Goal: Task Accomplishment & Management: Complete application form

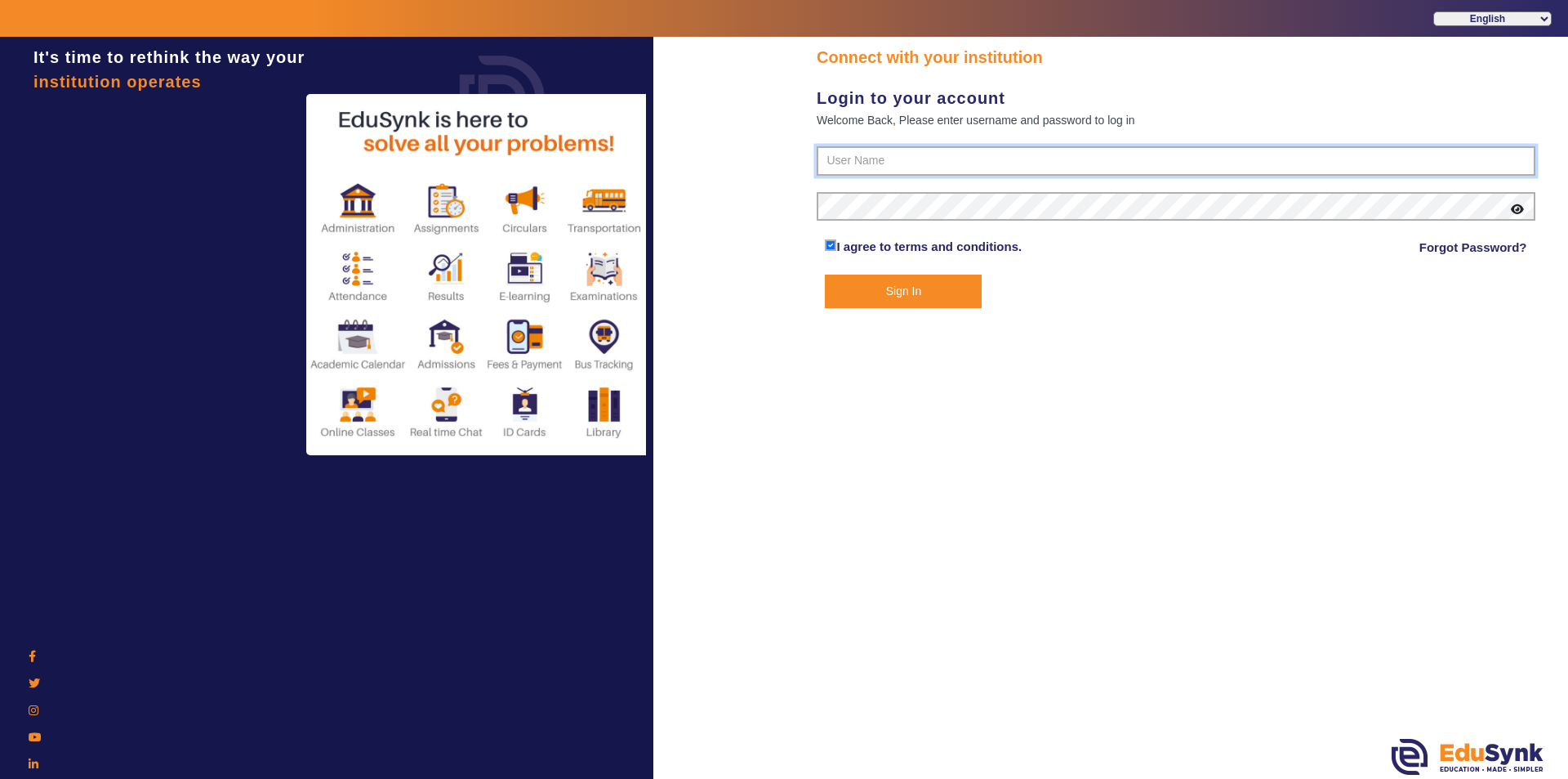
type input "9950605811"
click at [758, 298] on button "Sign In" at bounding box center [903, 291] width 156 height 34
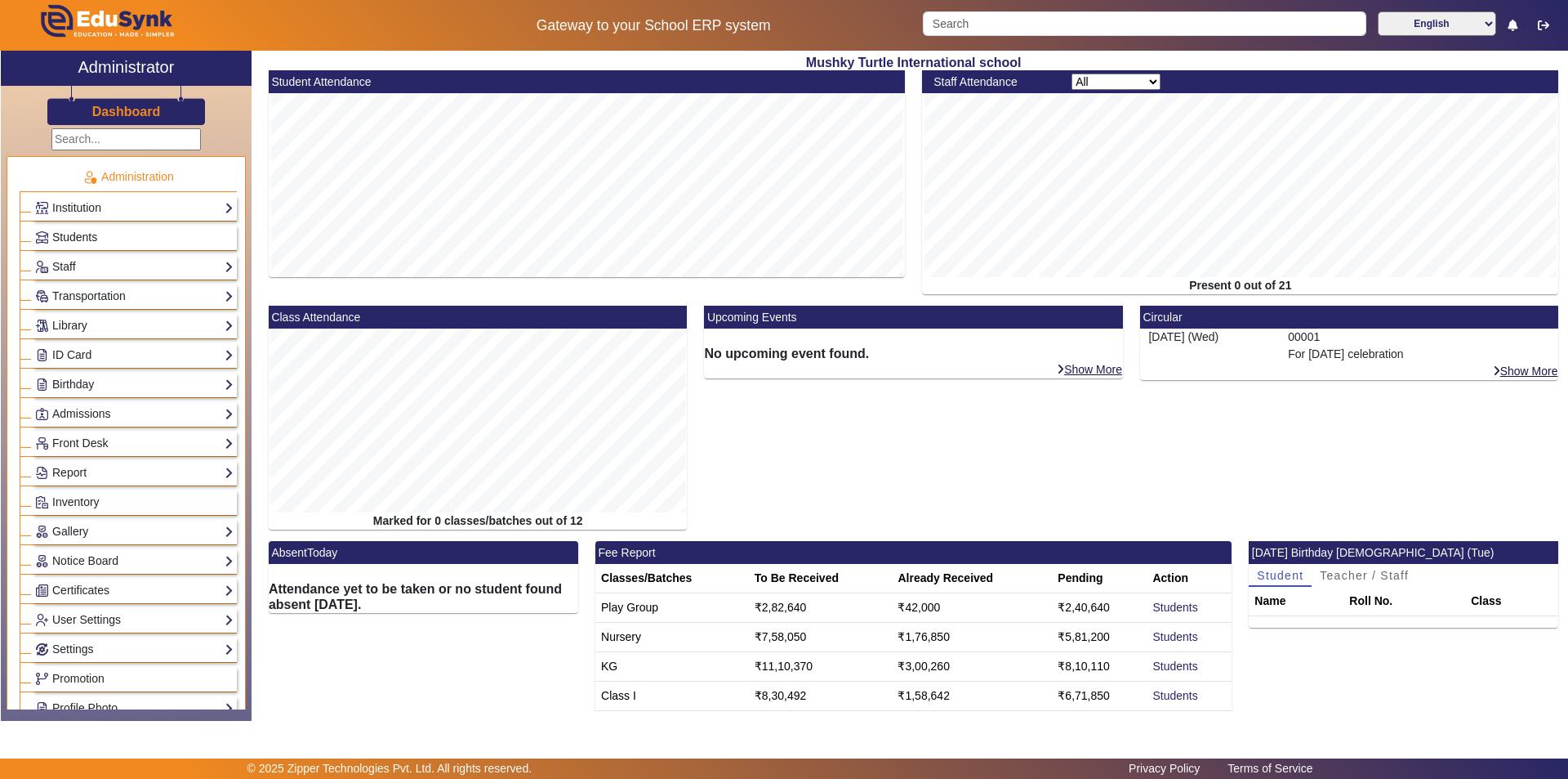
click at [148, 233] on link "Students" at bounding box center [135, 237] width 198 height 19
click at [79, 236] on span "Students" at bounding box center [74, 237] width 45 height 13
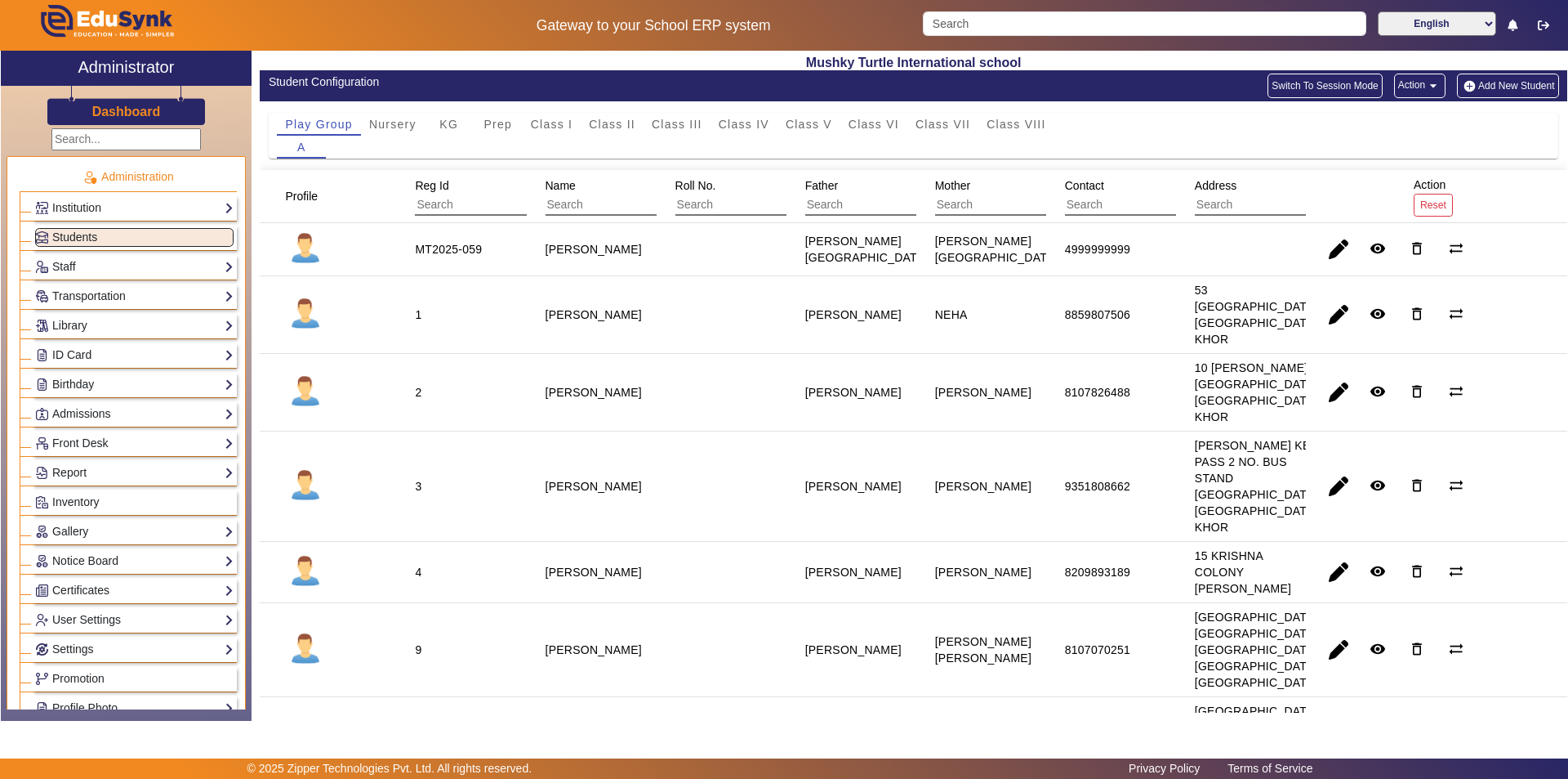
click at [758, 79] on button "Add New Student" at bounding box center [1507, 86] width 101 height 25
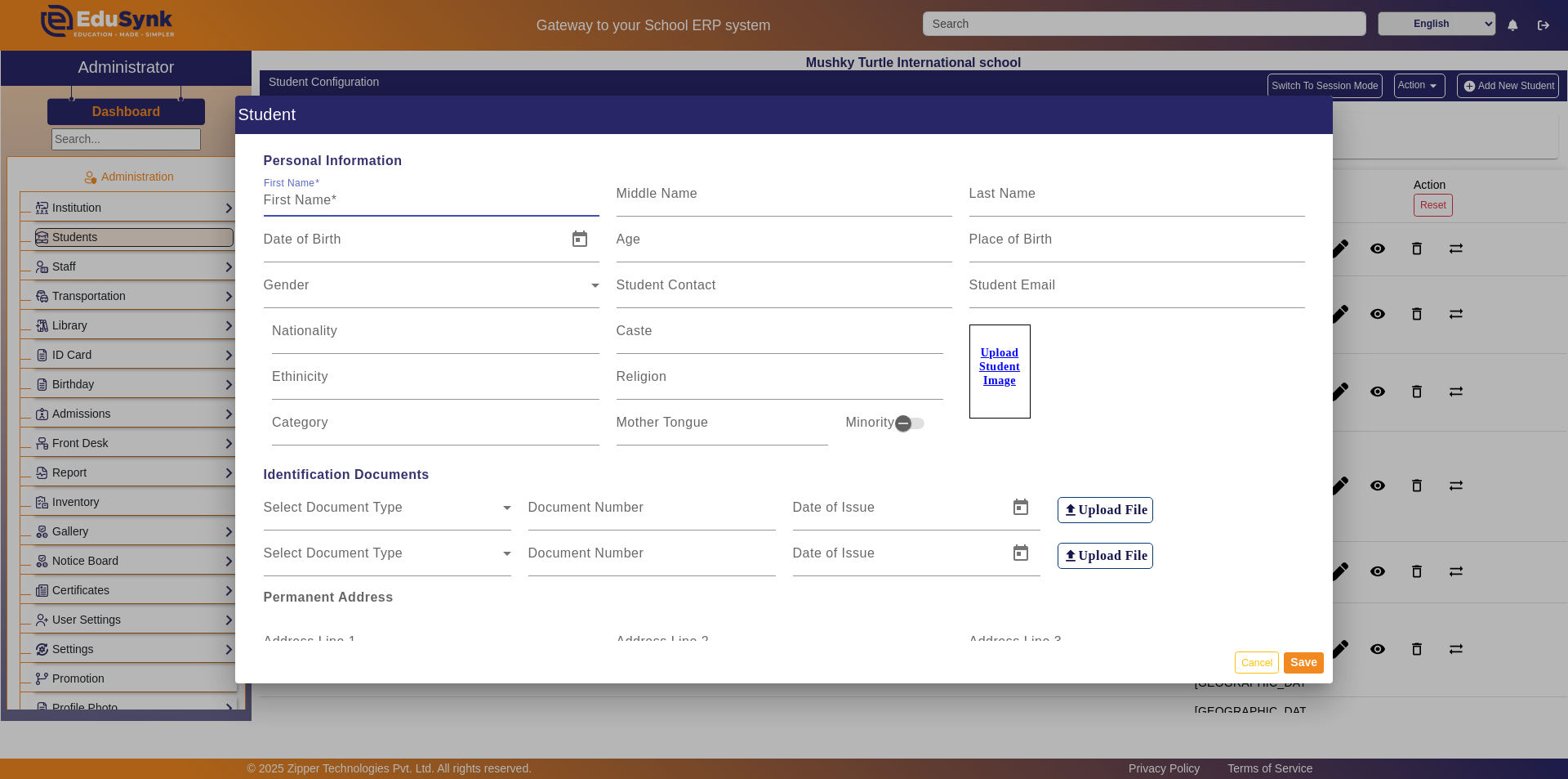
click at [373, 197] on input "First Name" at bounding box center [431, 200] width 336 height 20
drag, startPoint x: 393, startPoint y: 196, endPoint x: 317, endPoint y: 201, distance: 76.2
click at [317, 201] on input "[PERSON_NAME] TAILOR" at bounding box center [431, 200] width 336 height 20
type input "[PERSON_NAME]"
drag, startPoint x: 1051, startPoint y: 188, endPoint x: 1046, endPoint y: 205, distance: 17.7
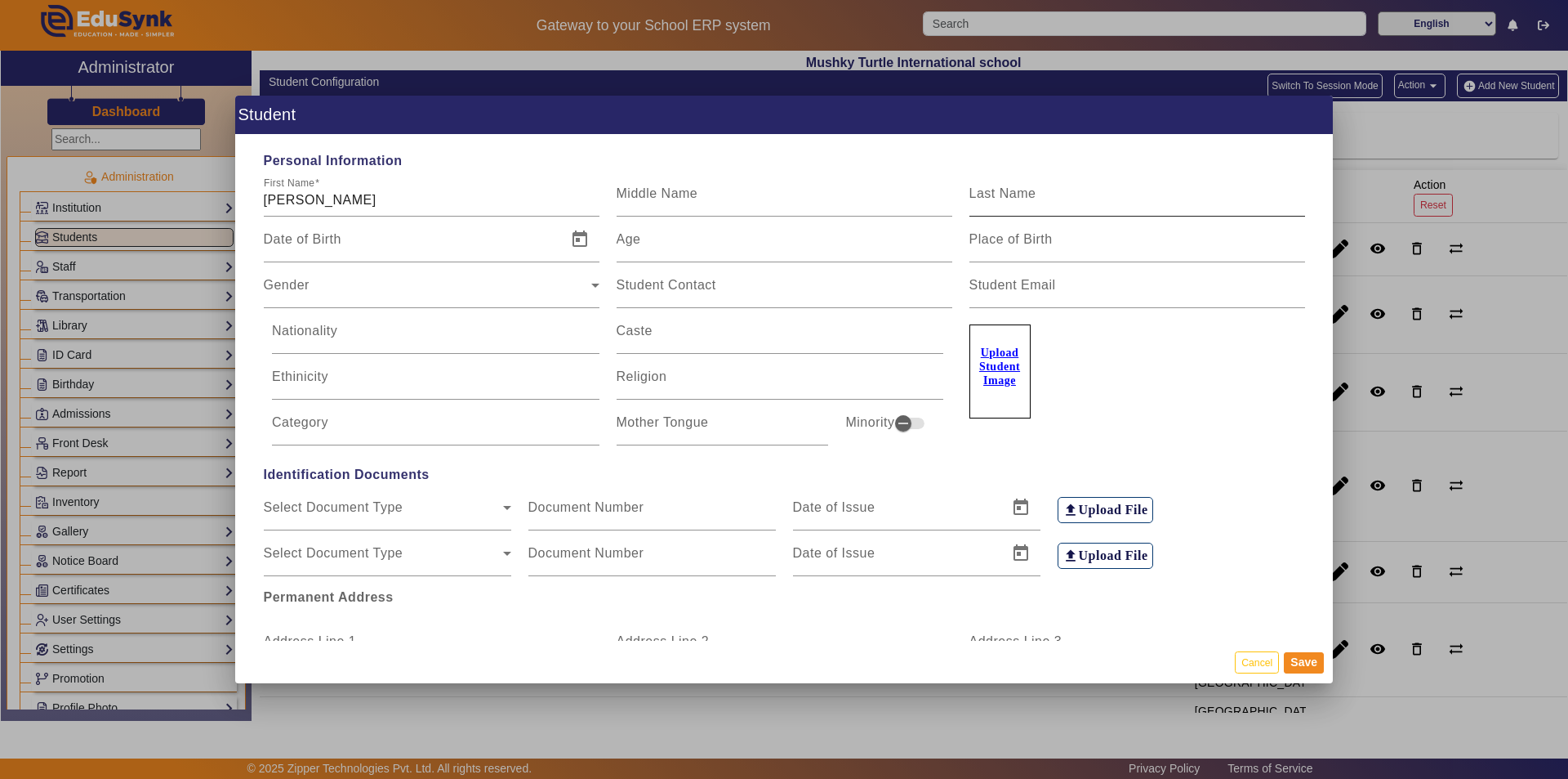
click at [758, 188] on div "Last Name" at bounding box center [1137, 194] width 336 height 46
paste input "TAILOR"
type input "TAILOR"
drag, startPoint x: 347, startPoint y: 240, endPoint x: 357, endPoint y: 245, distance: 11.2
click at [347, 240] on input "Date of Birth" at bounding box center [410, 246] width 293 height 20
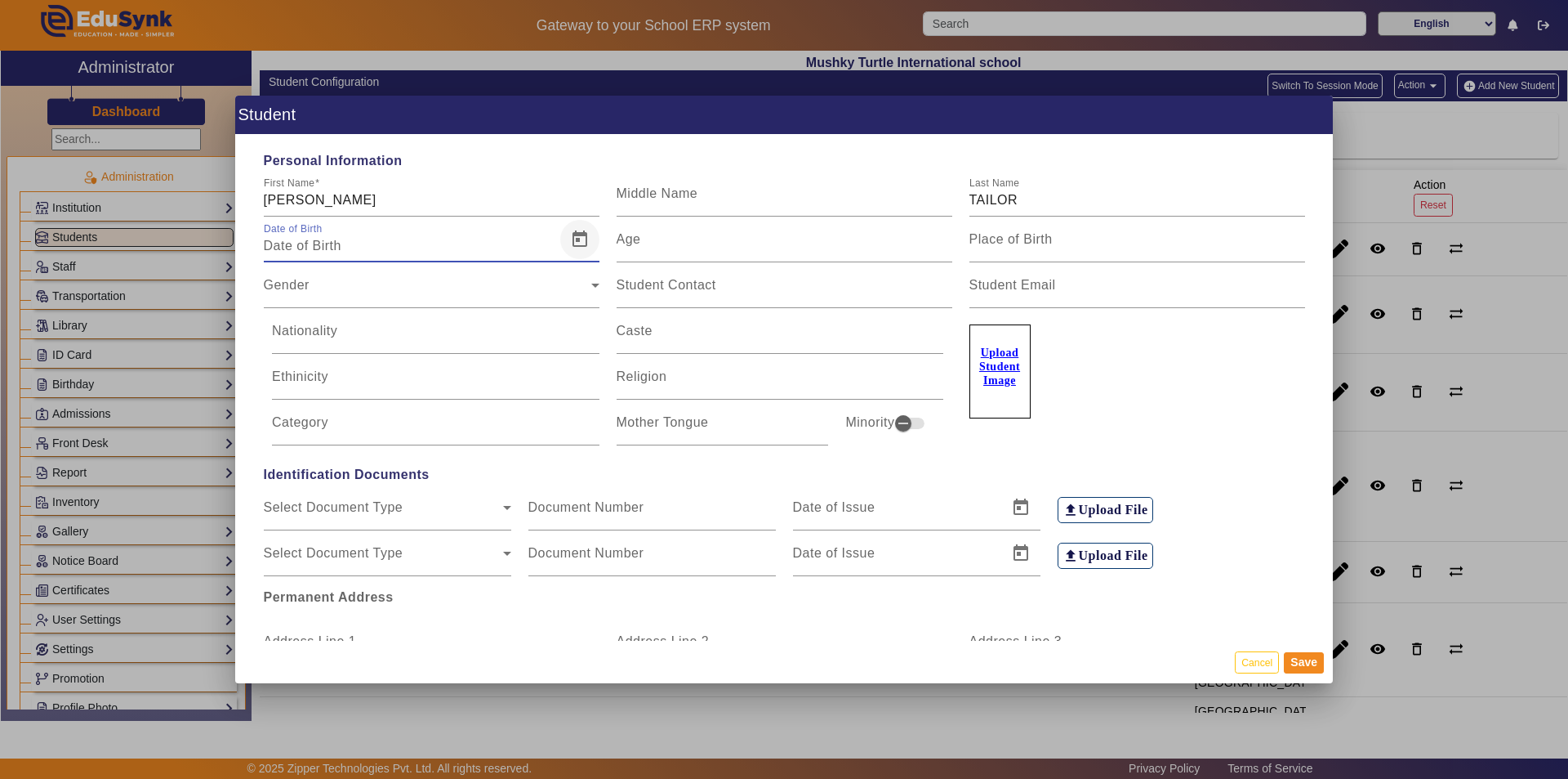
click at [575, 244] on span "Open calendar" at bounding box center [579, 239] width 39 height 39
click at [324, 298] on span "[DATE]" at bounding box center [302, 297] width 43 height 13
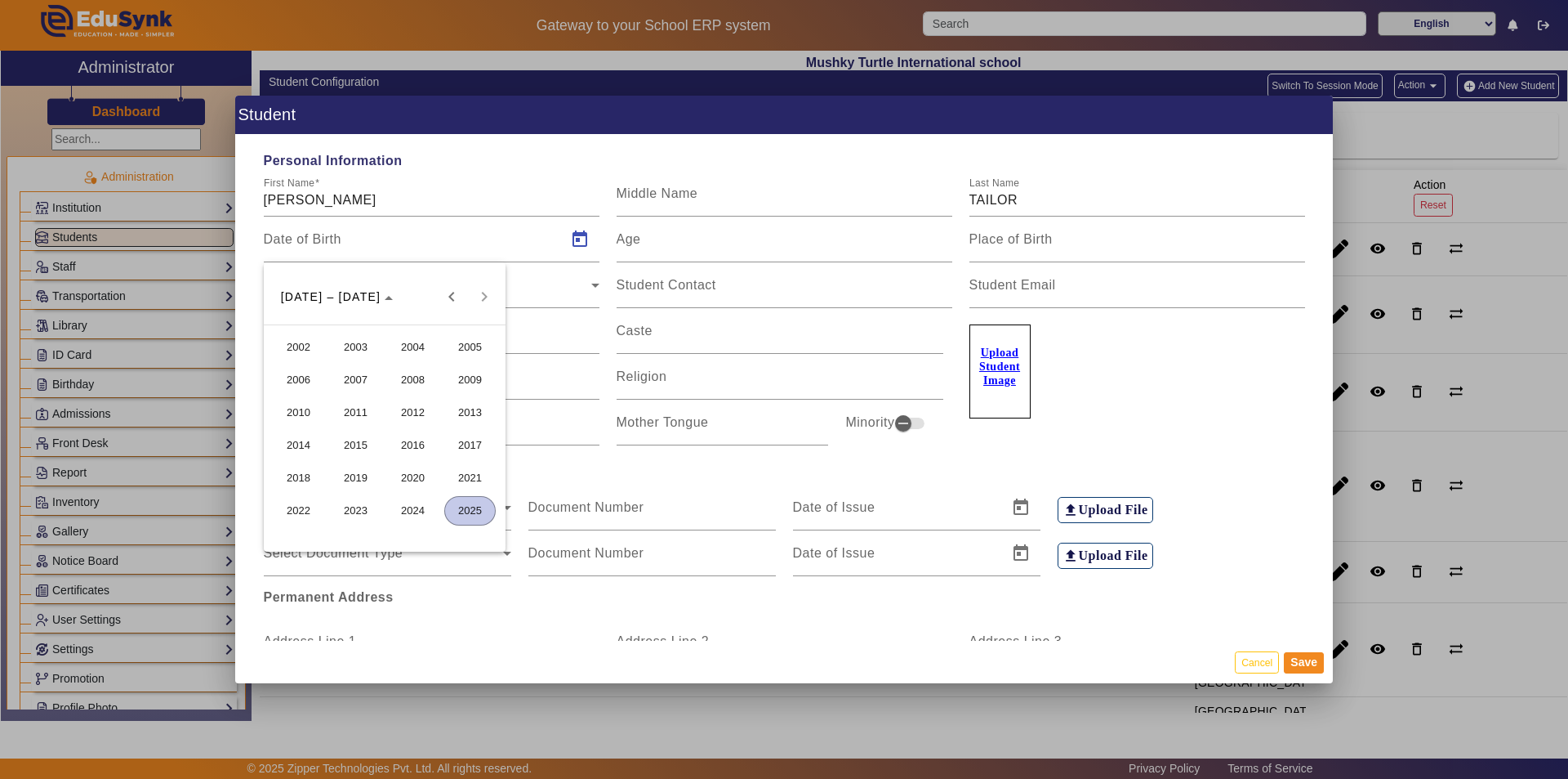
click at [349, 511] on span "2023" at bounding box center [356, 511] width 52 height 29
click at [368, 374] on span "FEB" at bounding box center [356, 379] width 52 height 29
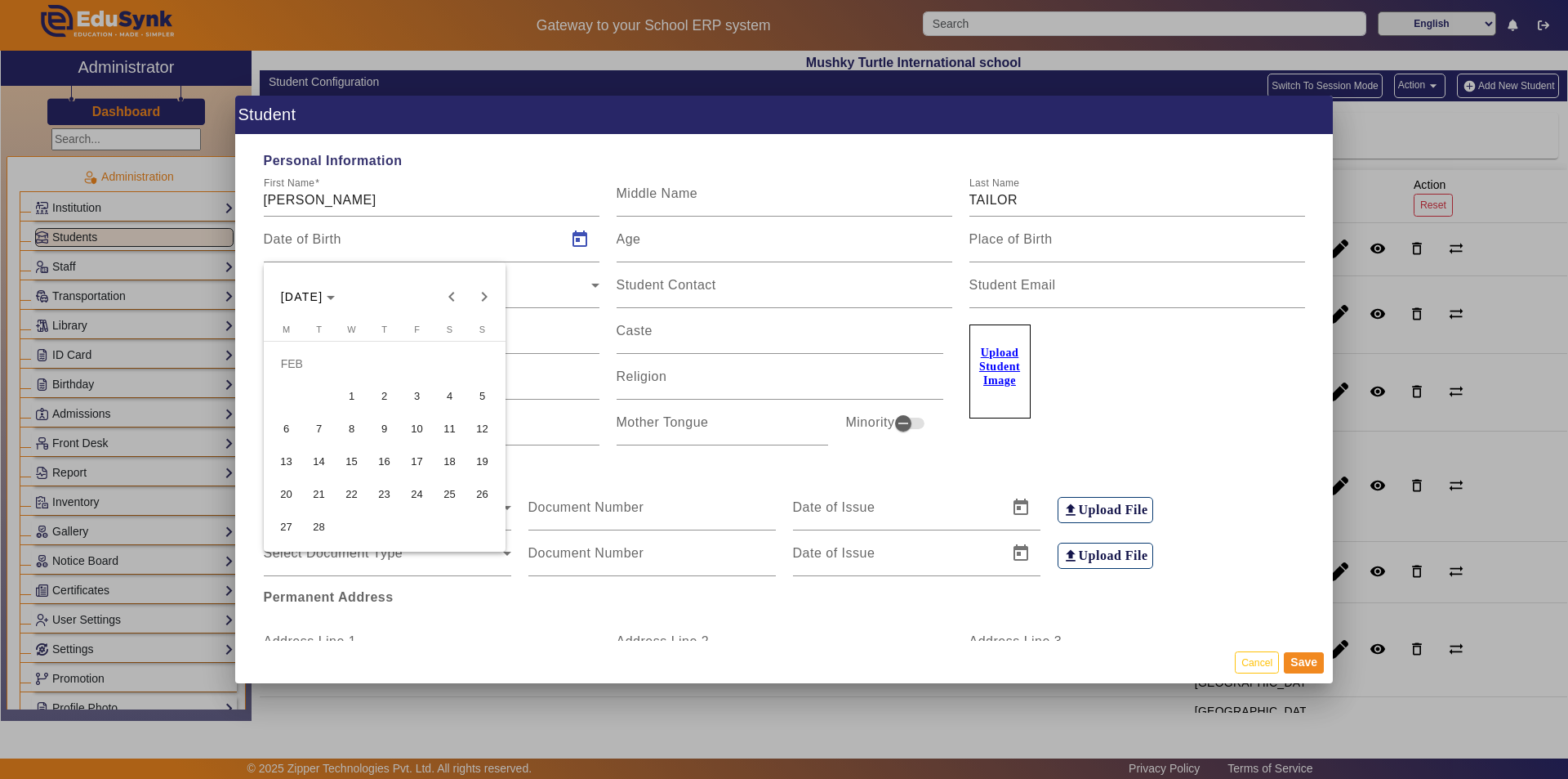
click at [356, 456] on span "15" at bounding box center [352, 461] width 29 height 29
type input "[DATE]"
type input "2 Yrs, 6 Months, 4 Days"
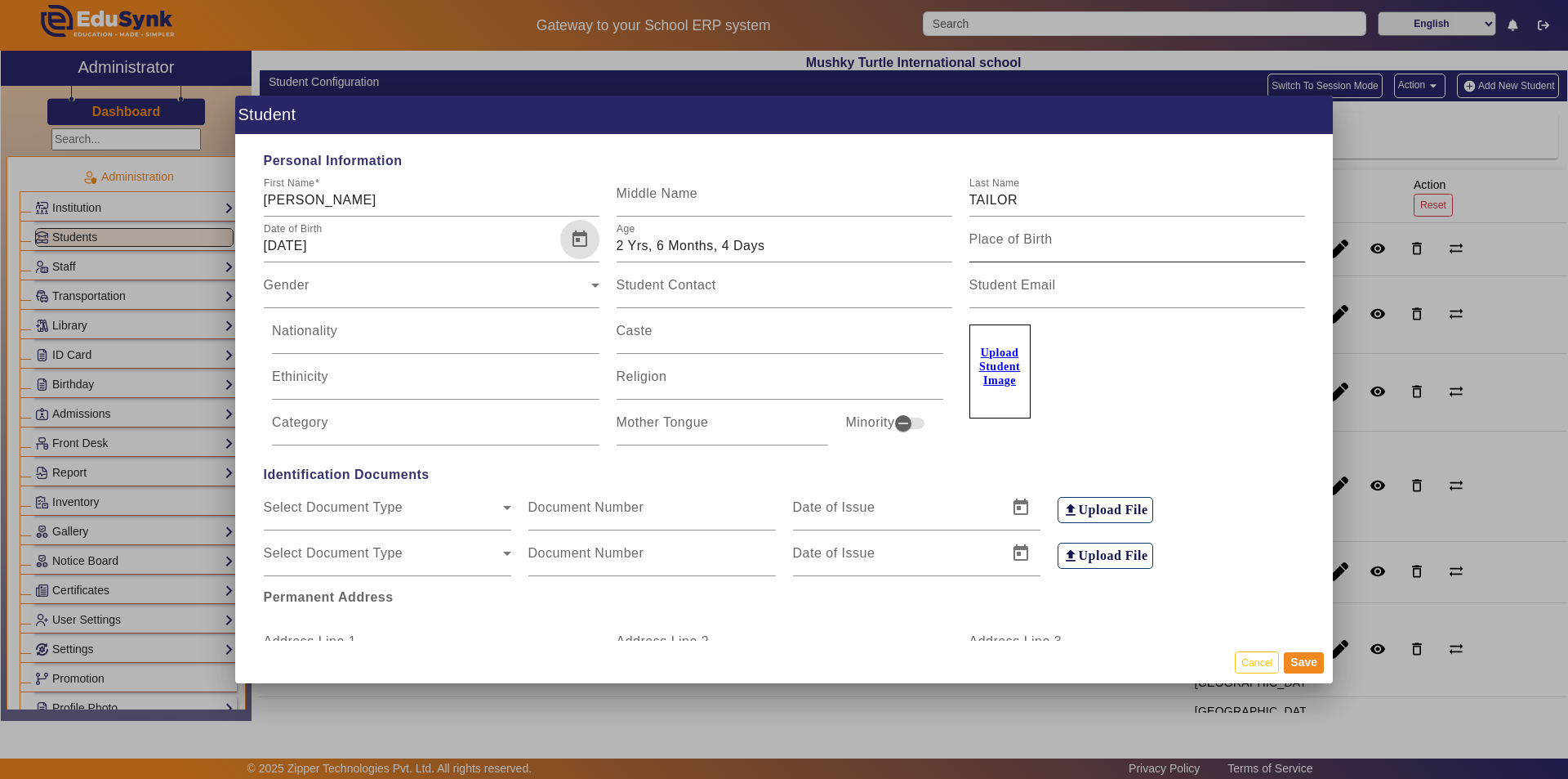
click at [758, 240] on mat-label "Place of Birth" at bounding box center [1011, 238] width 84 height 14
click at [758, 240] on input "Place of Birth" at bounding box center [1137, 246] width 336 height 20
type input "[GEOGRAPHIC_DATA]"
type input "9116013316"
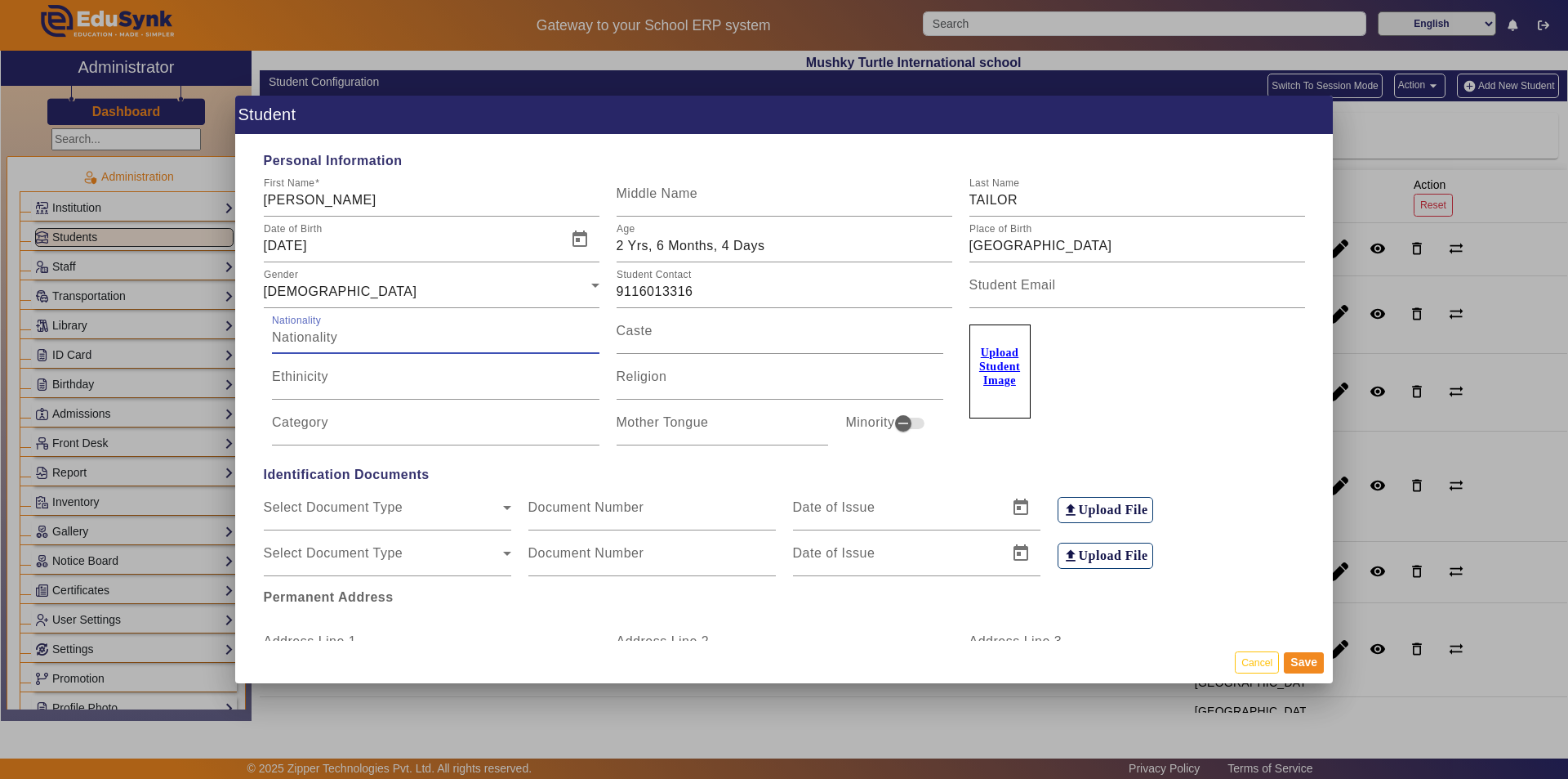
click at [429, 328] on input "Nationality" at bounding box center [436, 338] width 327 height 20
type input "[DEMOGRAPHIC_DATA]"
type input "OBC"
type input "[DEMOGRAPHIC_DATA]"
type input "OBC"
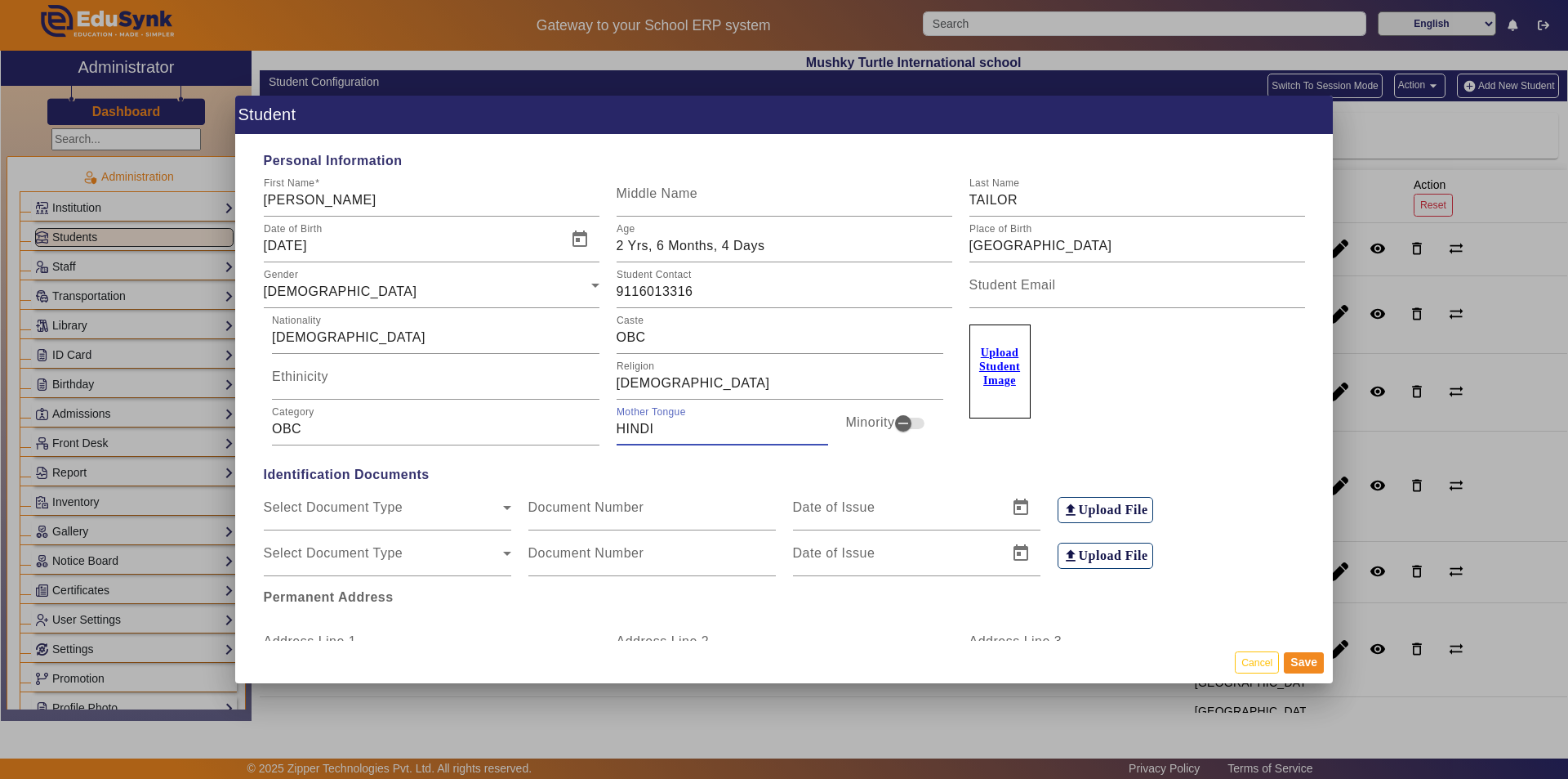
type input "HINDI"
click at [758, 366] on u "Upload Student Image" at bounding box center [999, 367] width 41 height 40
click at [0, 0] on input "Upload Student Image" at bounding box center [0, 0] width 0 height 0
click at [758, 353] on u "Upload Student Image" at bounding box center [999, 367] width 41 height 40
click at [0, 0] on input "Upload Student Image" at bounding box center [0, 0] width 0 height 0
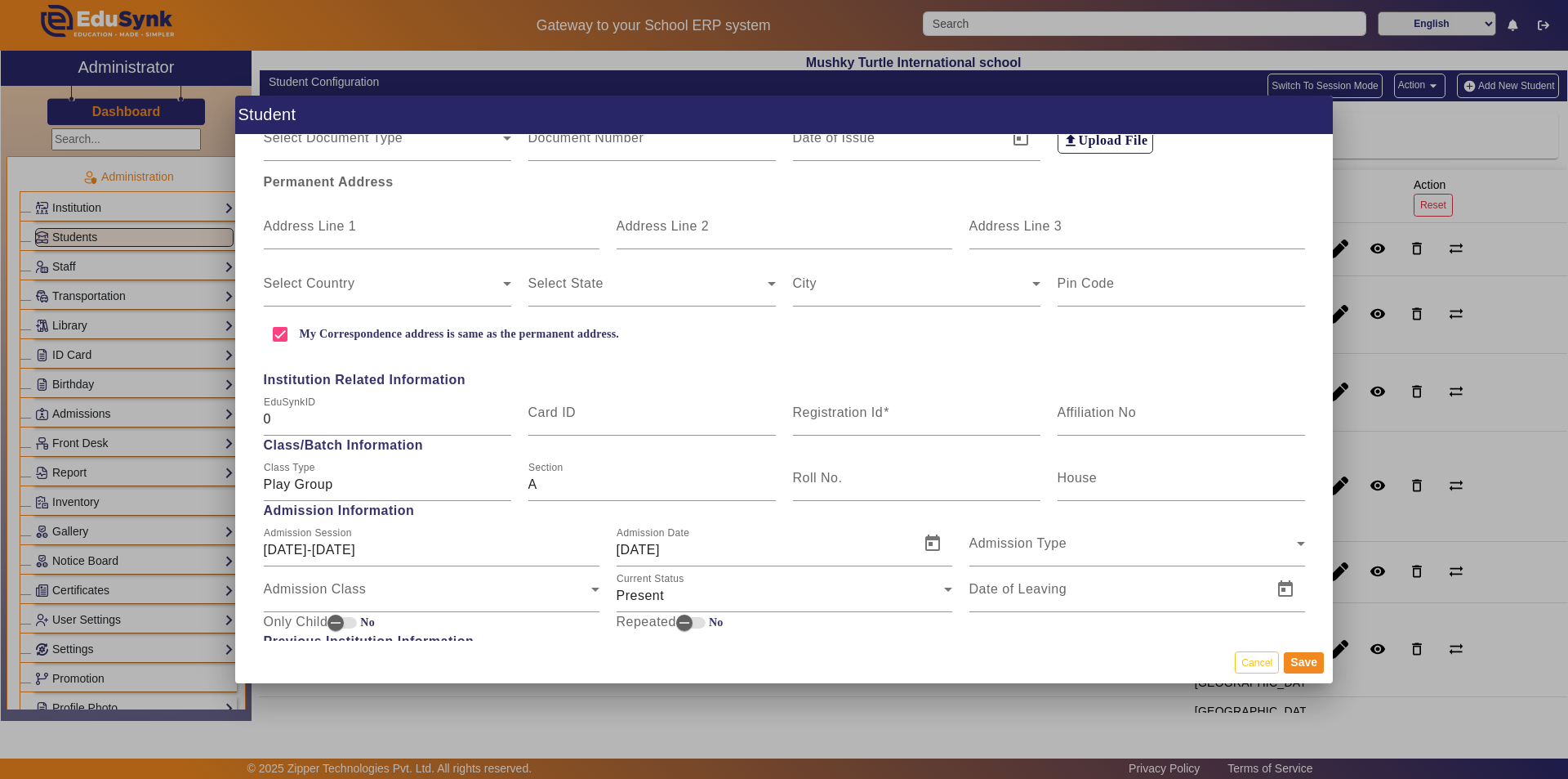
scroll to position [491, 0]
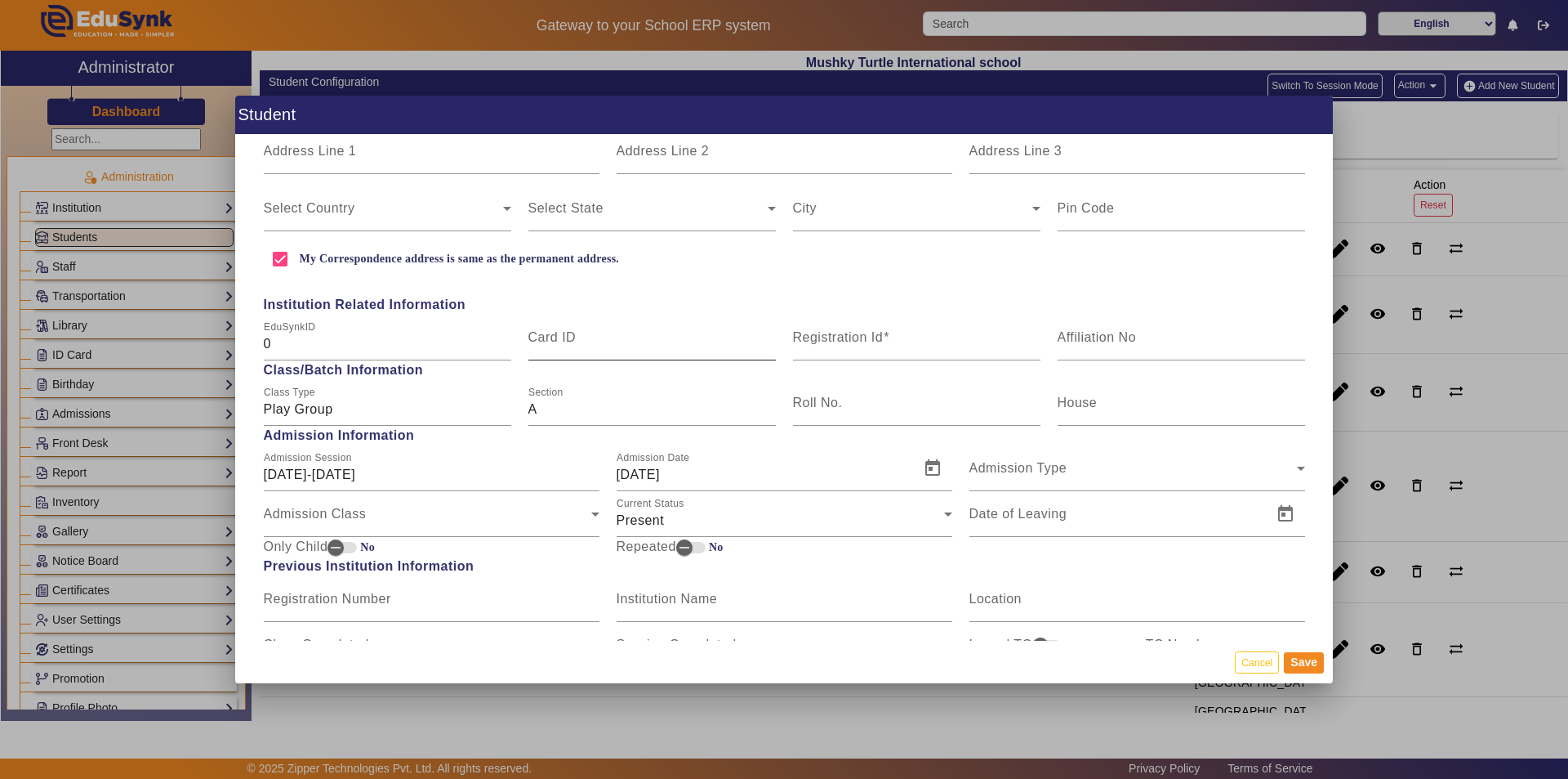
click at [574, 348] on input "Card ID" at bounding box center [652, 344] width 247 height 20
click at [758, 345] on input "Registration Id" at bounding box center [917, 344] width 247 height 20
type input "13"
drag, startPoint x: 626, startPoint y: 473, endPoint x: 658, endPoint y: 478, distance: 32.4
click at [627, 474] on input "[DATE]" at bounding box center [763, 475] width 293 height 20
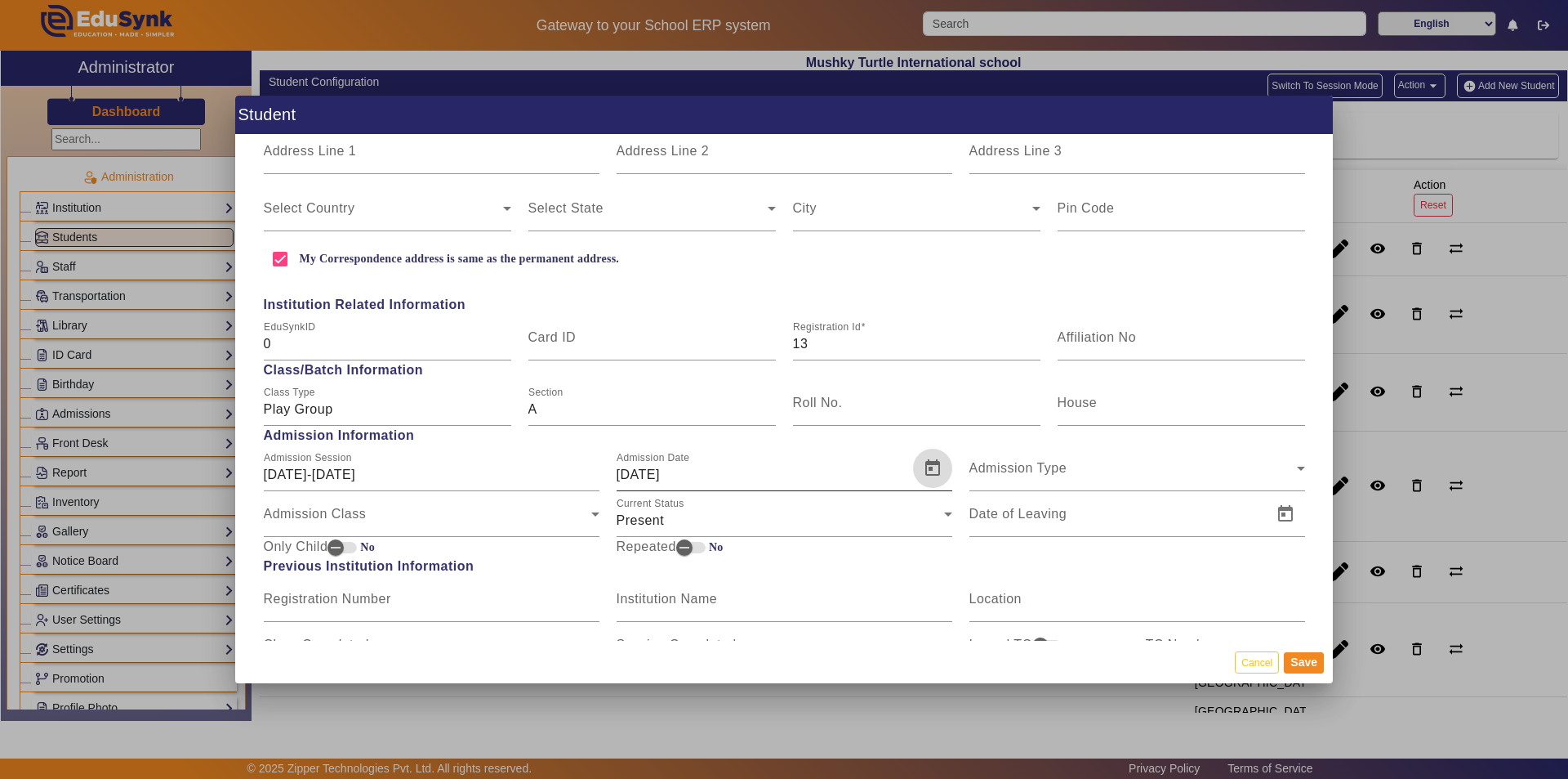
click at [758, 479] on span "Open calendar" at bounding box center [932, 468] width 39 height 39
click at [758, 189] on span "Next month" at bounding box center [835, 190] width 33 height 33
click at [758, 187] on span "Next month" at bounding box center [835, 190] width 33 height 33
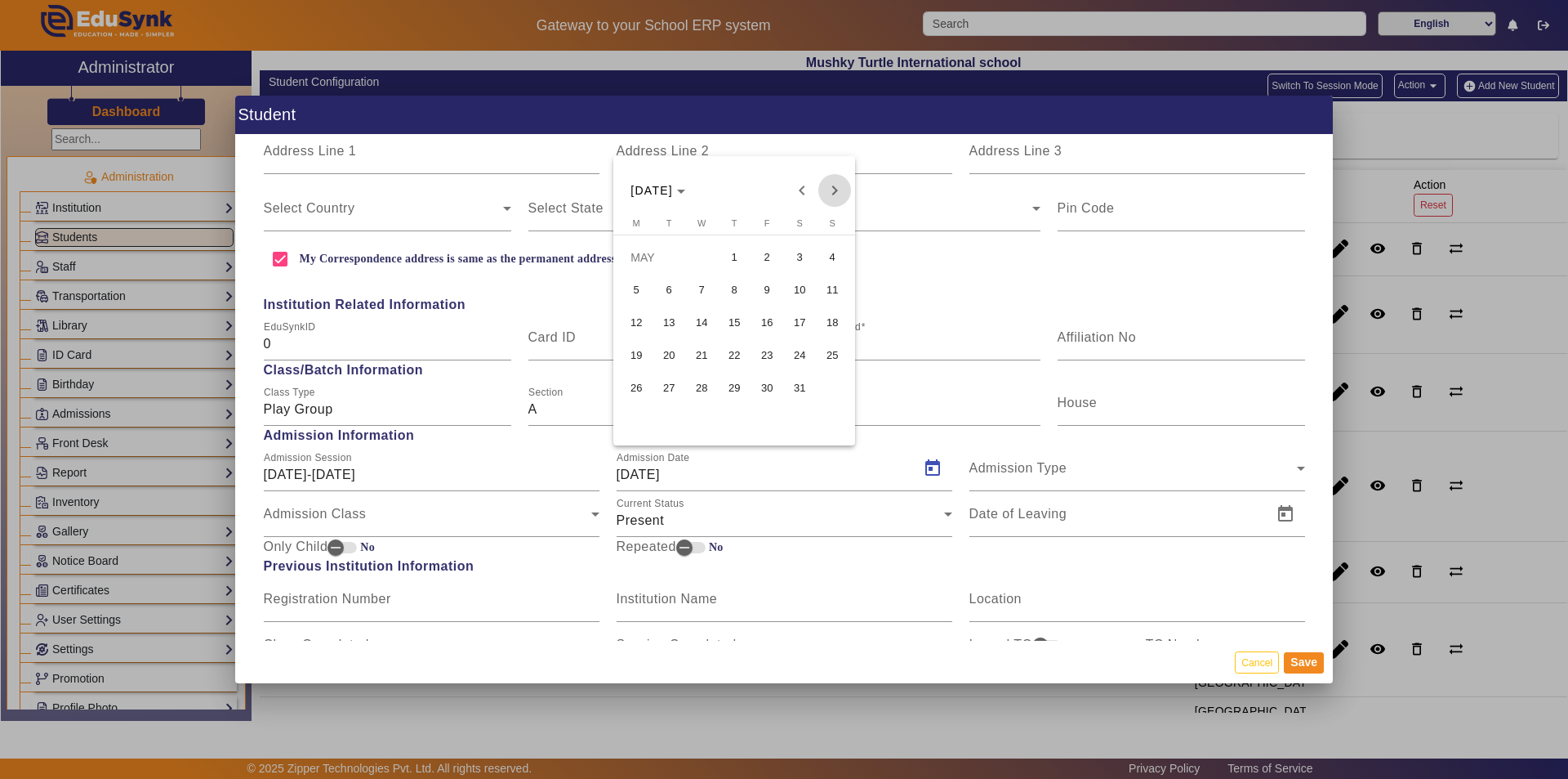
click at [758, 187] on span "Next month" at bounding box center [835, 190] width 33 height 33
click at [758, 188] on span "Next month" at bounding box center [835, 190] width 33 height 33
click at [758, 190] on span "Next month" at bounding box center [835, 190] width 33 height 33
click at [642, 351] on span "18" at bounding box center [636, 355] width 29 height 29
type input "[DATE]"
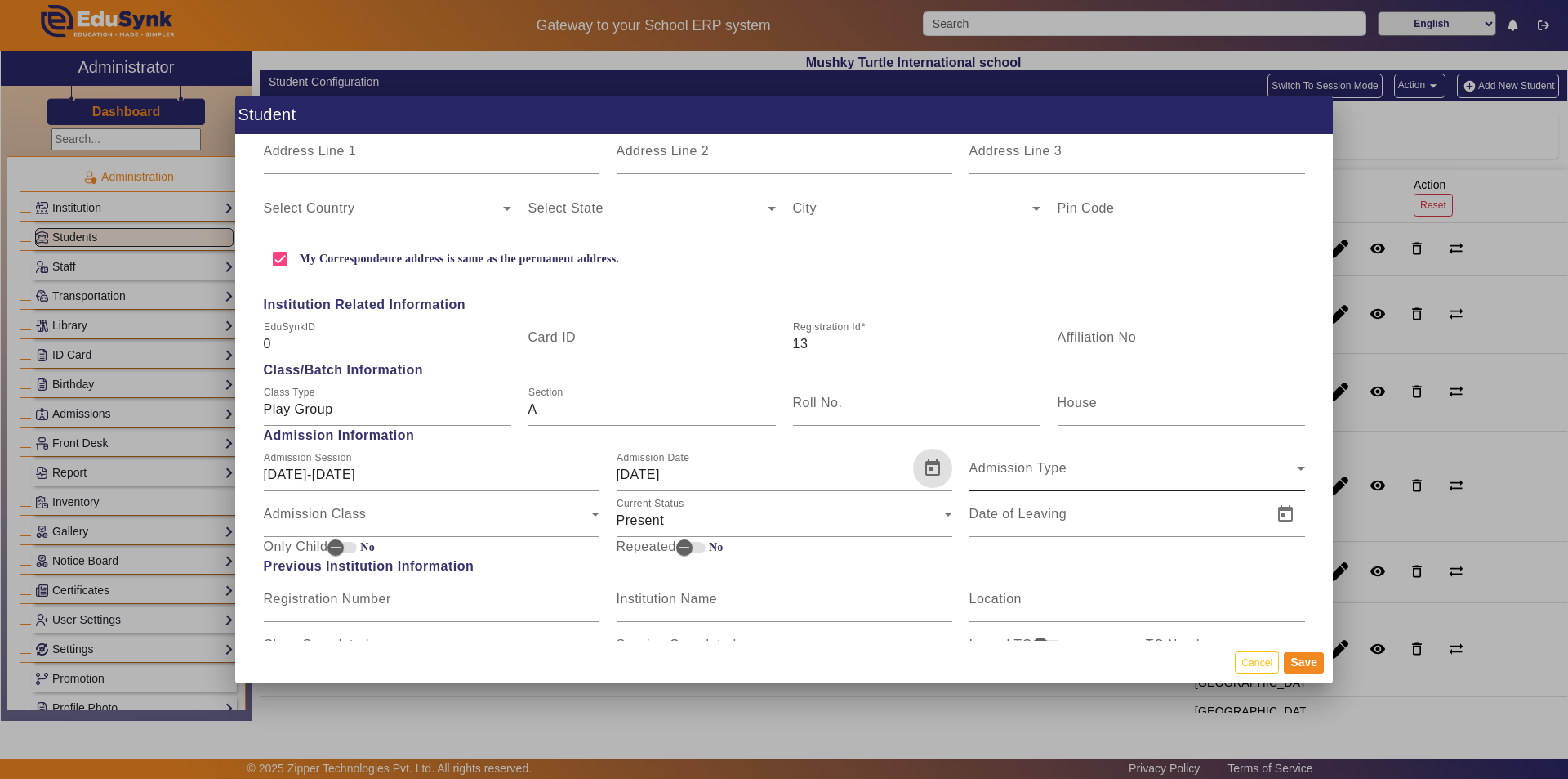
click at [758, 471] on span "Admission Type" at bounding box center [1133, 475] width 327 height 20
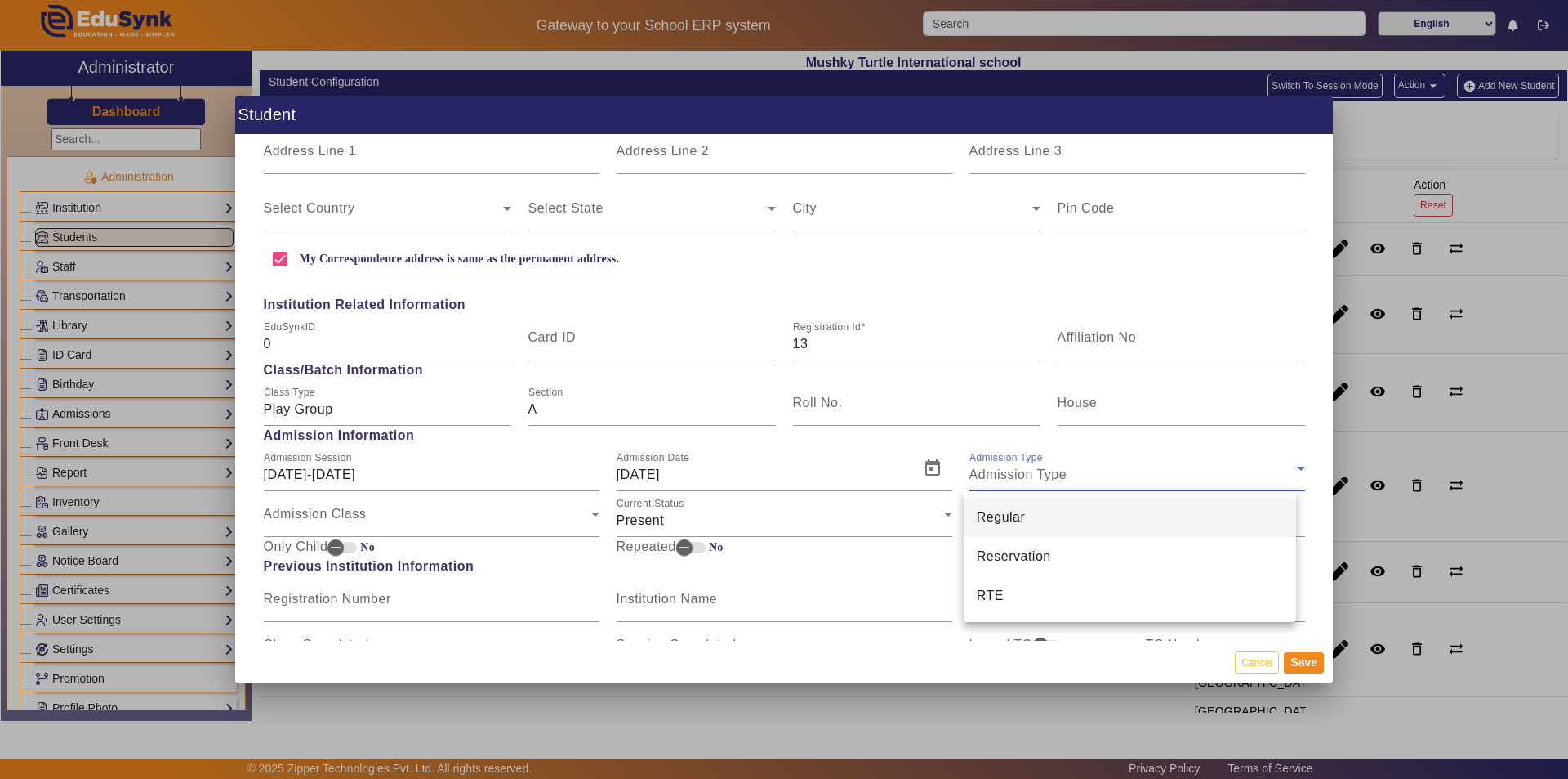
click at [758, 516] on mat-option "Regular" at bounding box center [1130, 517] width 333 height 39
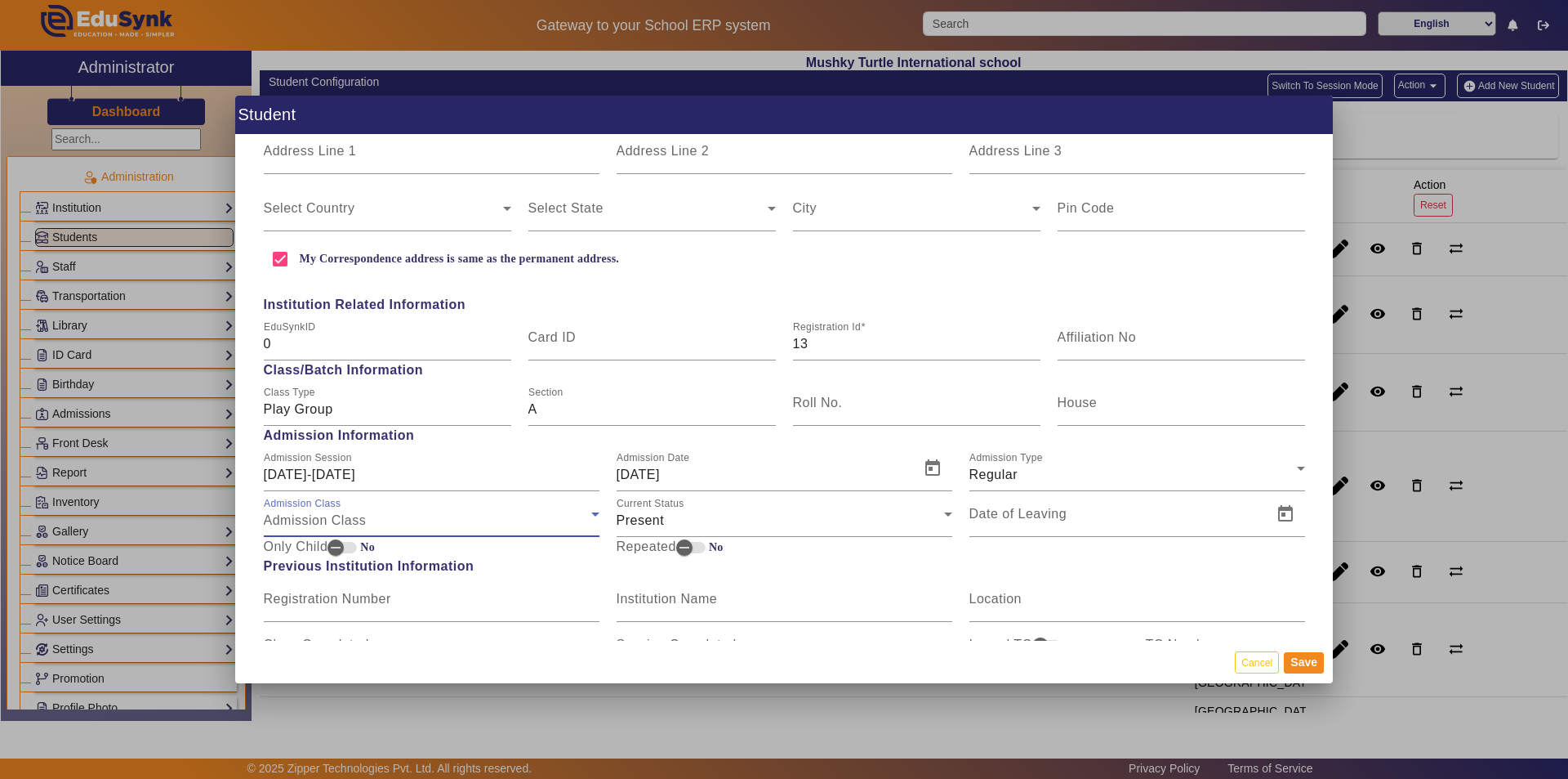
click at [430, 511] on div "Admission Class" at bounding box center [427, 521] width 327 height 20
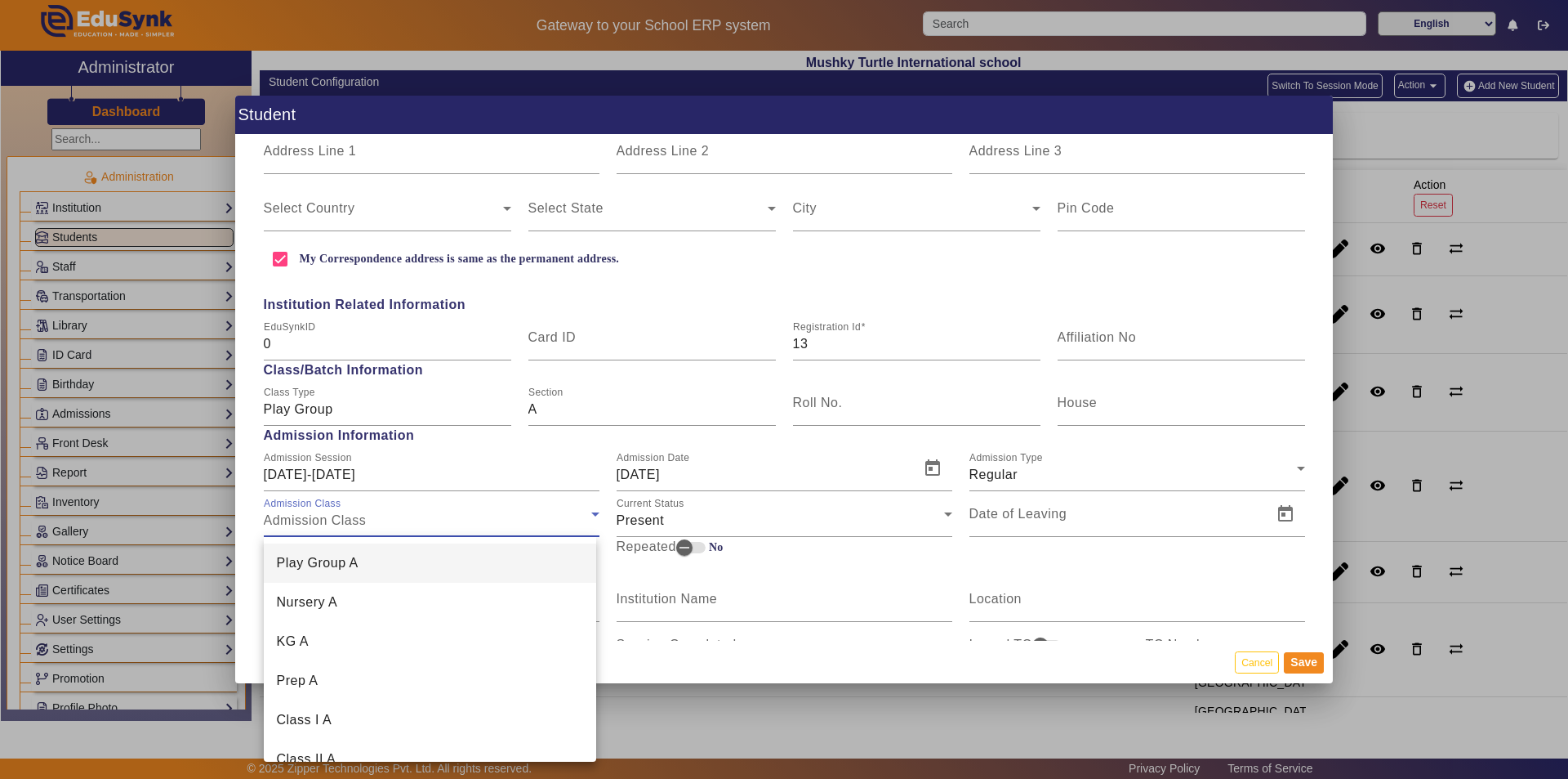
click at [408, 556] on mat-option "Play Group A" at bounding box center [430, 562] width 333 height 39
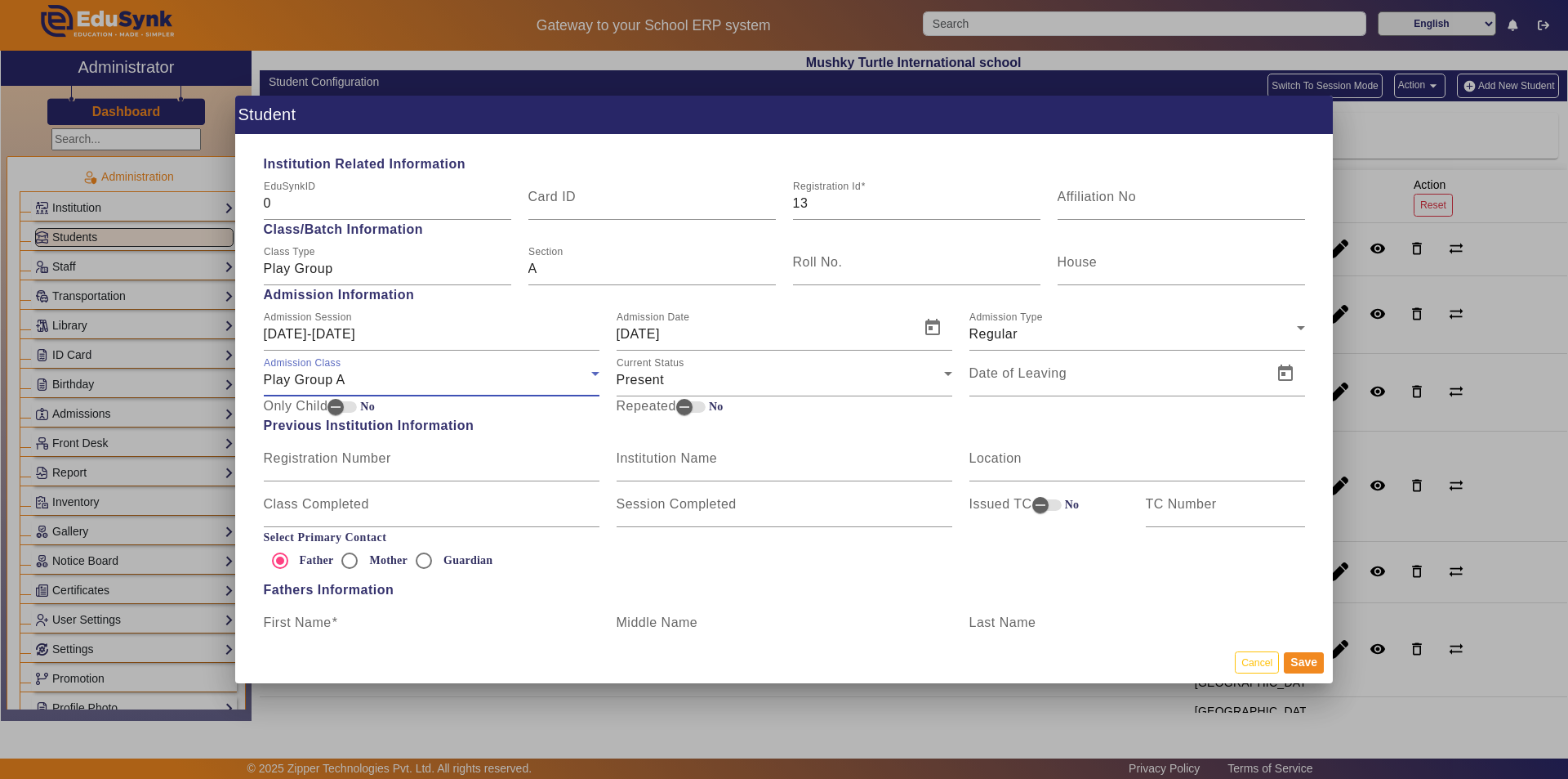
scroll to position [653, 0]
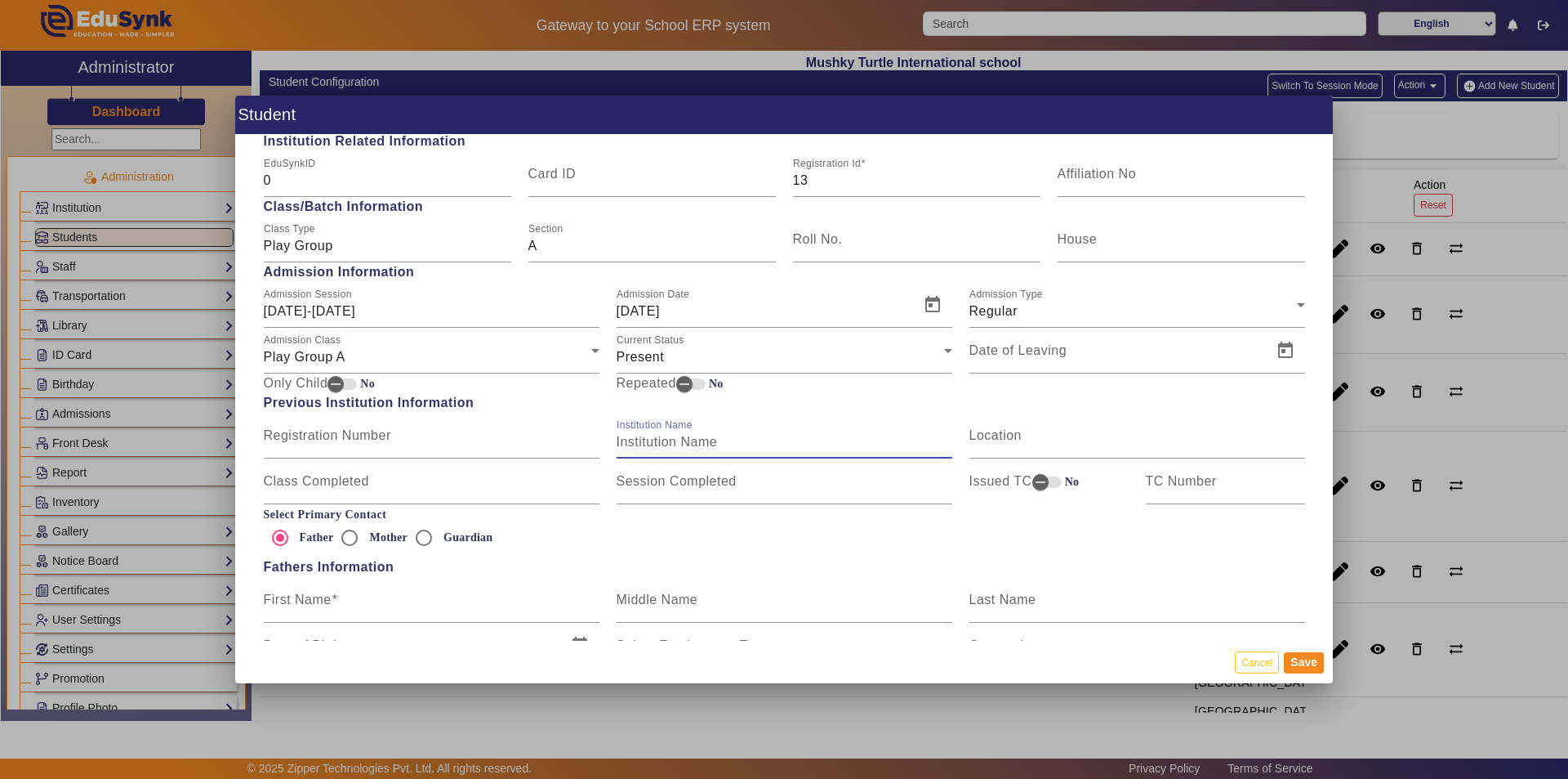
click at [655, 450] on input "Institution Name" at bounding box center [784, 442] width 336 height 20
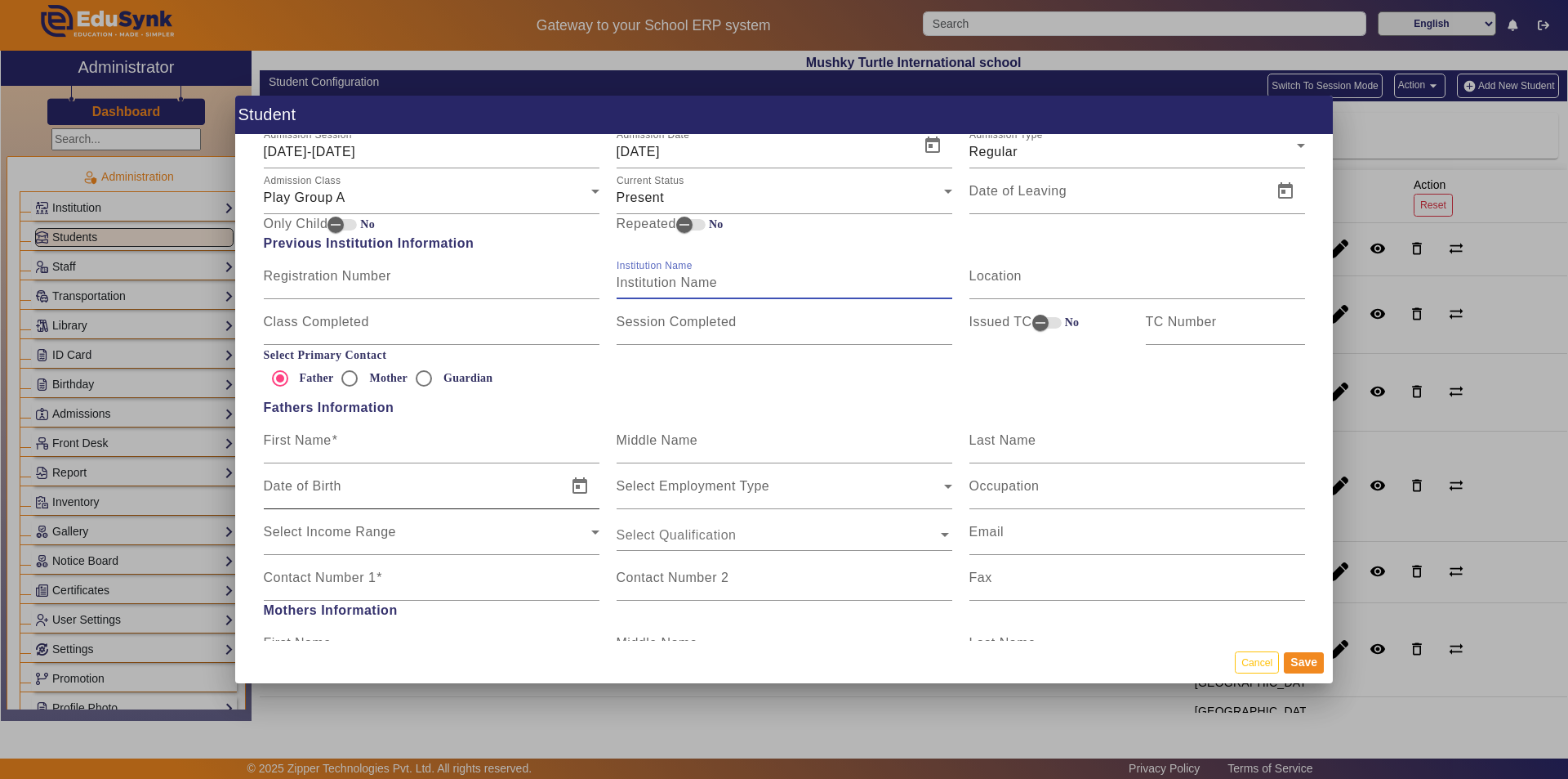
scroll to position [817, 0]
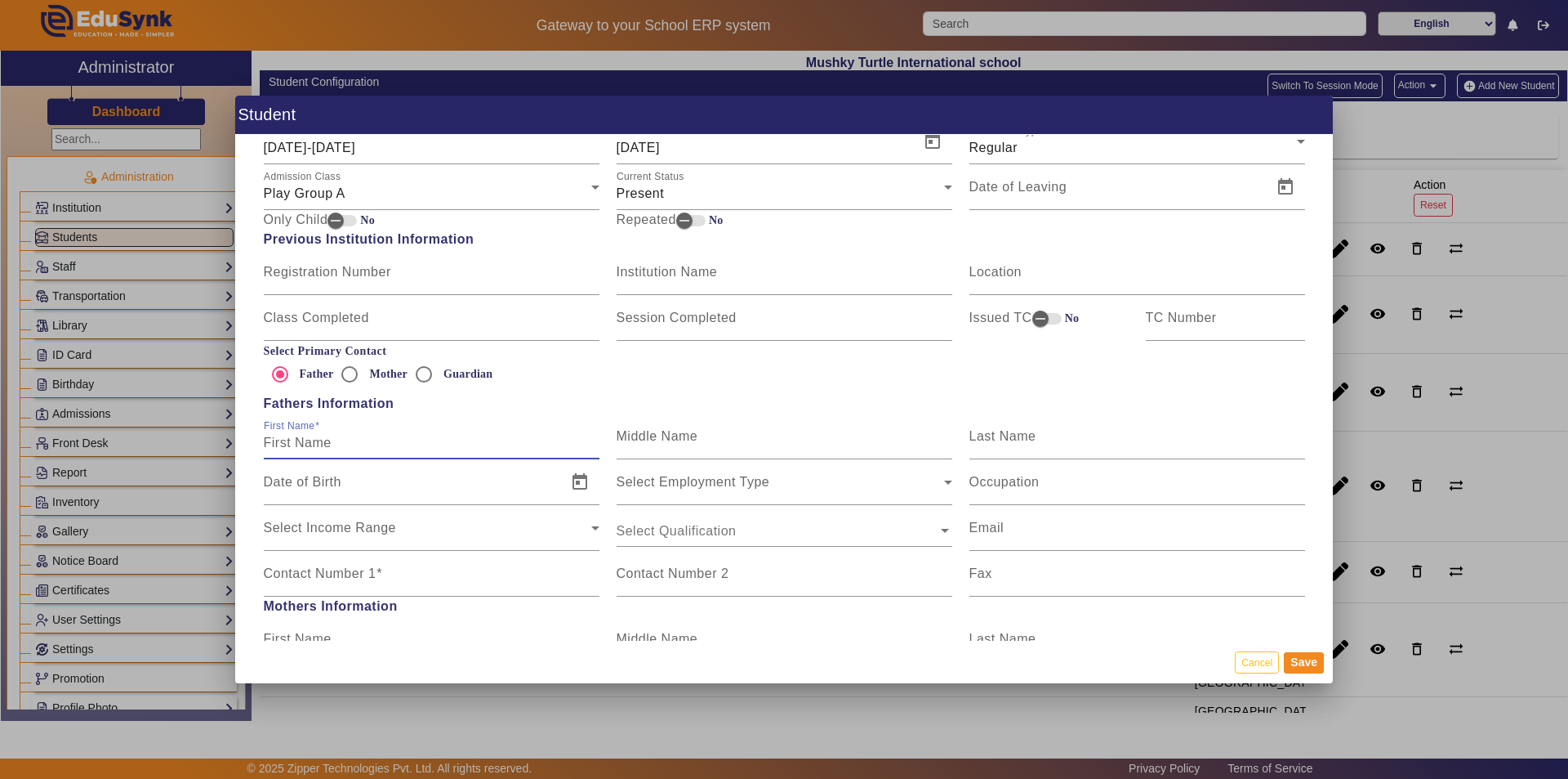
click at [309, 444] on input "First Name" at bounding box center [431, 443] width 336 height 20
drag, startPoint x: 362, startPoint y: 440, endPoint x: 298, endPoint y: 450, distance: 64.8
click at [298, 450] on input "AMIT TAILOR" at bounding box center [431, 443] width 336 height 20
type input "[PERSON_NAME]"
click at [758, 440] on mat-label "Last Name" at bounding box center [1003, 435] width 67 height 14
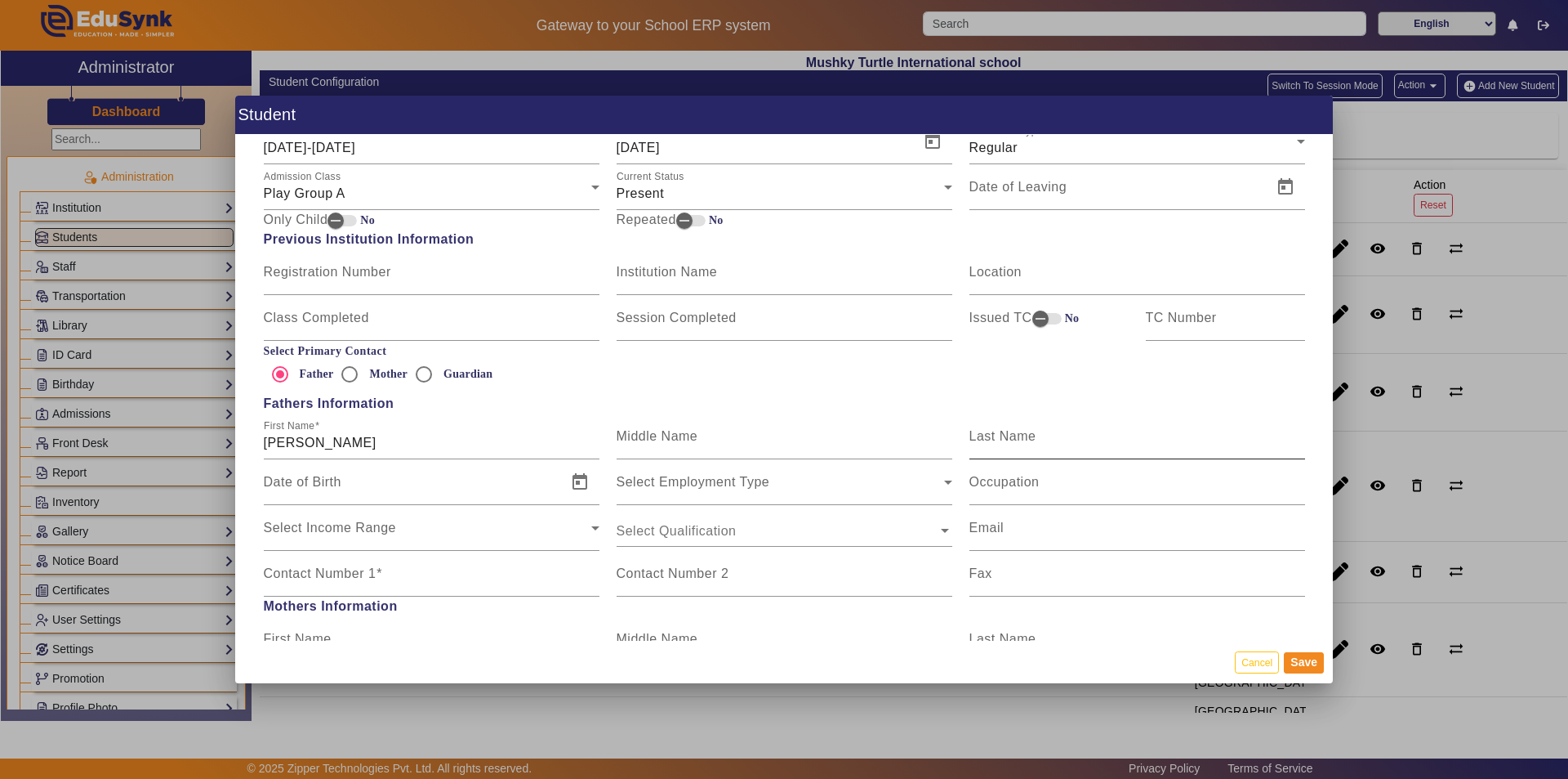
click at [758, 440] on input "Last Name" at bounding box center [1137, 443] width 336 height 20
paste input "TAILOR"
type input "TAILOR"
click at [734, 488] on span "Select Employment Type" at bounding box center [693, 488] width 154 height 14
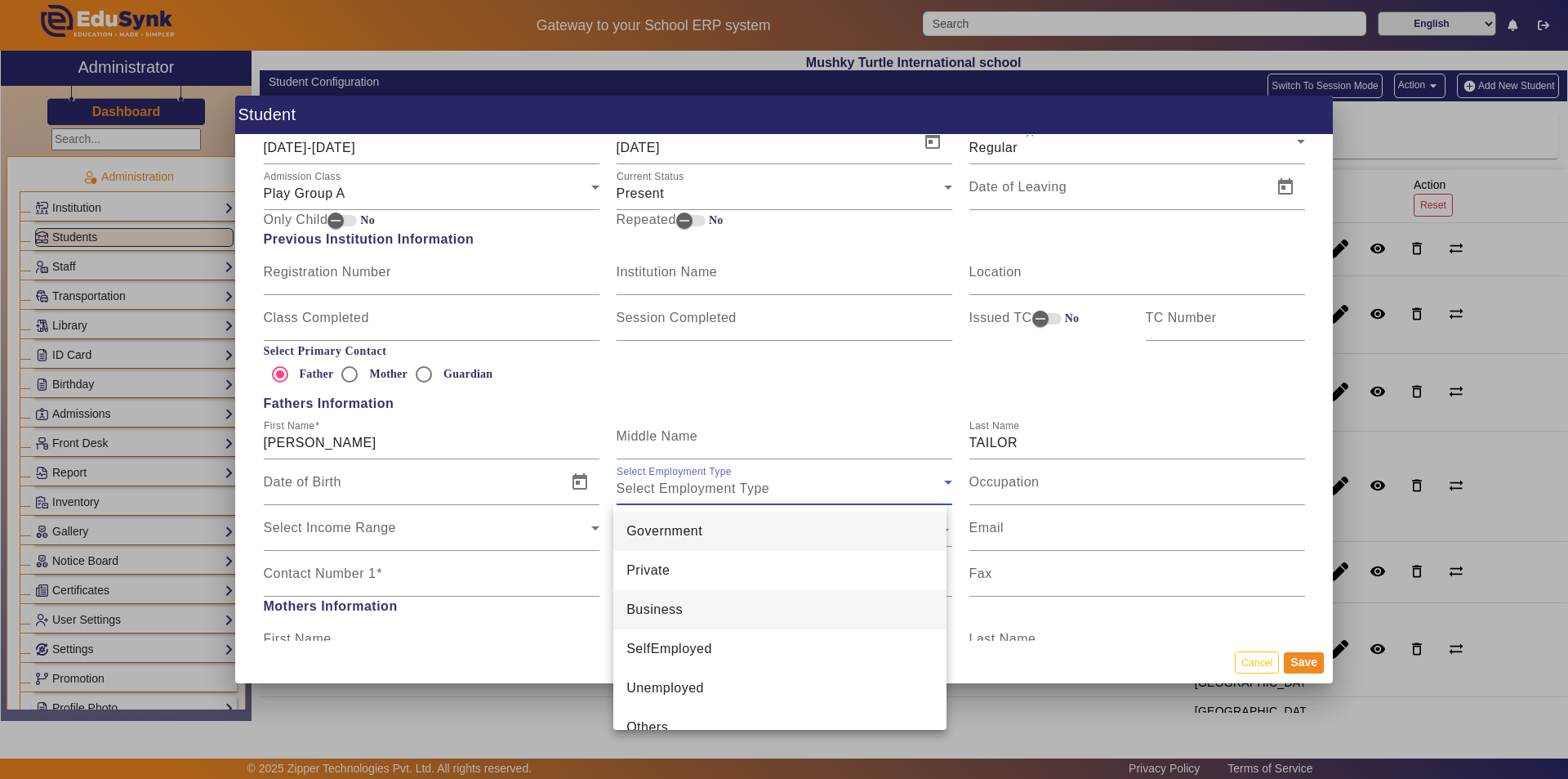
scroll to position [24, 0]
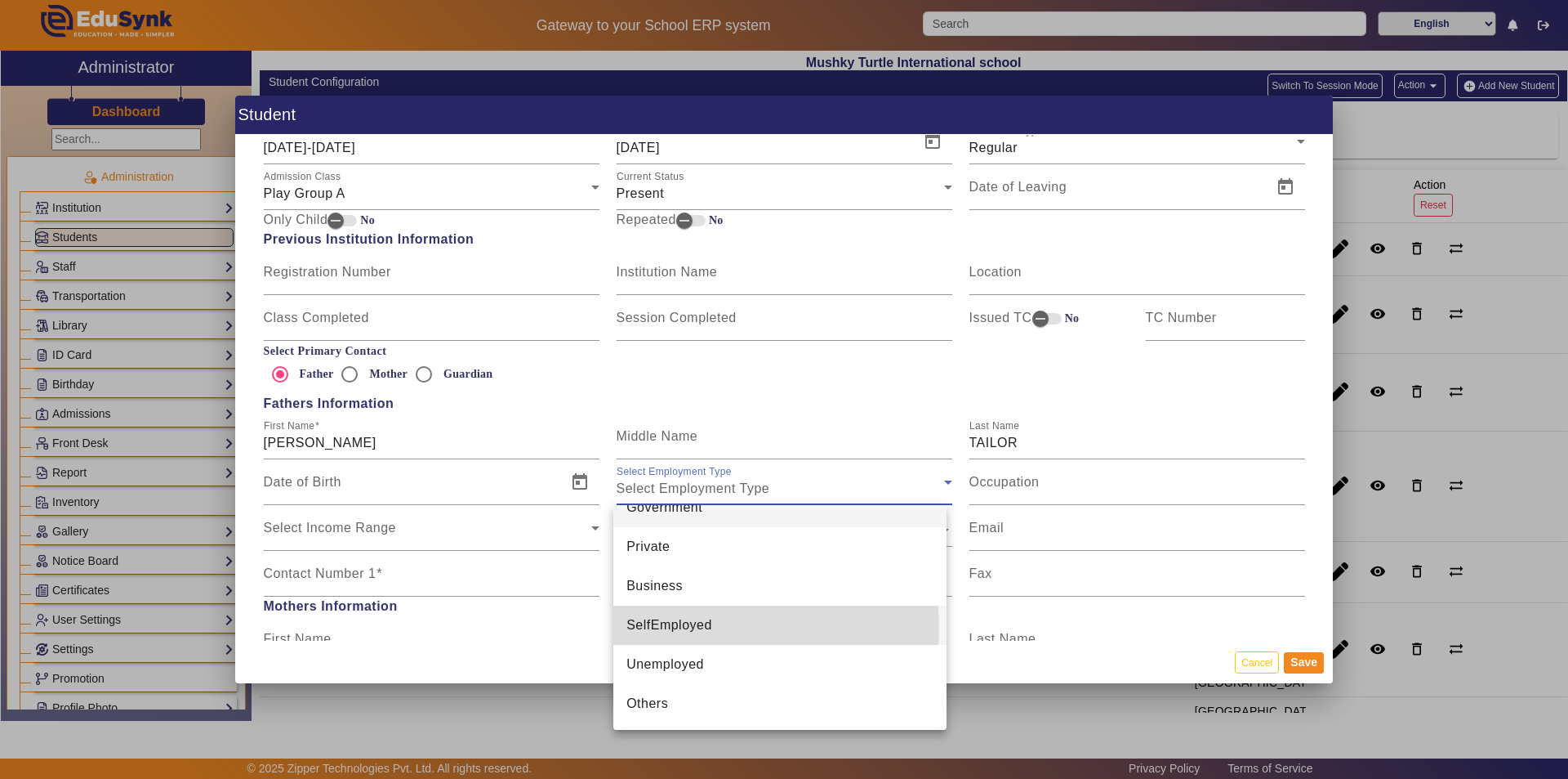
click at [709, 628] on span "SelfEmployed" at bounding box center [669, 625] width 85 height 20
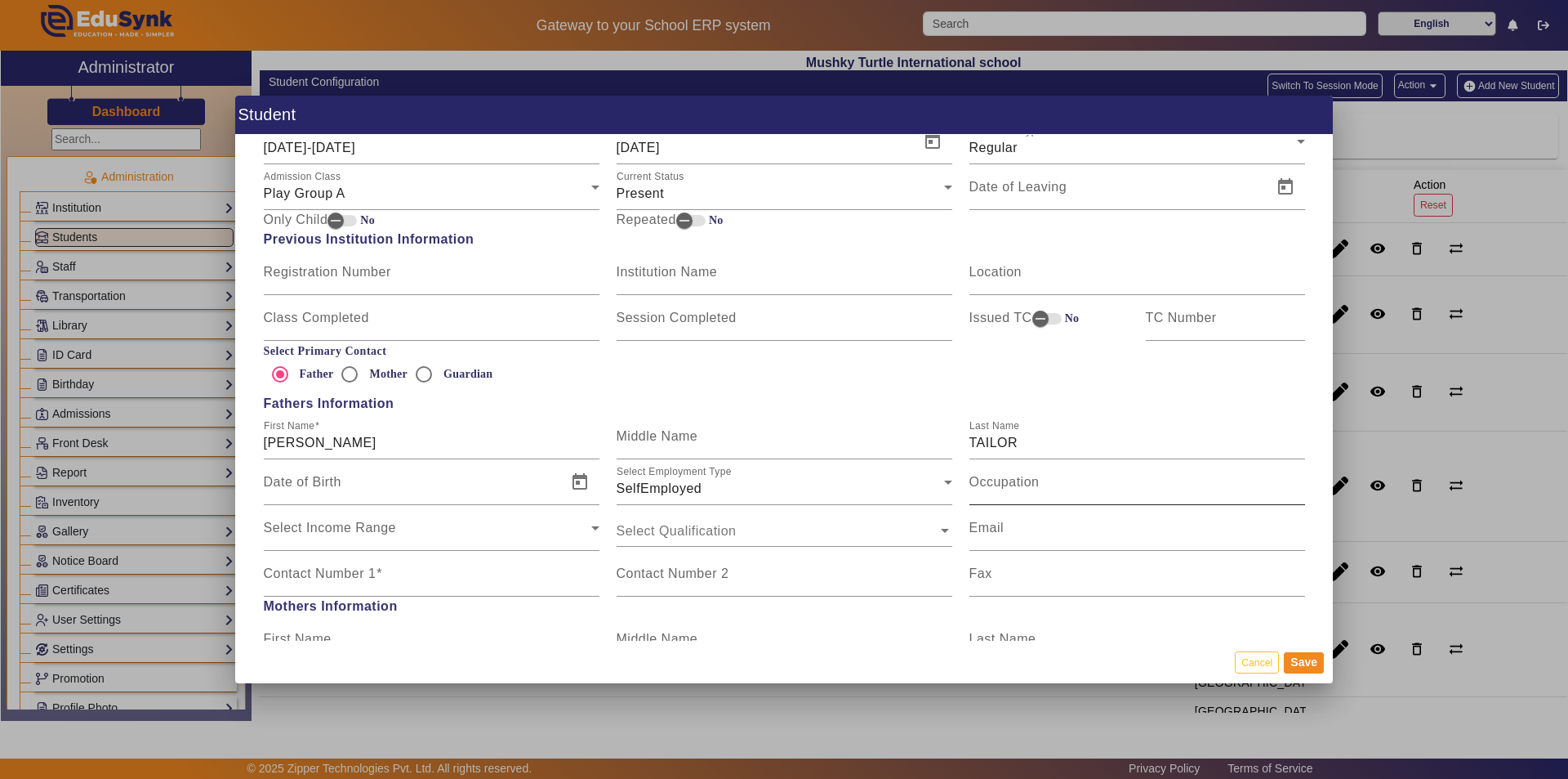
click at [758, 488] on mat-label "Occupation" at bounding box center [1004, 481] width 70 height 14
click at [758, 488] on input "Occupation" at bounding box center [1137, 489] width 336 height 20
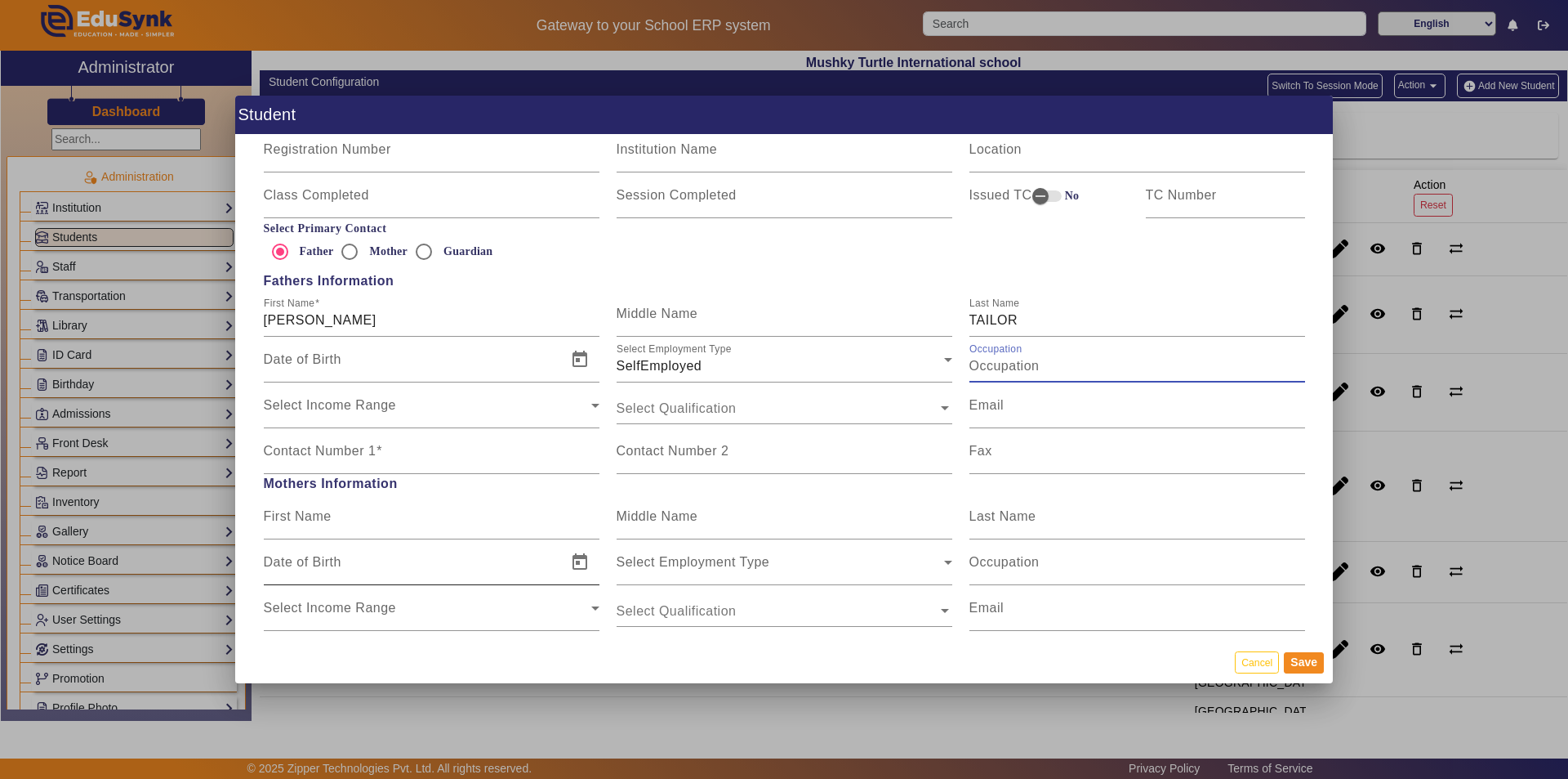
scroll to position [980, 0]
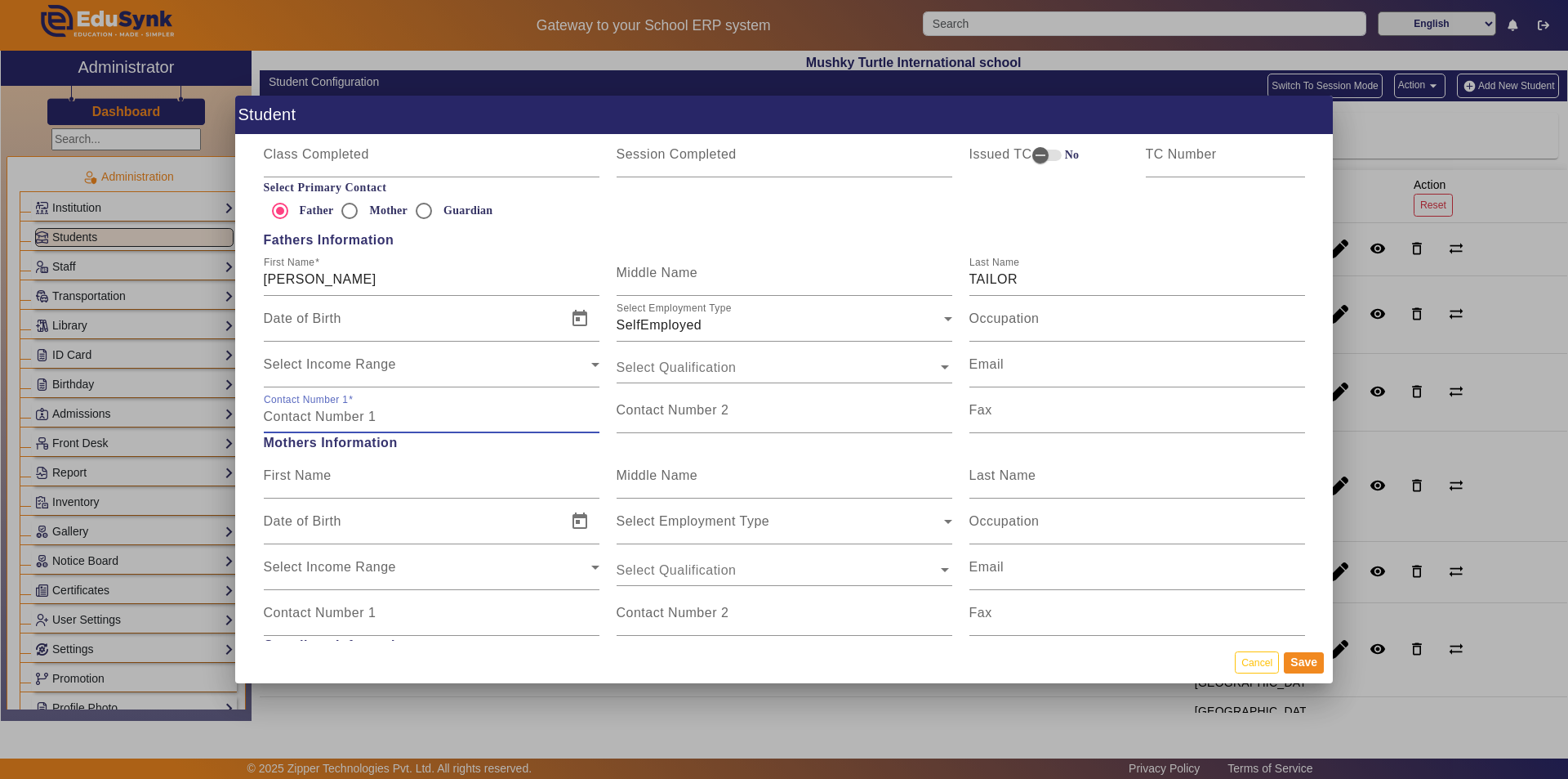
click at [404, 420] on input "Contact Number 1" at bounding box center [431, 417] width 336 height 20
type input "8000613316"
click at [410, 487] on input "First Name" at bounding box center [431, 482] width 336 height 20
type input "PALAK"
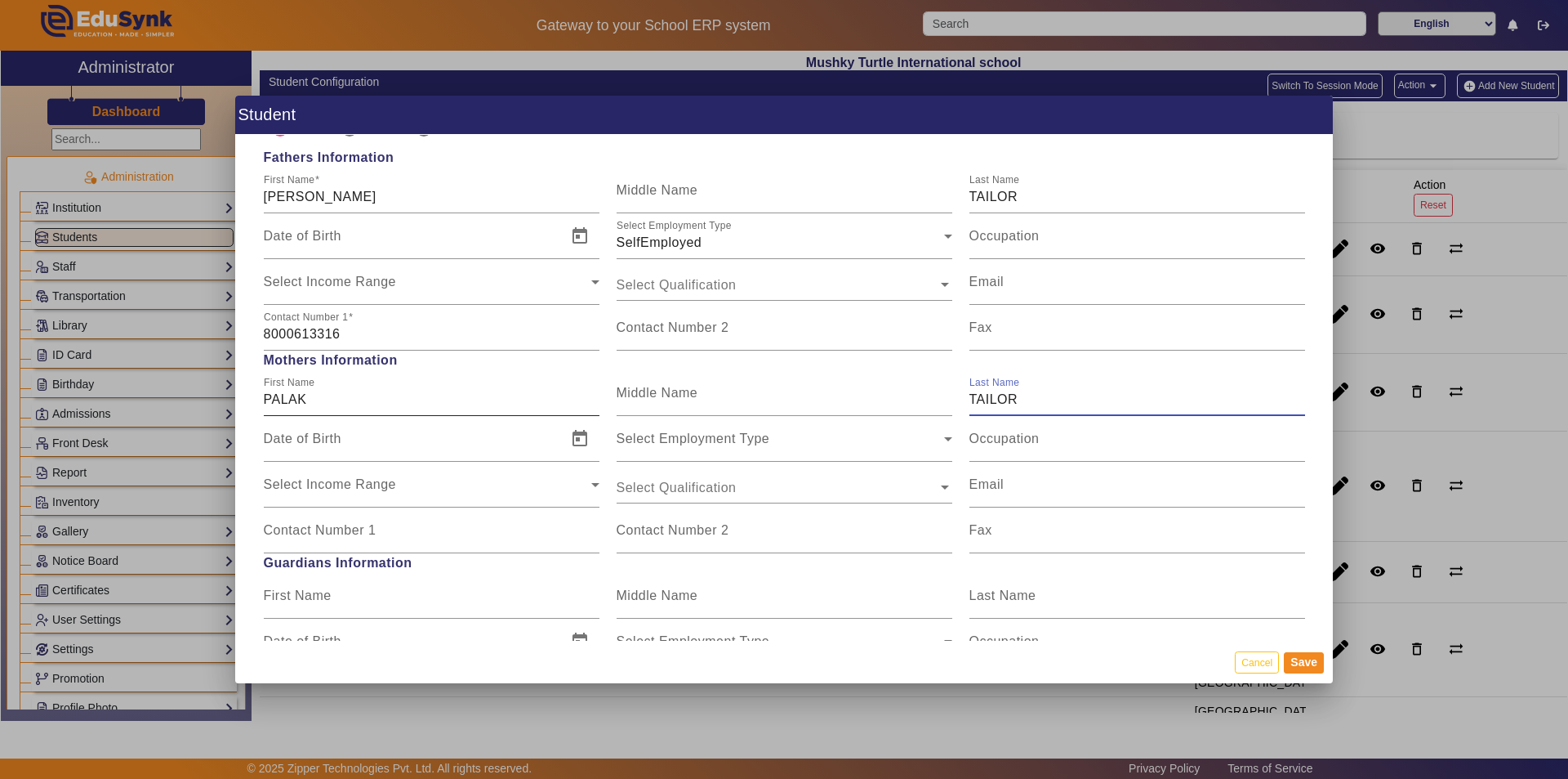
scroll to position [1144, 0]
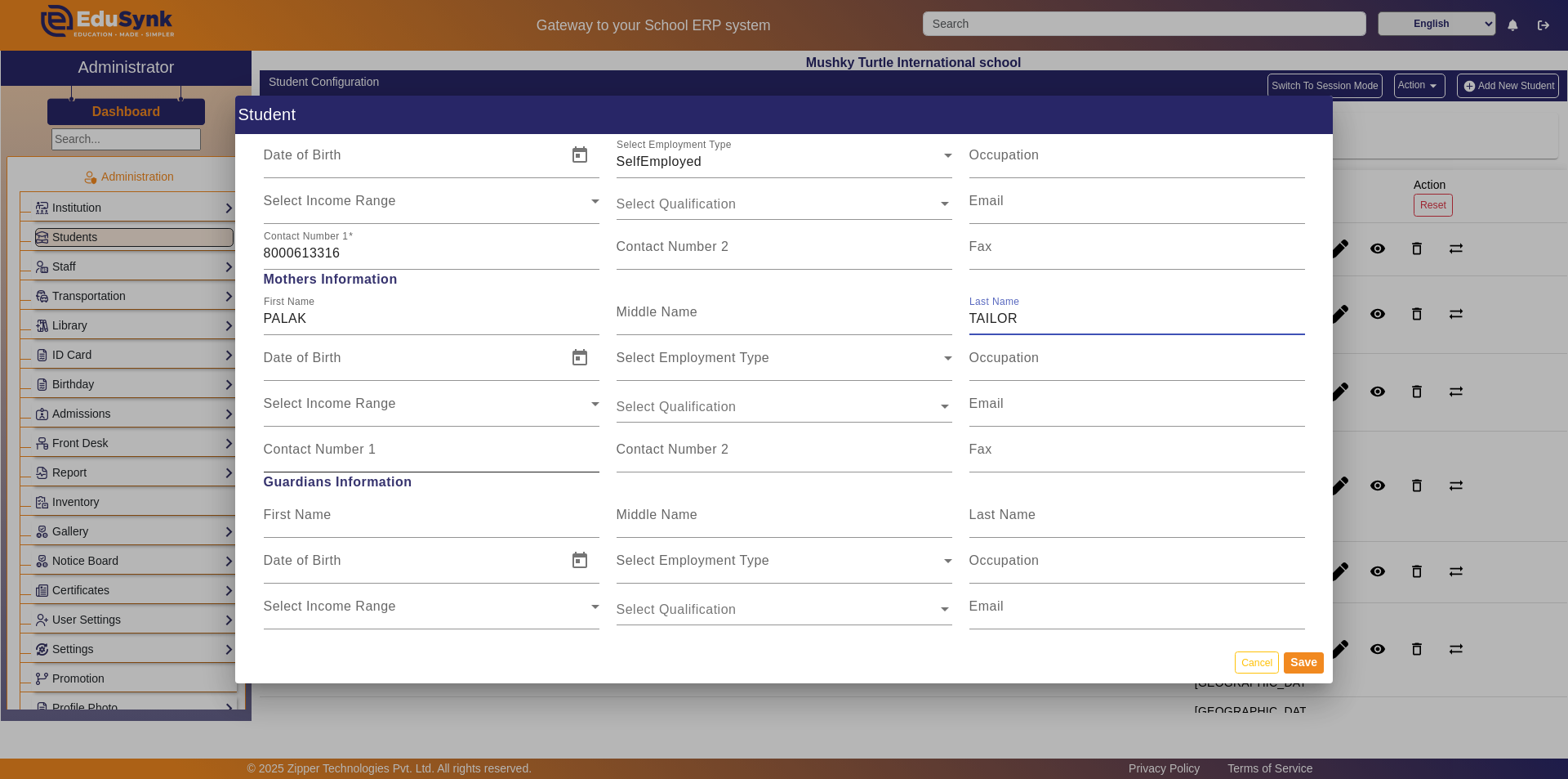
type input "TAILOR"
click at [422, 462] on input "Contact Number 1" at bounding box center [431, 456] width 336 height 20
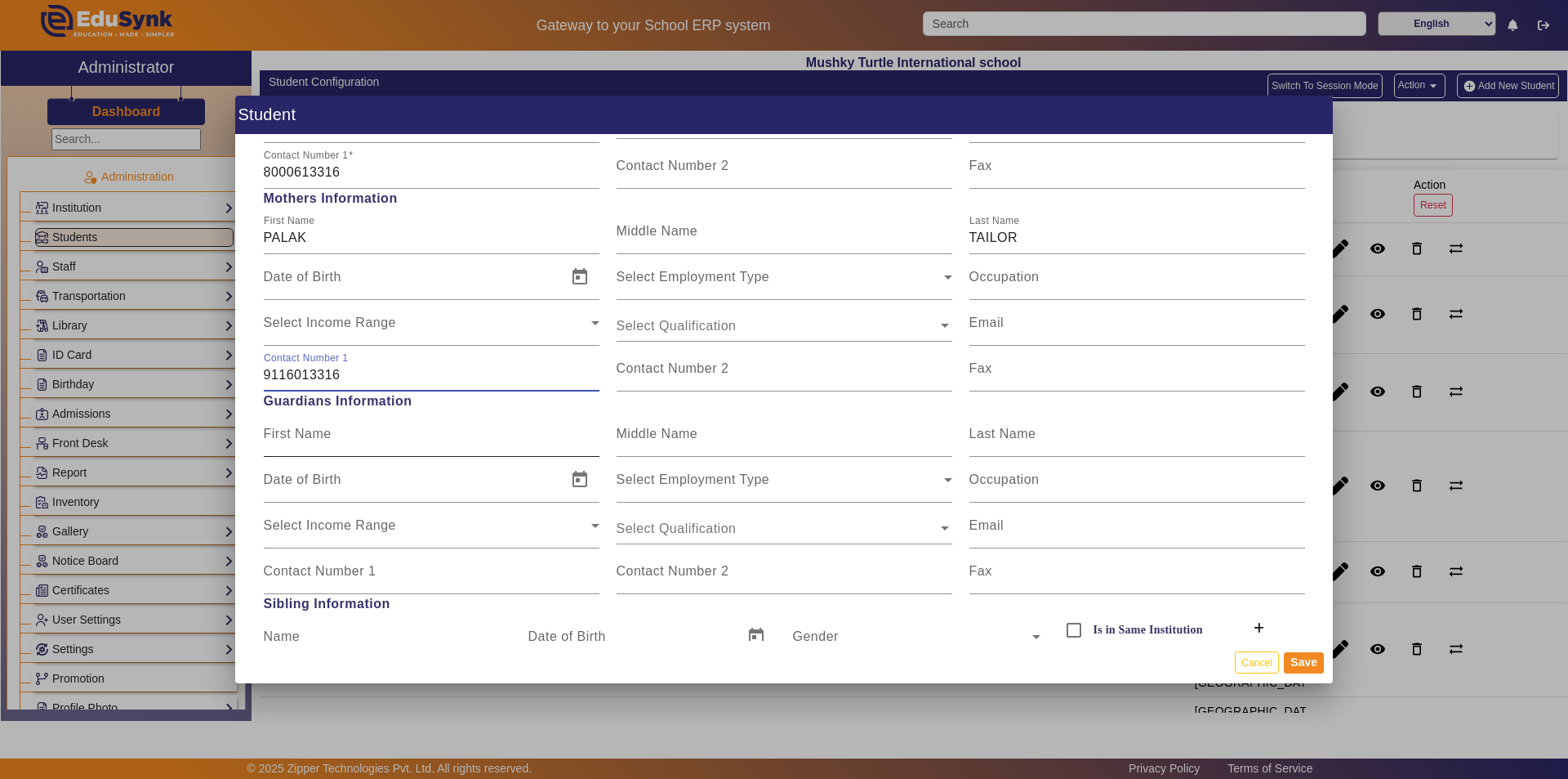
scroll to position [1226, 0]
type input "9116013316"
click at [484, 443] on input "First Name" at bounding box center [431, 440] width 336 height 20
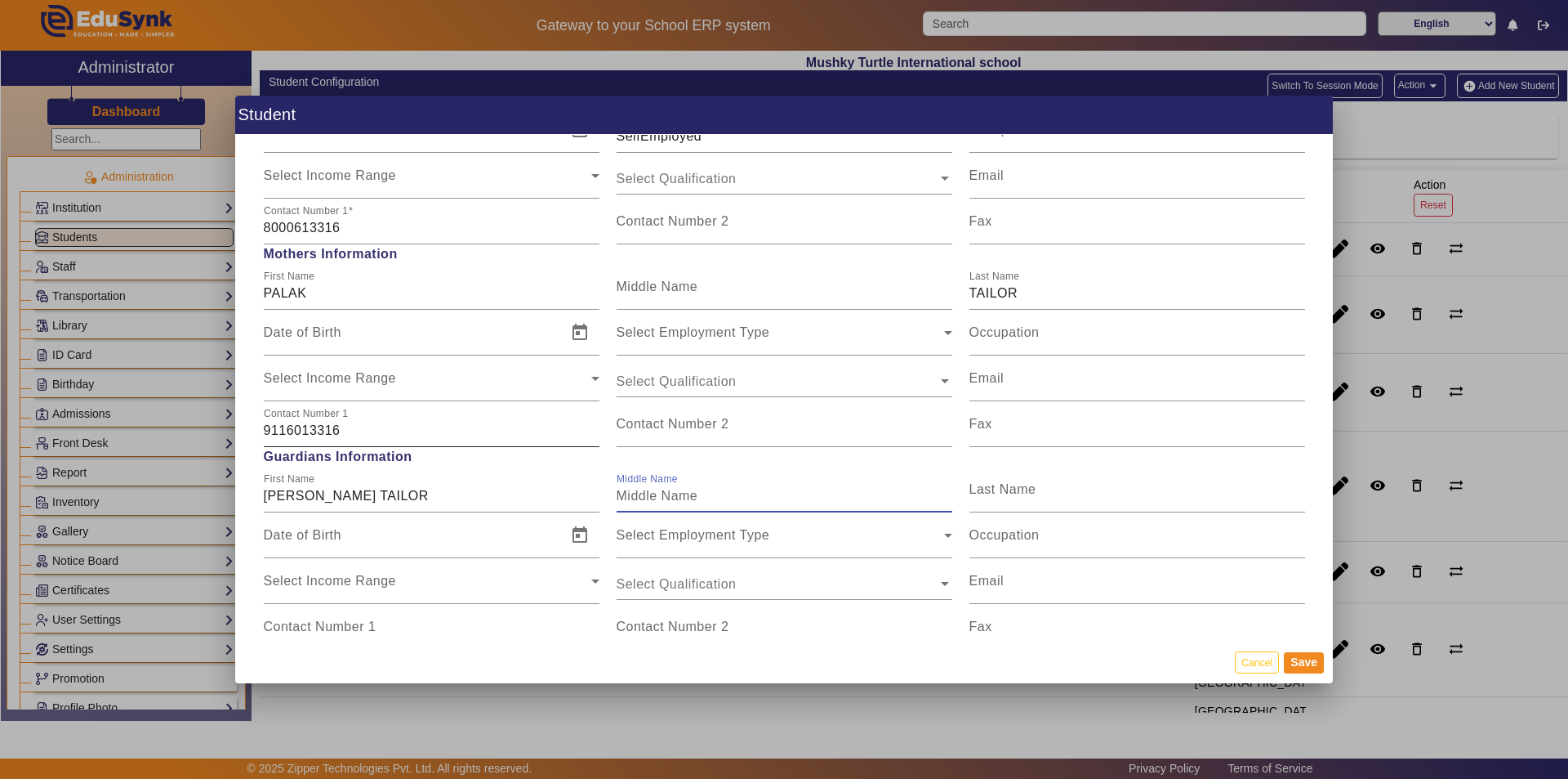
scroll to position [1144, 0]
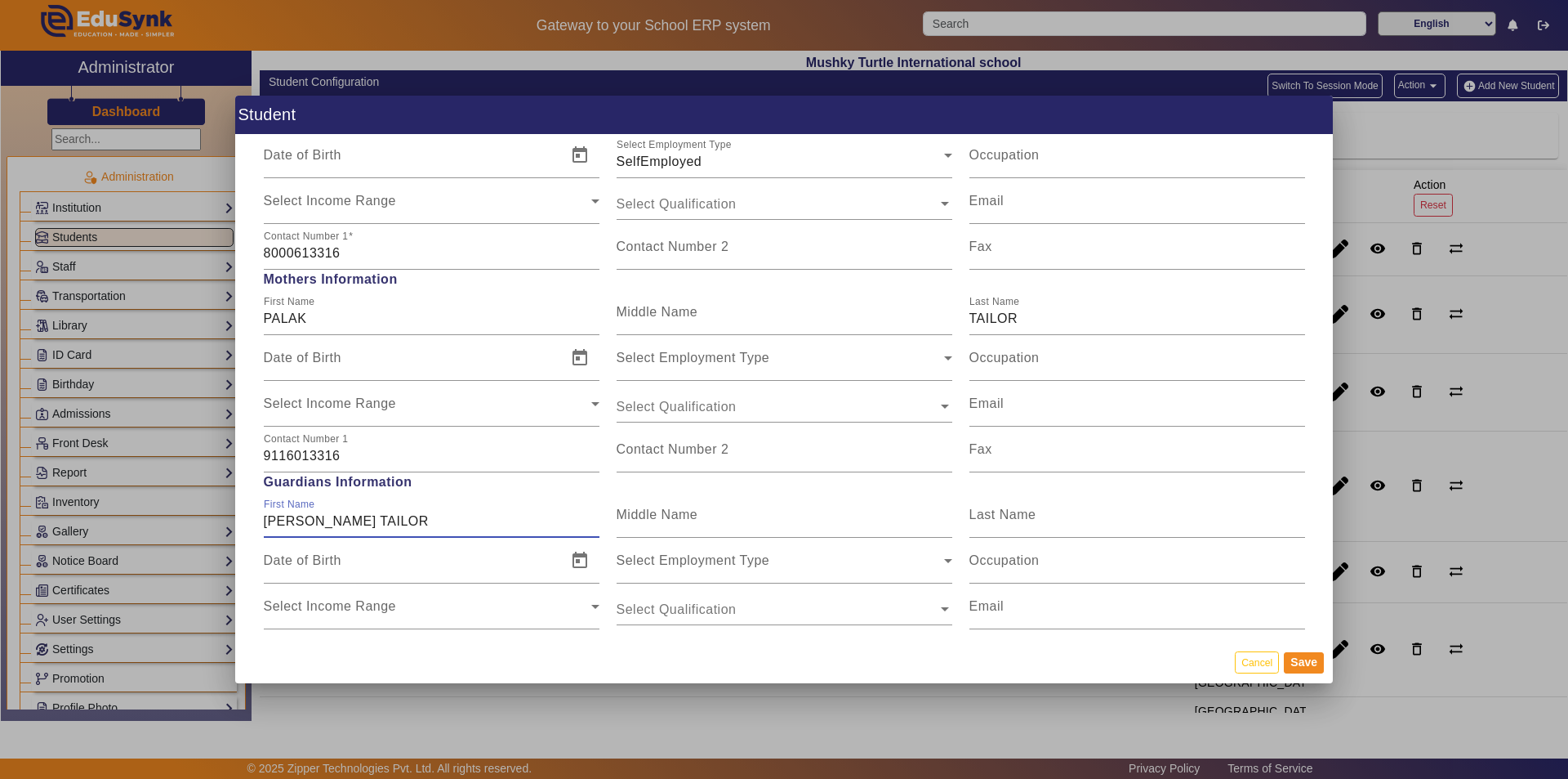
drag, startPoint x: 309, startPoint y: 517, endPoint x: 367, endPoint y: 525, distance: 58.5
click at [367, 525] on input "[PERSON_NAME] TAILOR" at bounding box center [431, 521] width 336 height 20
type input "[PERSON_NAME]"
click at [758, 521] on mat-label "Last Name" at bounding box center [1003, 514] width 67 height 14
click at [758, 521] on input "Last Name" at bounding box center [1137, 521] width 336 height 20
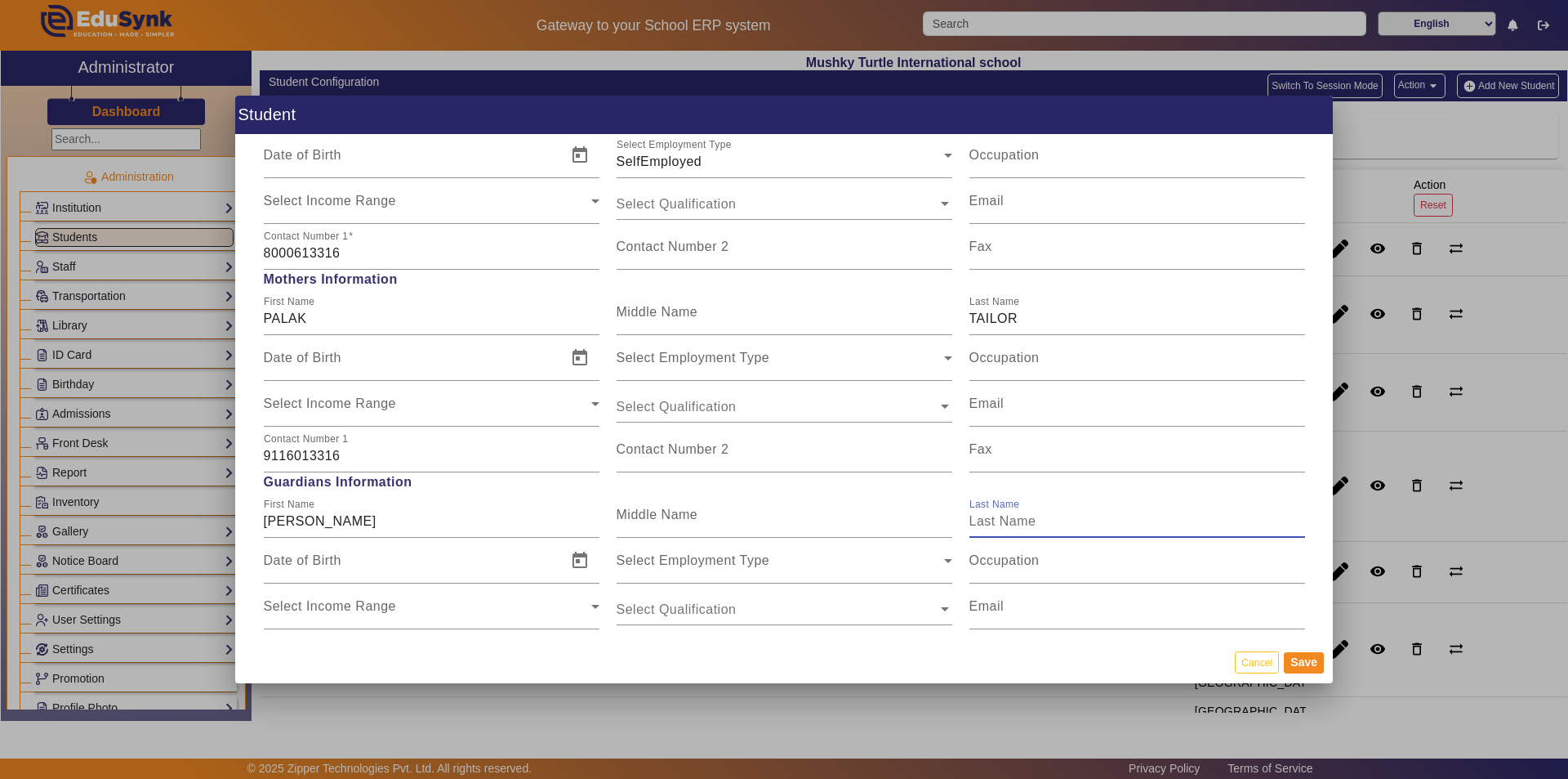
paste input "TAILOR"
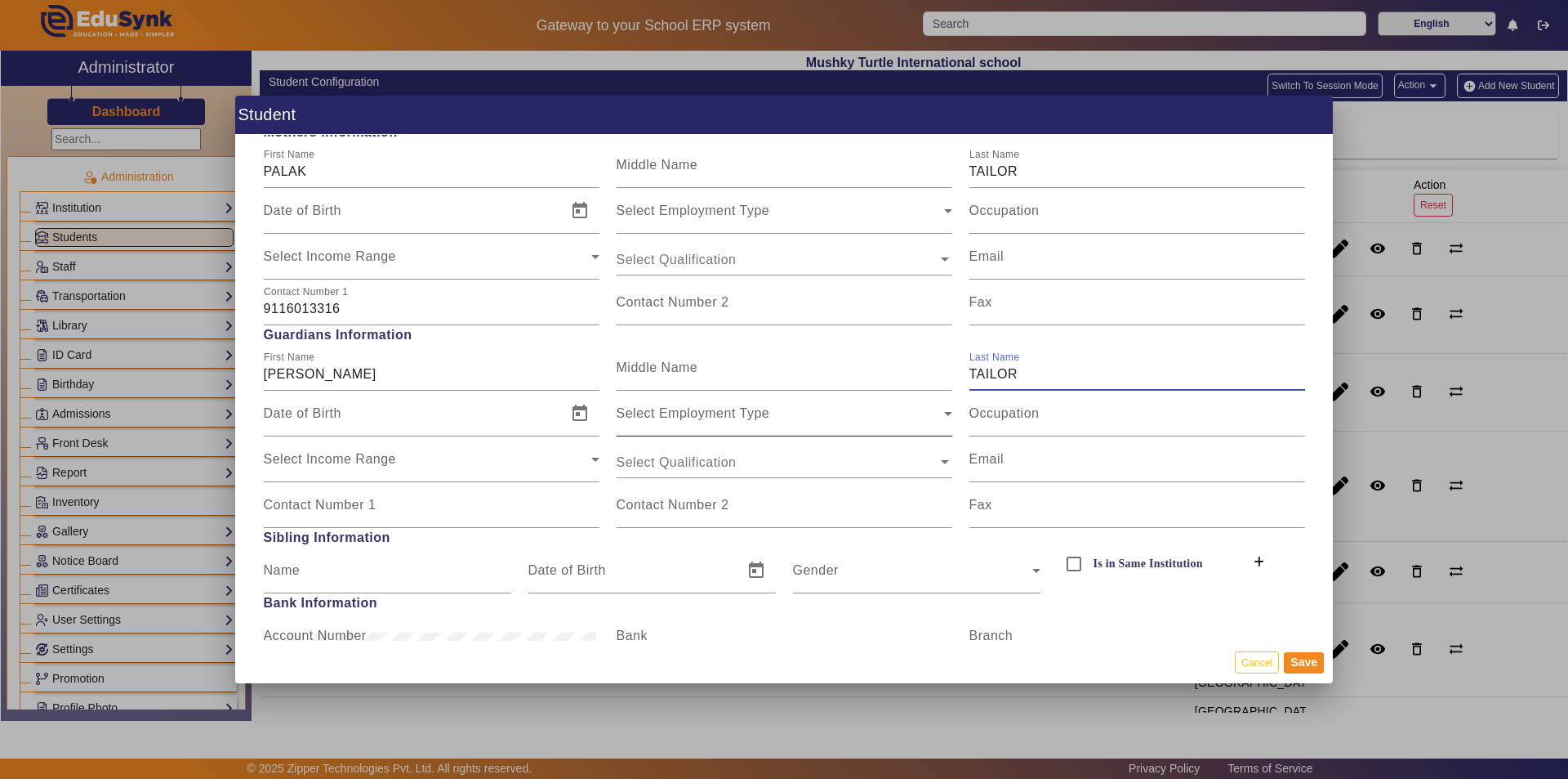
scroll to position [1308, 0]
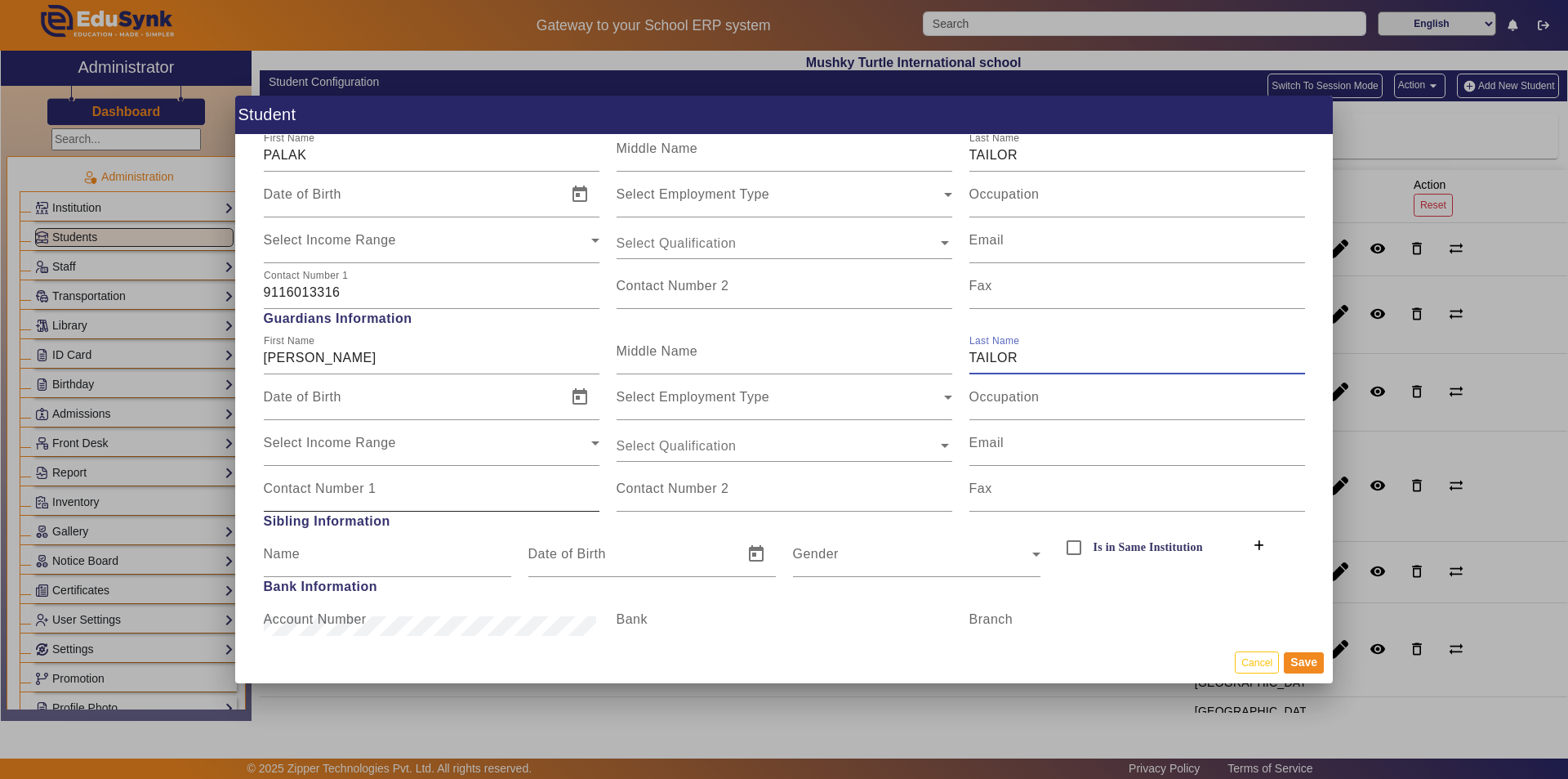
type input "TAILOR"
click at [404, 495] on input "Contact Number 1" at bounding box center [431, 495] width 336 height 20
type input "9"
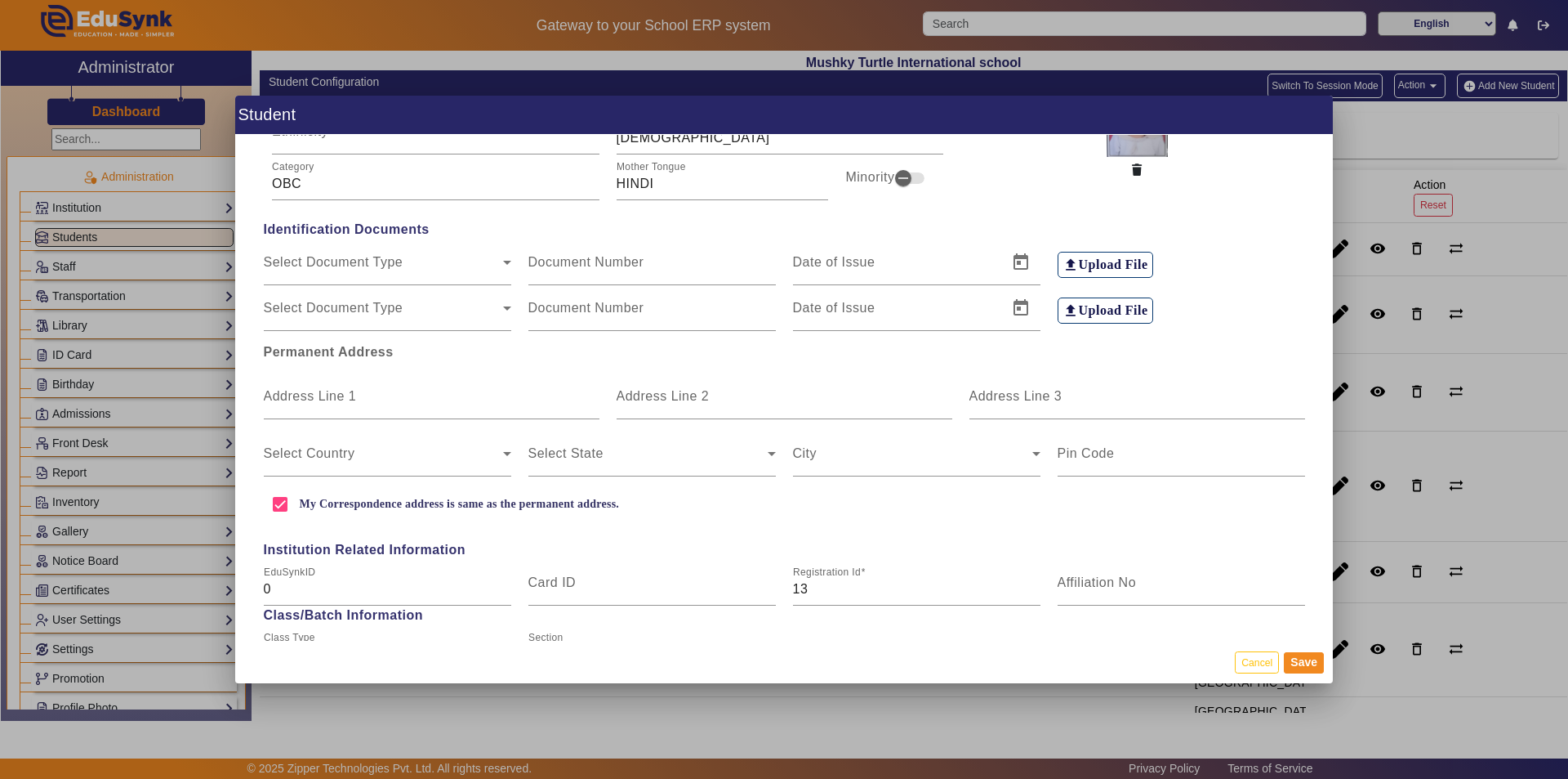
scroll to position [164, 0]
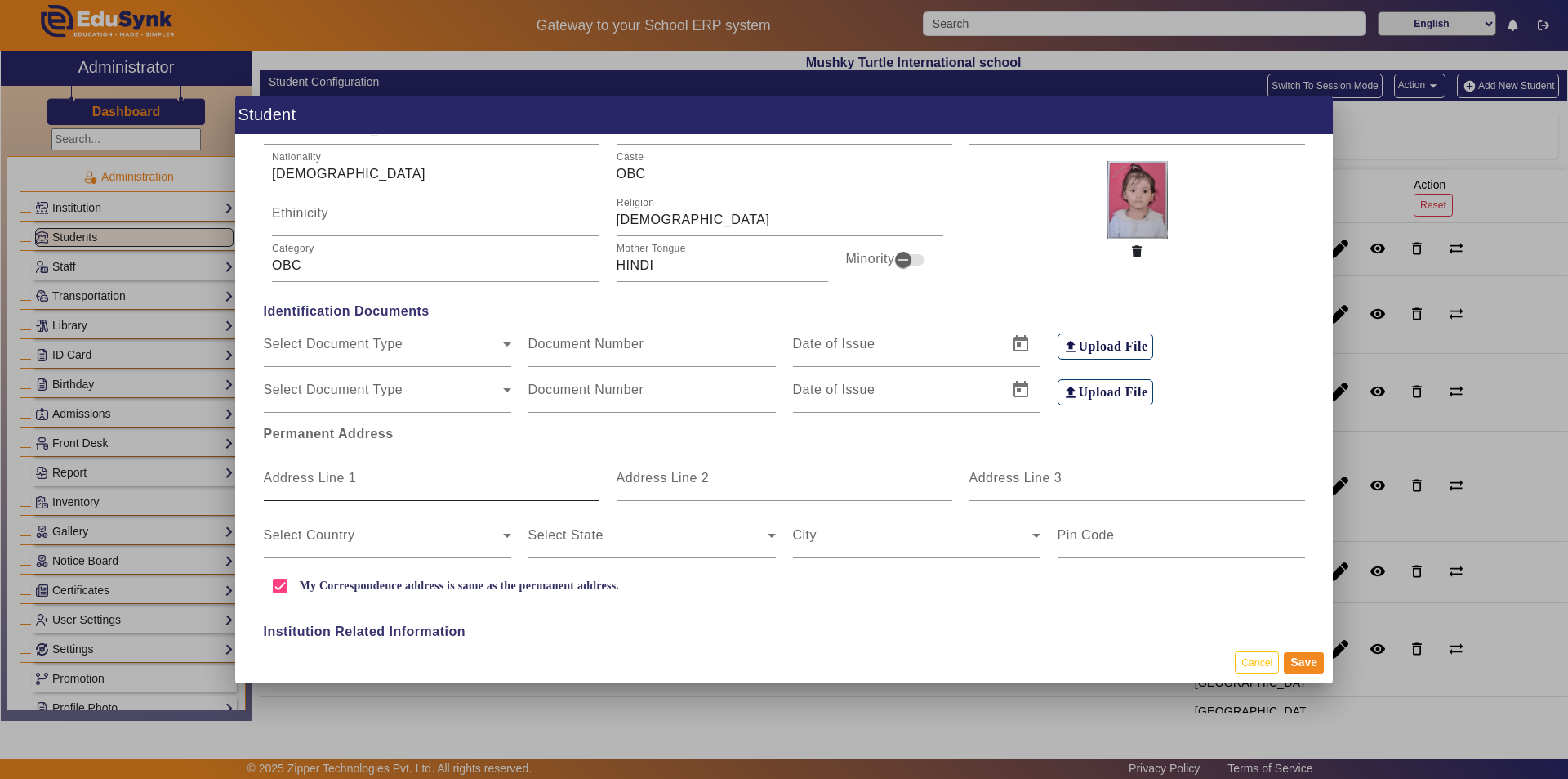
type input "8003470005"
click at [328, 490] on input "Address Line 1" at bounding box center [431, 485] width 336 height 20
type input "PLOT NO. 8 [PERSON_NAME][GEOGRAPHIC_DATA]"
click at [714, 484] on input "Address Line 2" at bounding box center [784, 485] width 336 height 20
type input "JAISINGHPURA KHOR"
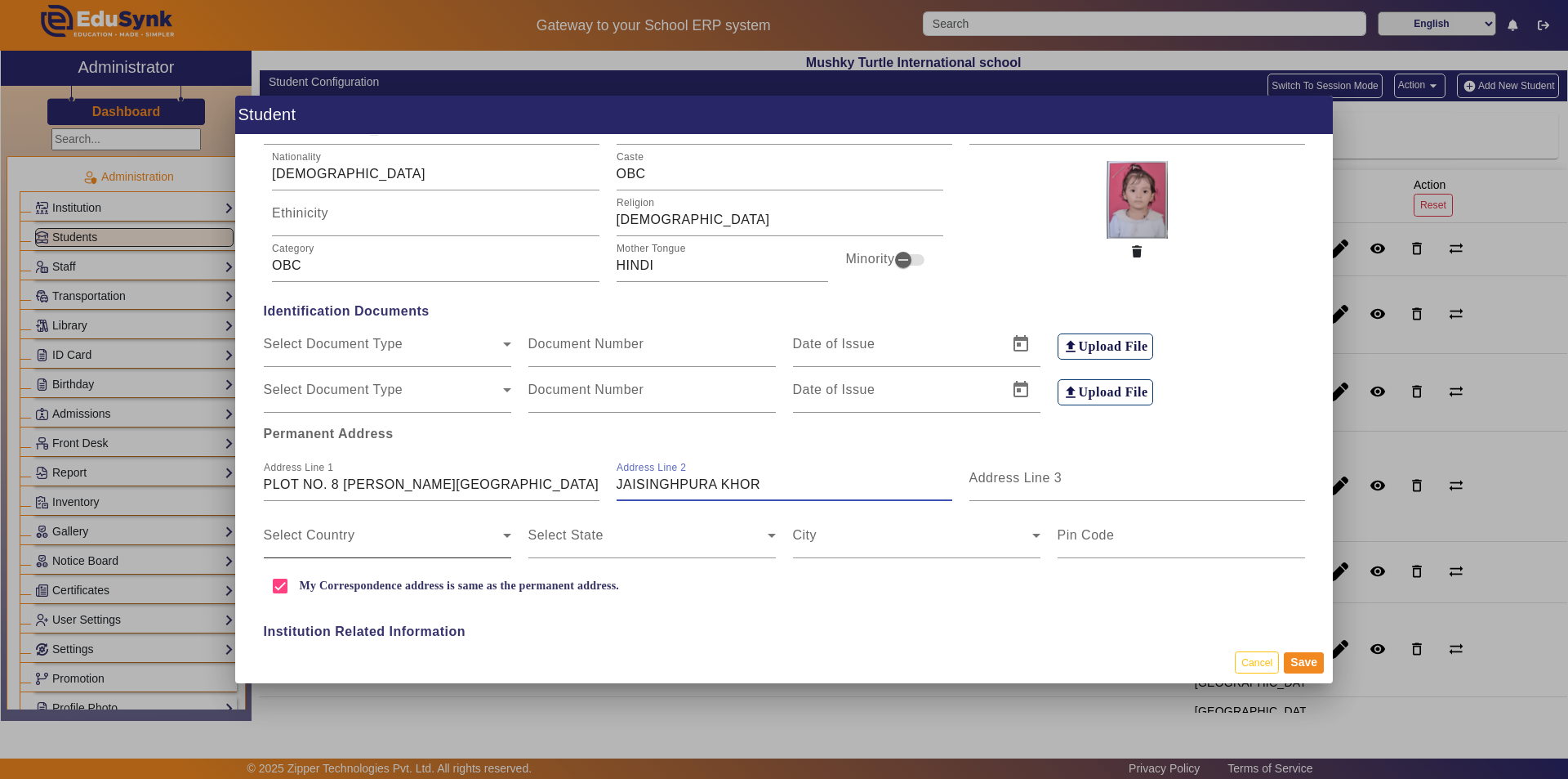
click at [464, 541] on span at bounding box center [383, 541] width 239 height 20
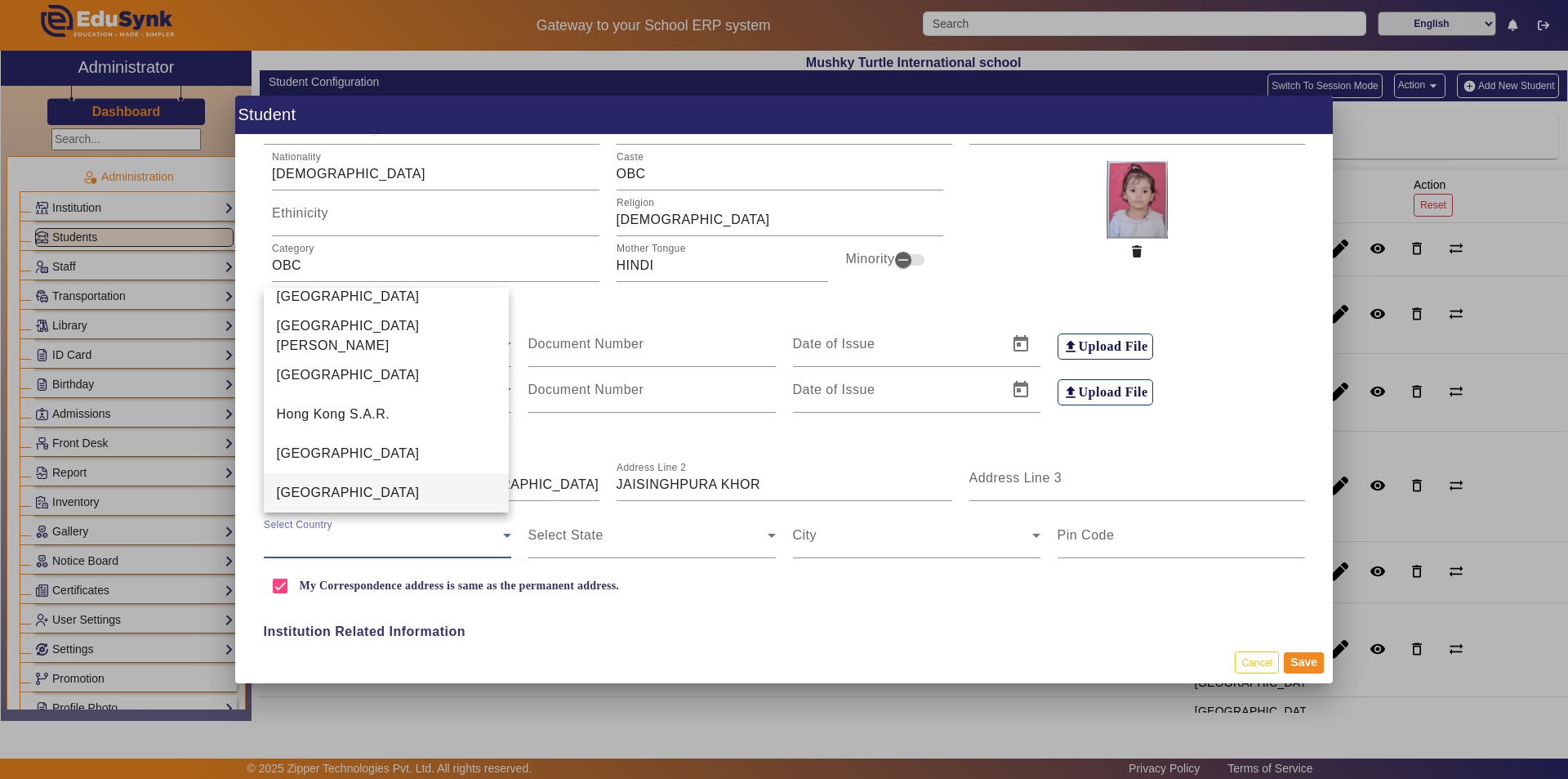
scroll to position [3786, 0]
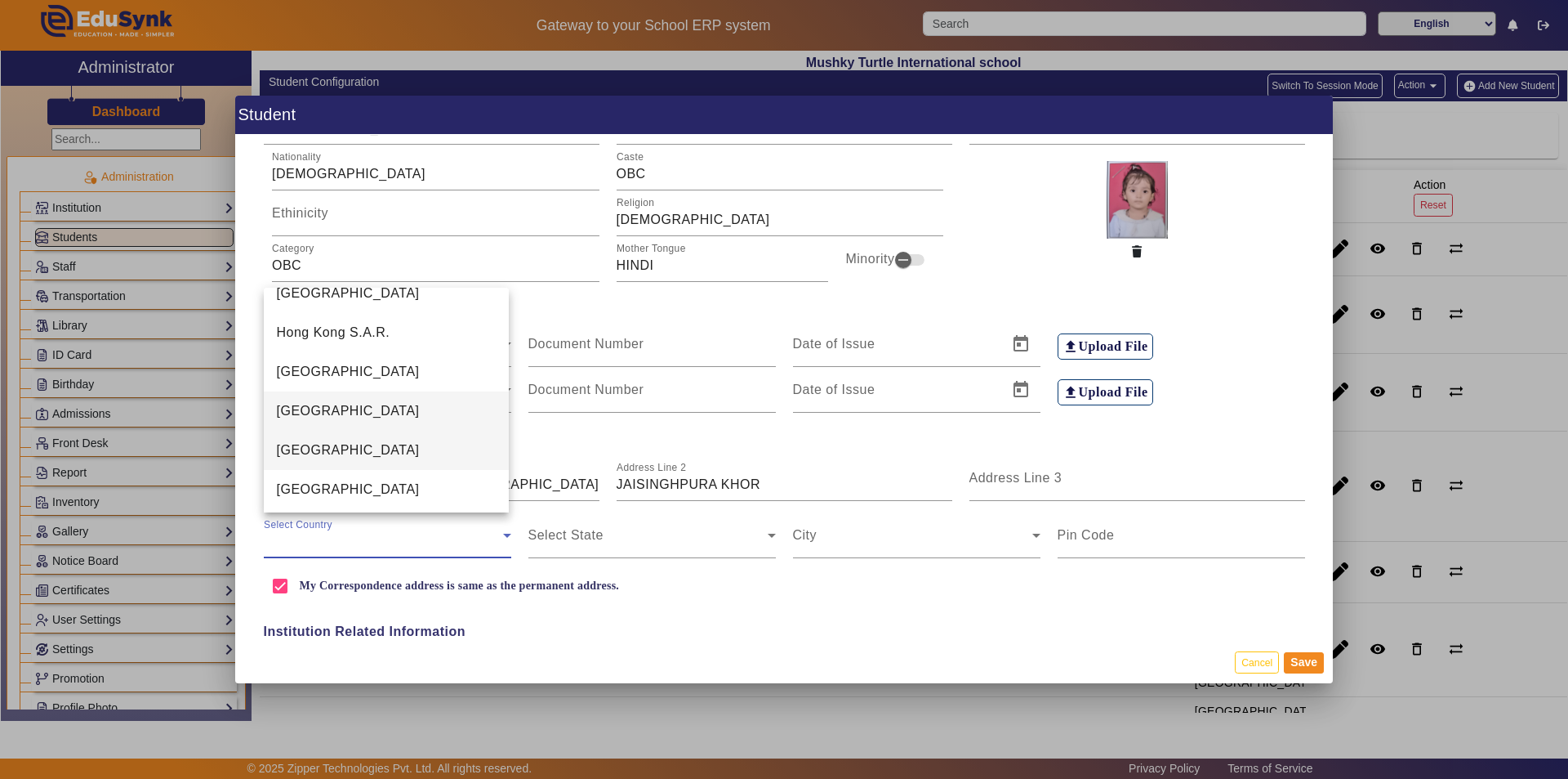
click at [419, 442] on mat-option "[GEOGRAPHIC_DATA]" at bounding box center [387, 450] width 246 height 39
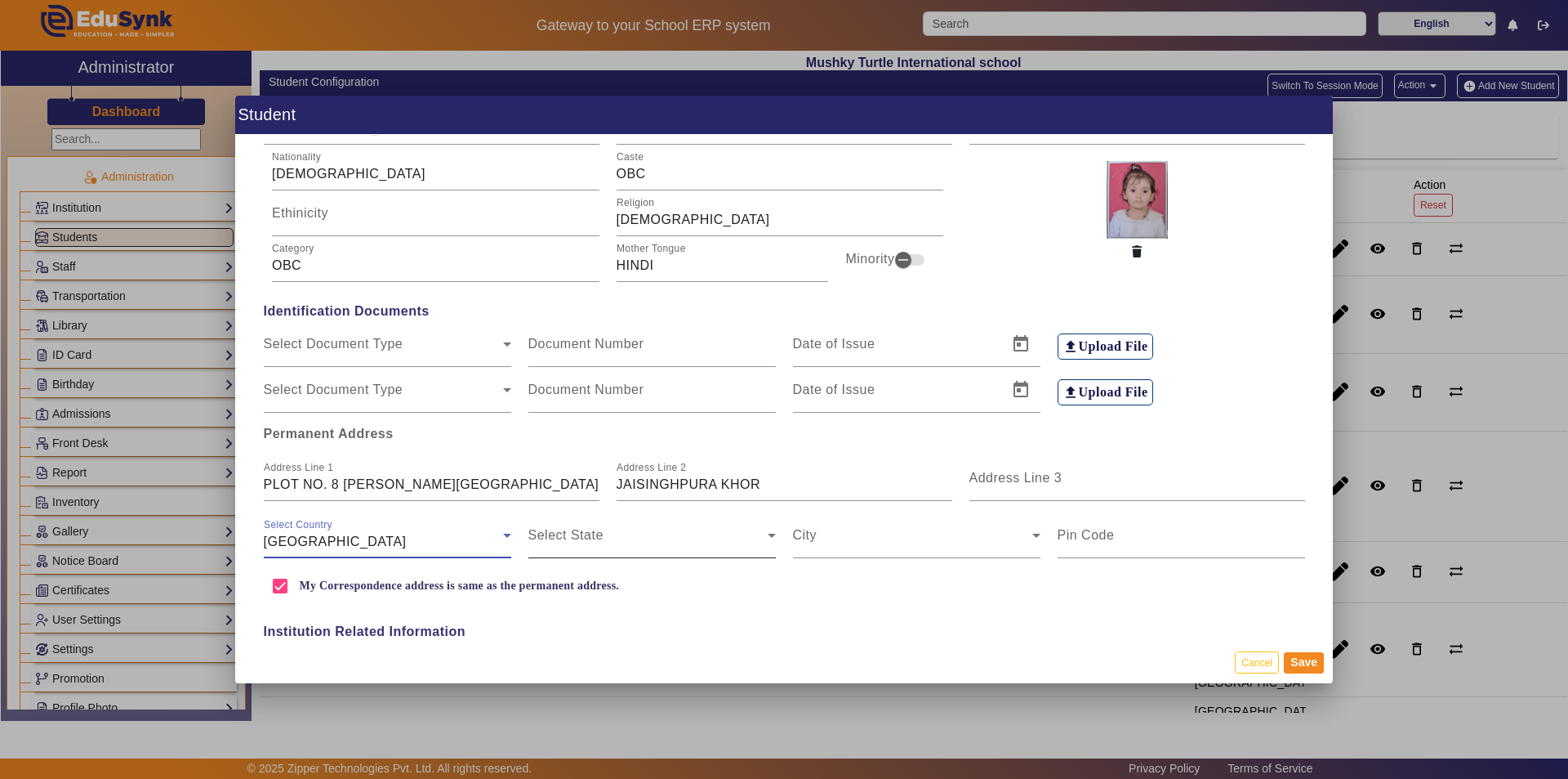
click at [551, 537] on span at bounding box center [648, 541] width 239 height 20
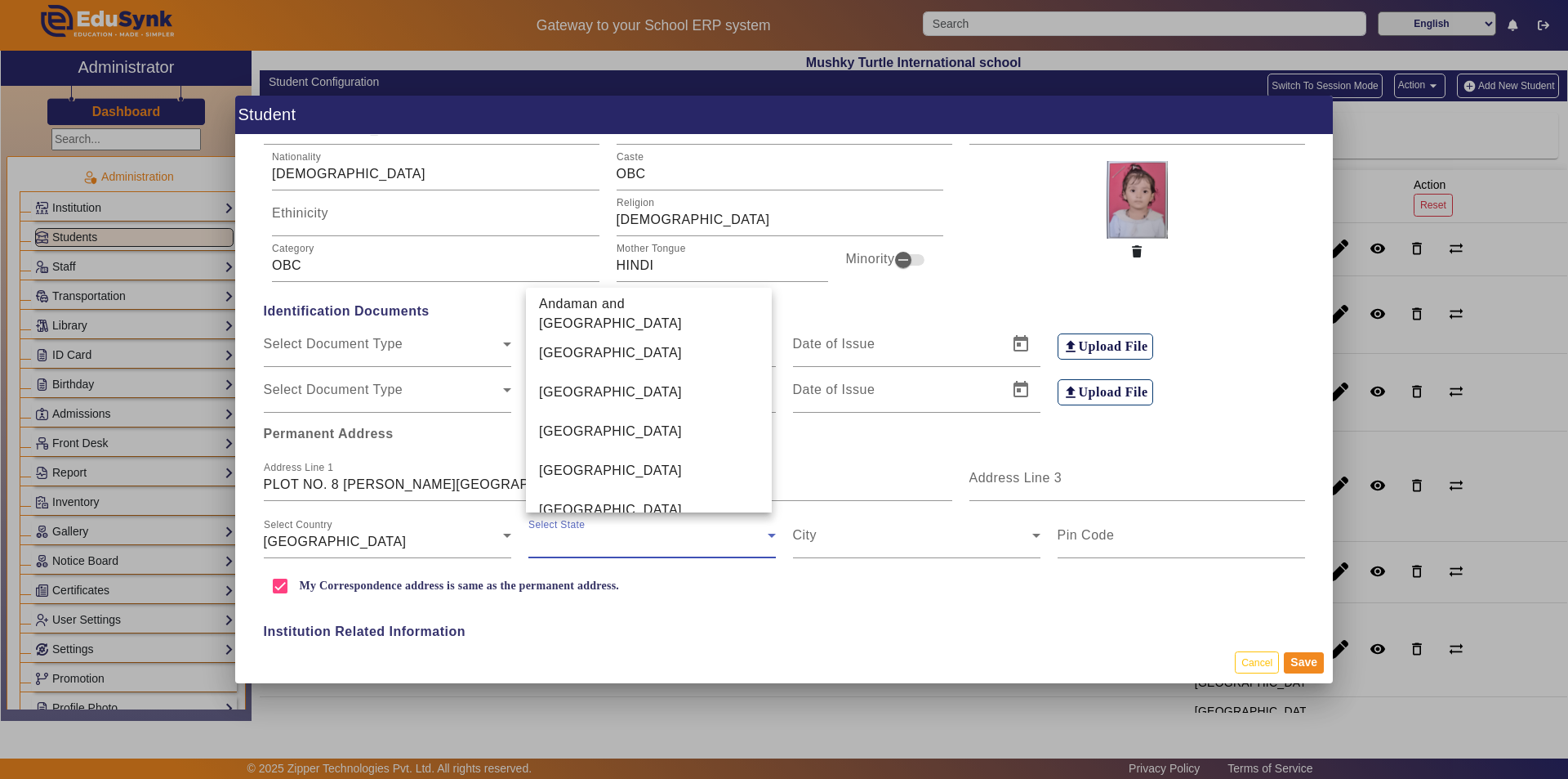
scroll to position [919, 0]
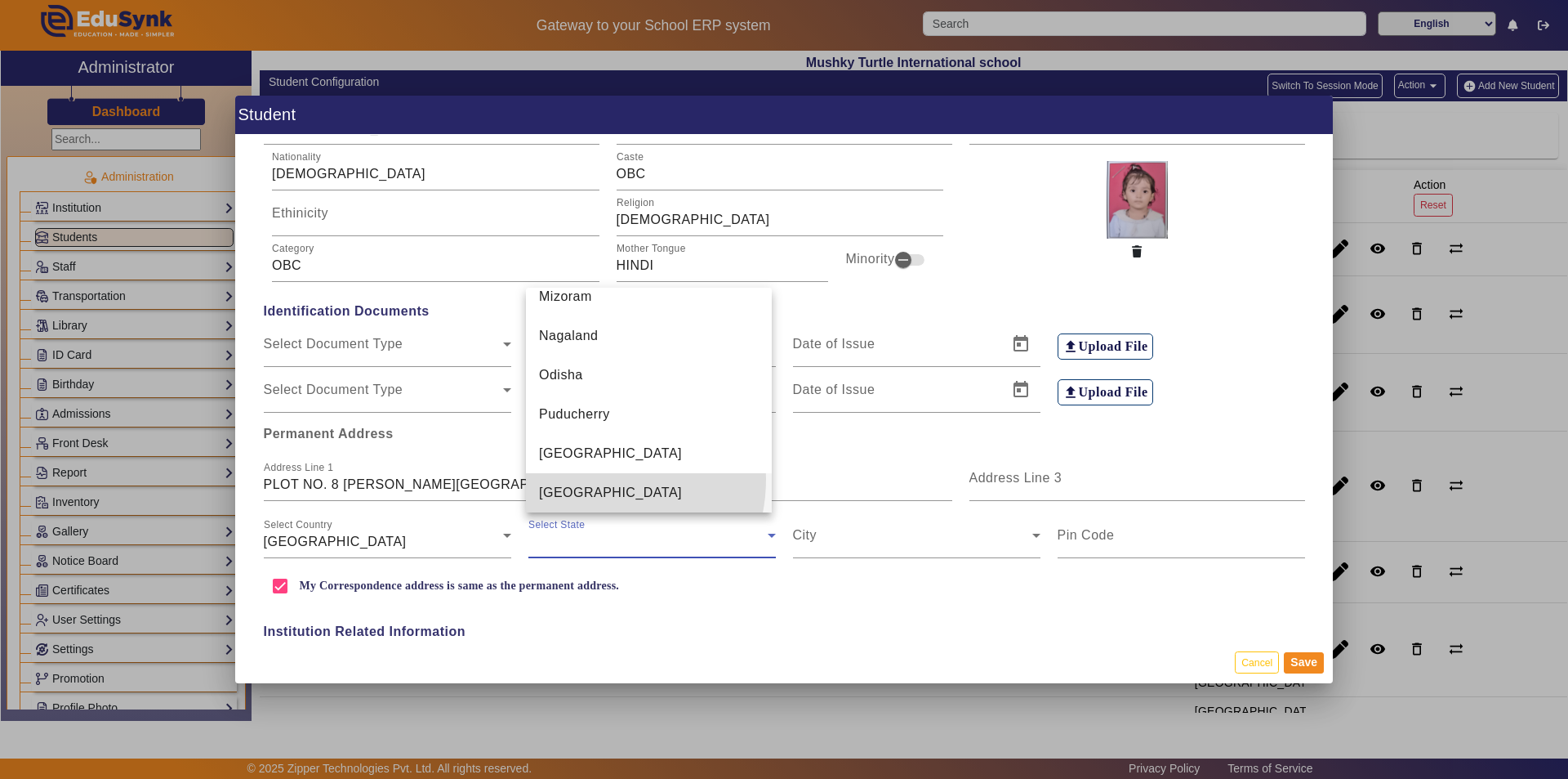
click at [586, 479] on mat-option "[GEOGRAPHIC_DATA]" at bounding box center [648, 492] width 246 height 39
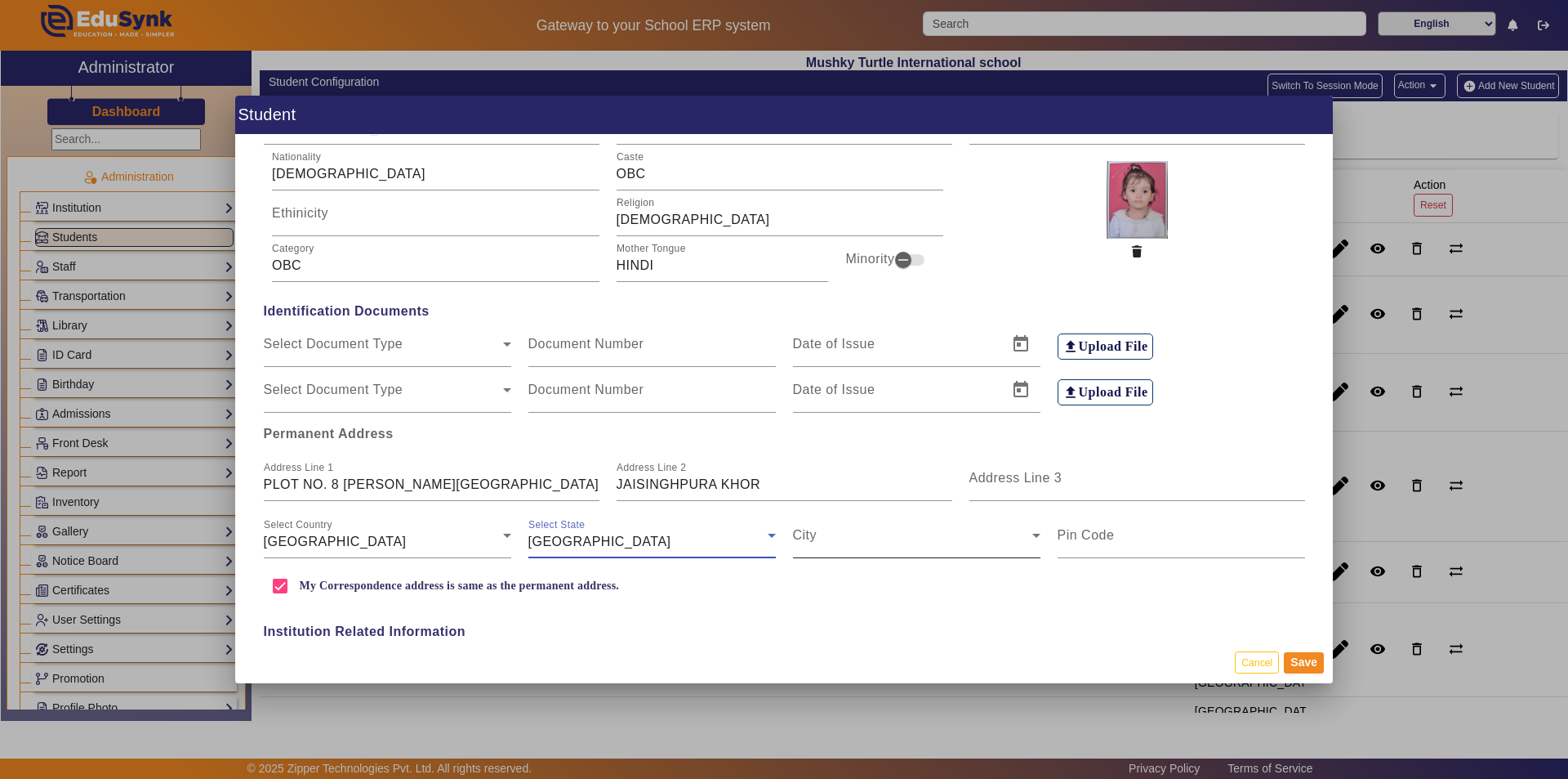
click at [758, 550] on span at bounding box center [912, 541] width 239 height 20
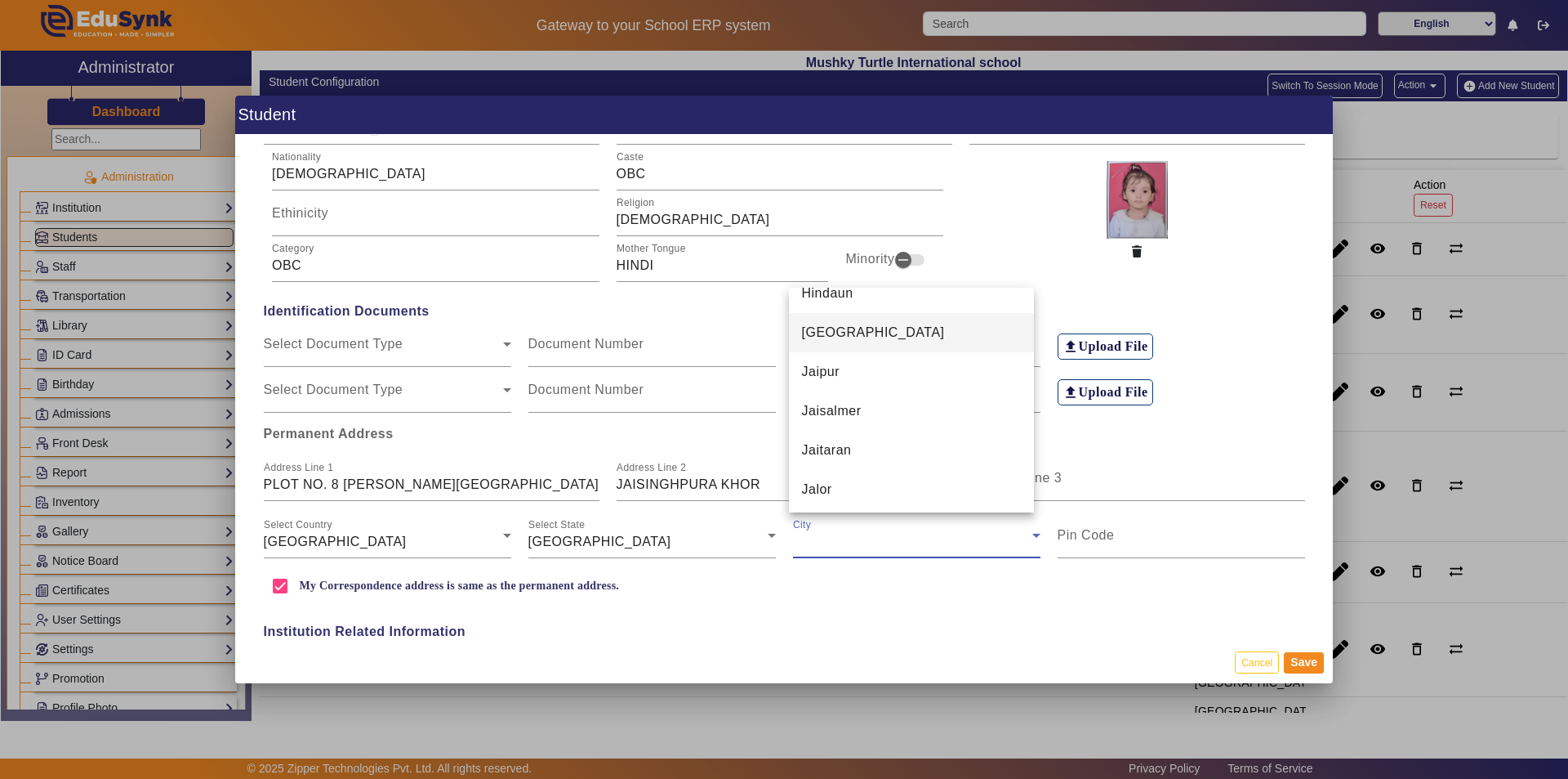
scroll to position [2573, 0]
click at [758, 363] on mat-option "Jaipur" at bounding box center [911, 368] width 246 height 39
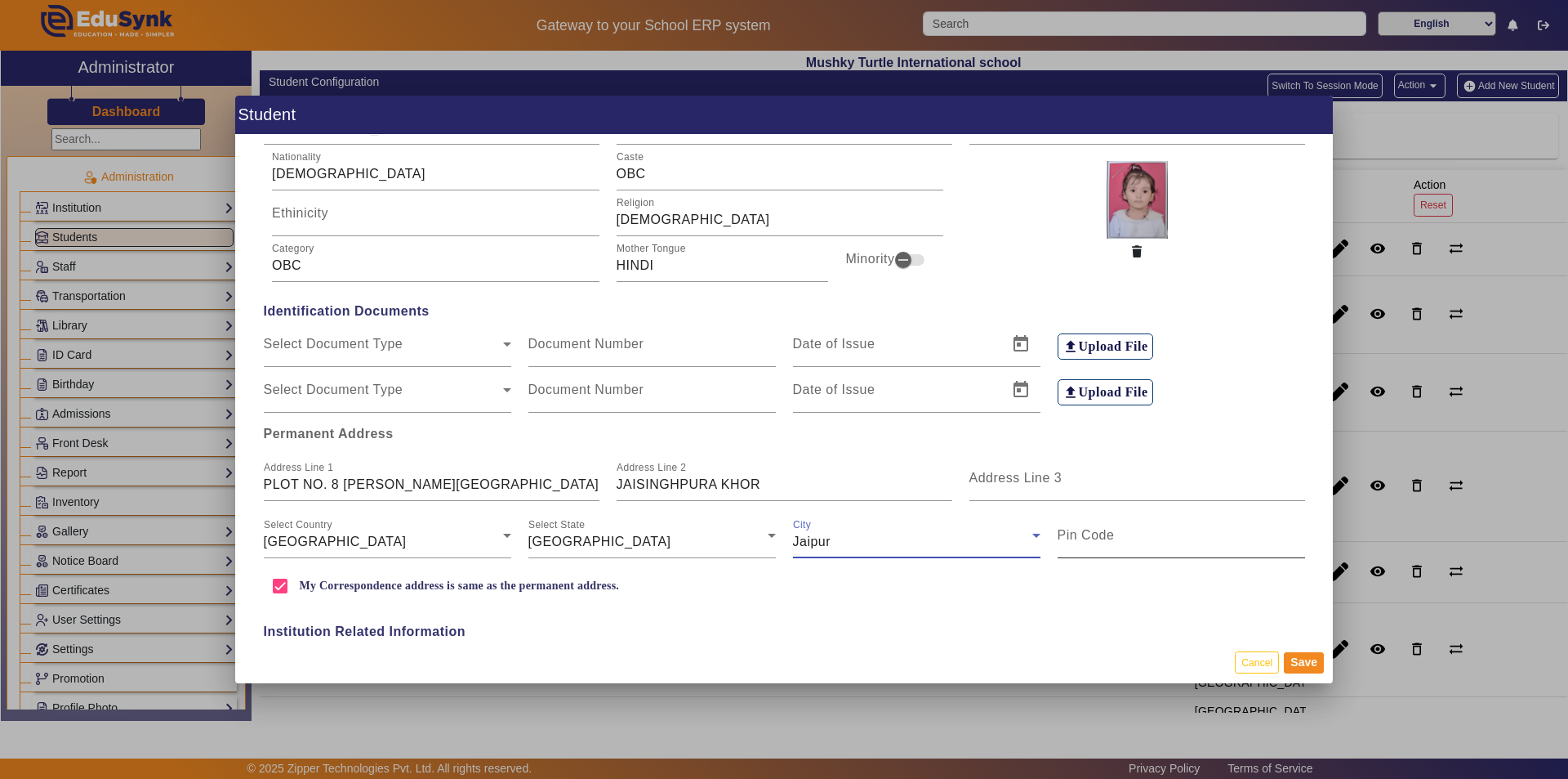
click at [758, 539] on input "Pin Code" at bounding box center [1181, 541] width 247 height 20
type input "302027"
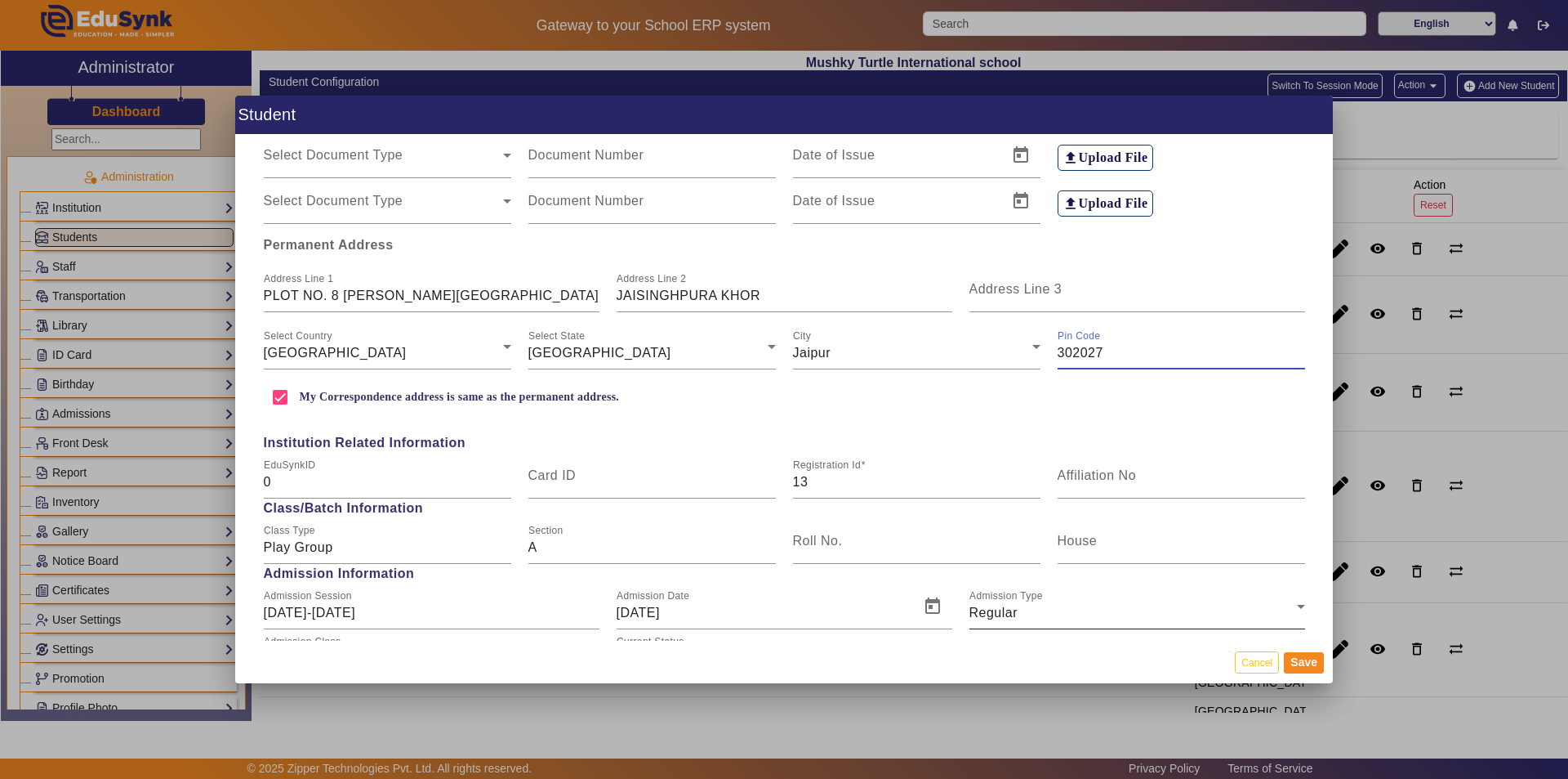
scroll to position [327, 0]
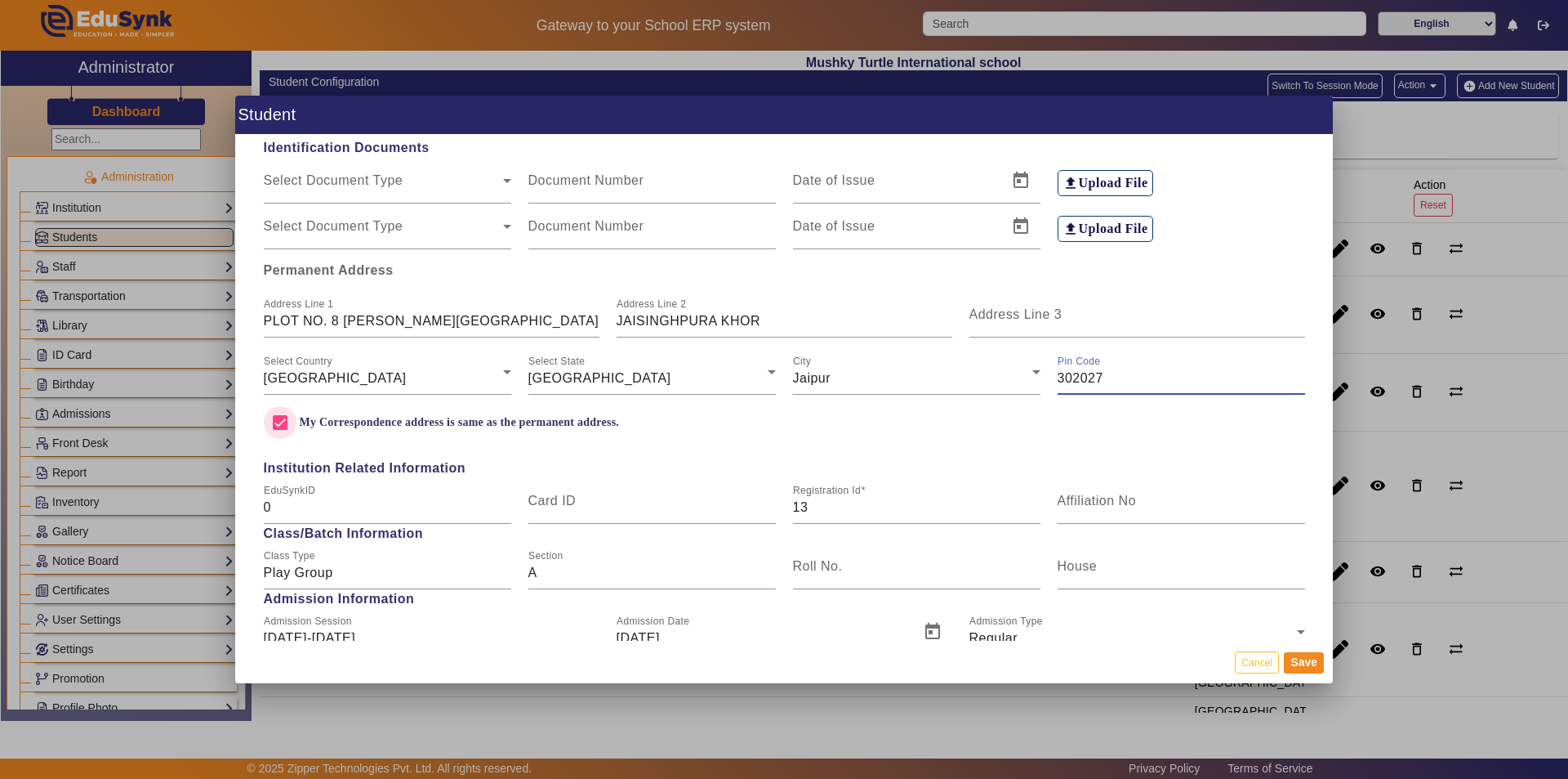
click at [283, 423] on input "My Correspondence address is same as the permanent address." at bounding box center [280, 422] width 33 height 33
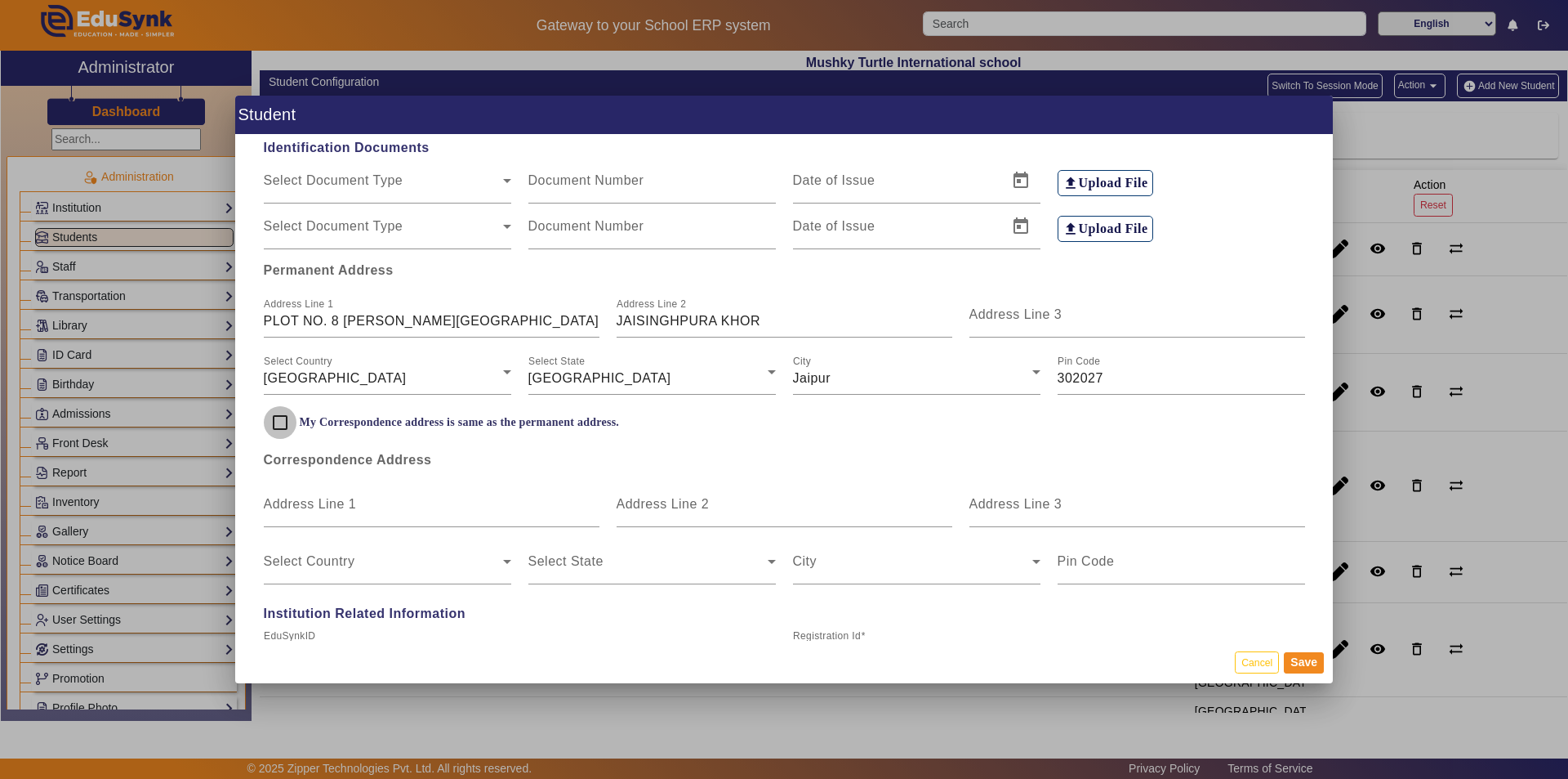
click at [284, 422] on input "My Correspondence address is same as the permanent address." at bounding box center [280, 422] width 33 height 33
checkbox input "true"
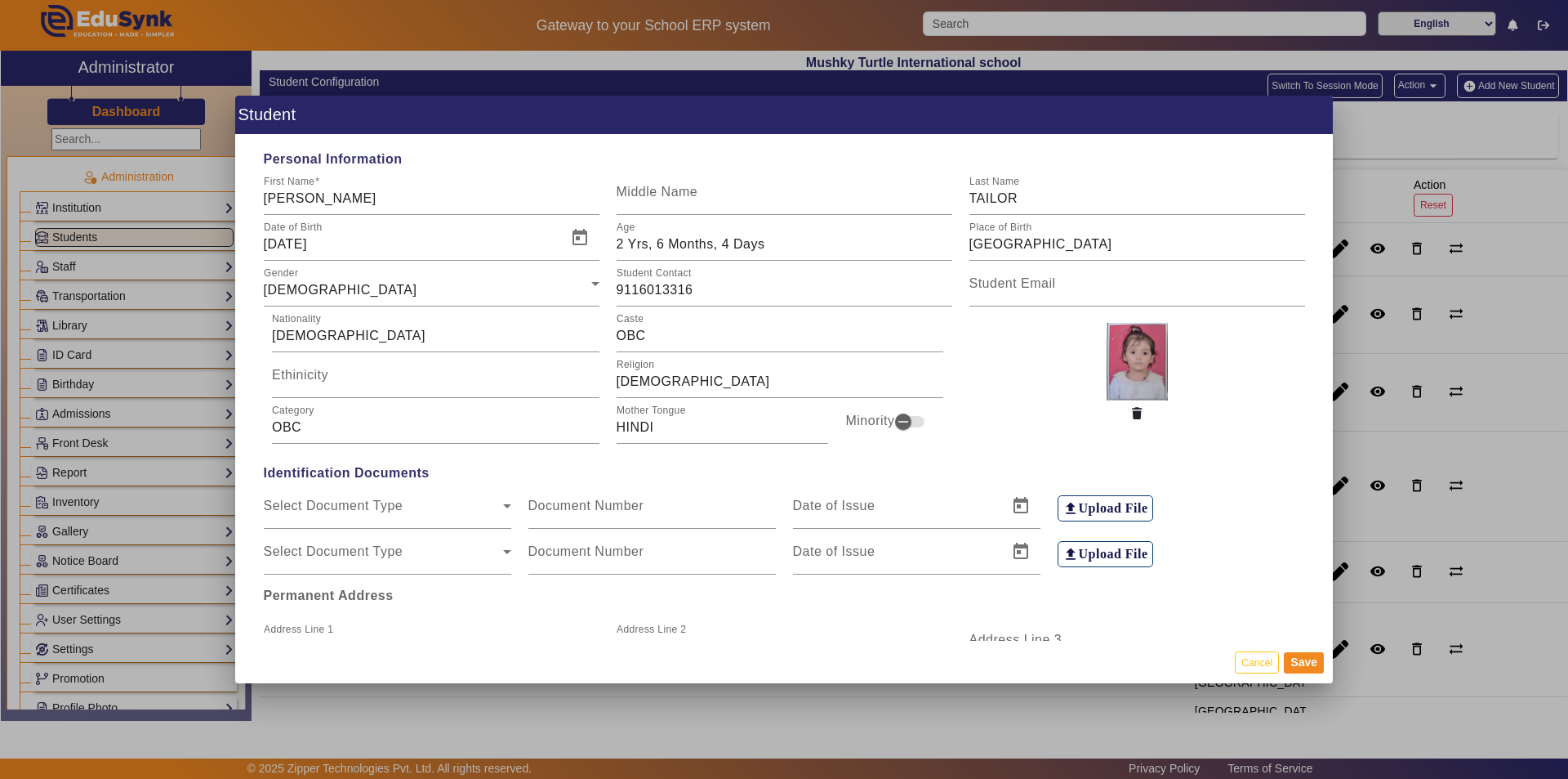
scroll to position [0, 0]
click at [758, 653] on button "Save" at bounding box center [1303, 662] width 40 height 21
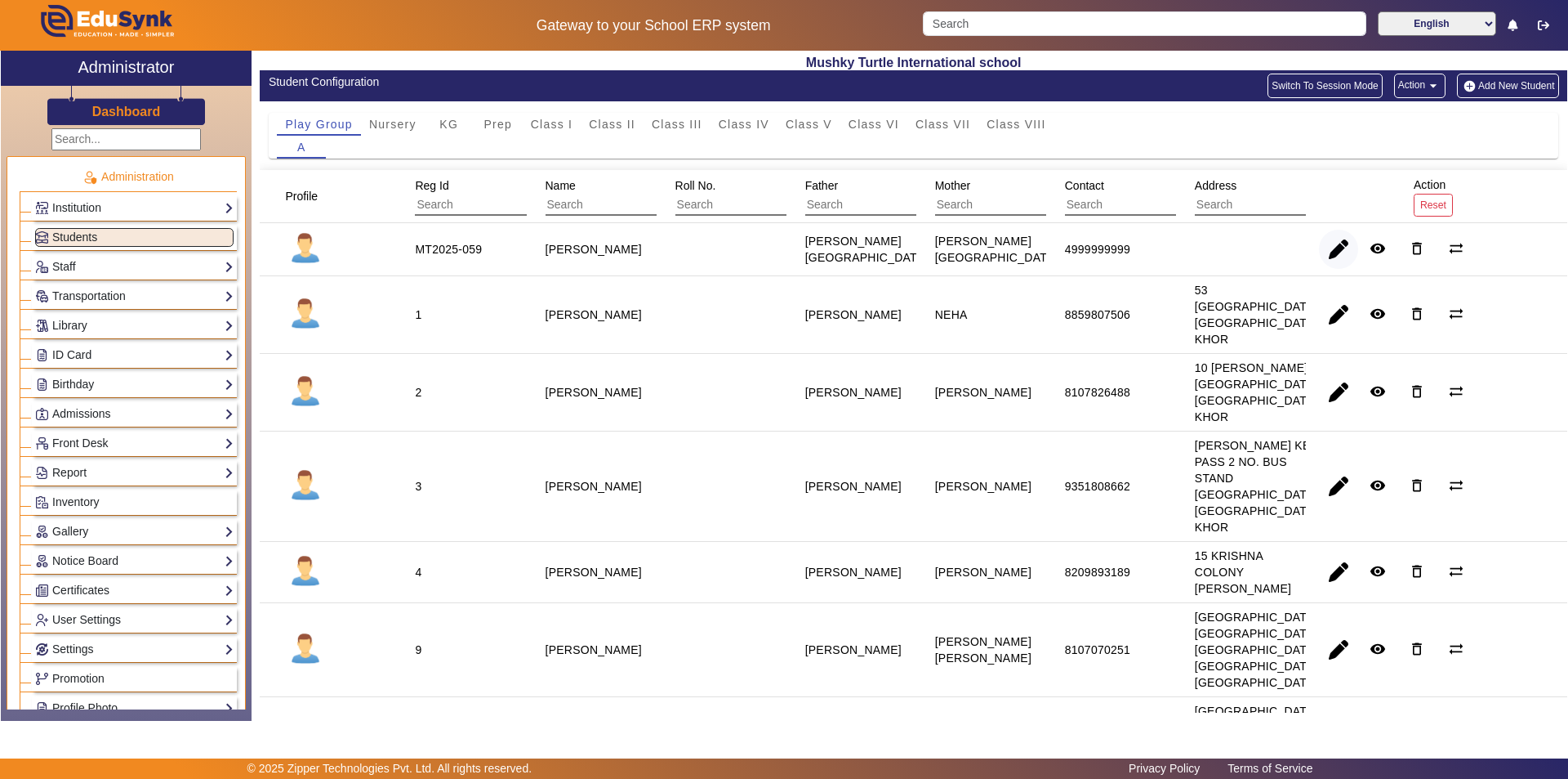
click at [758, 243] on span "button" at bounding box center [1338, 248] width 39 height 39
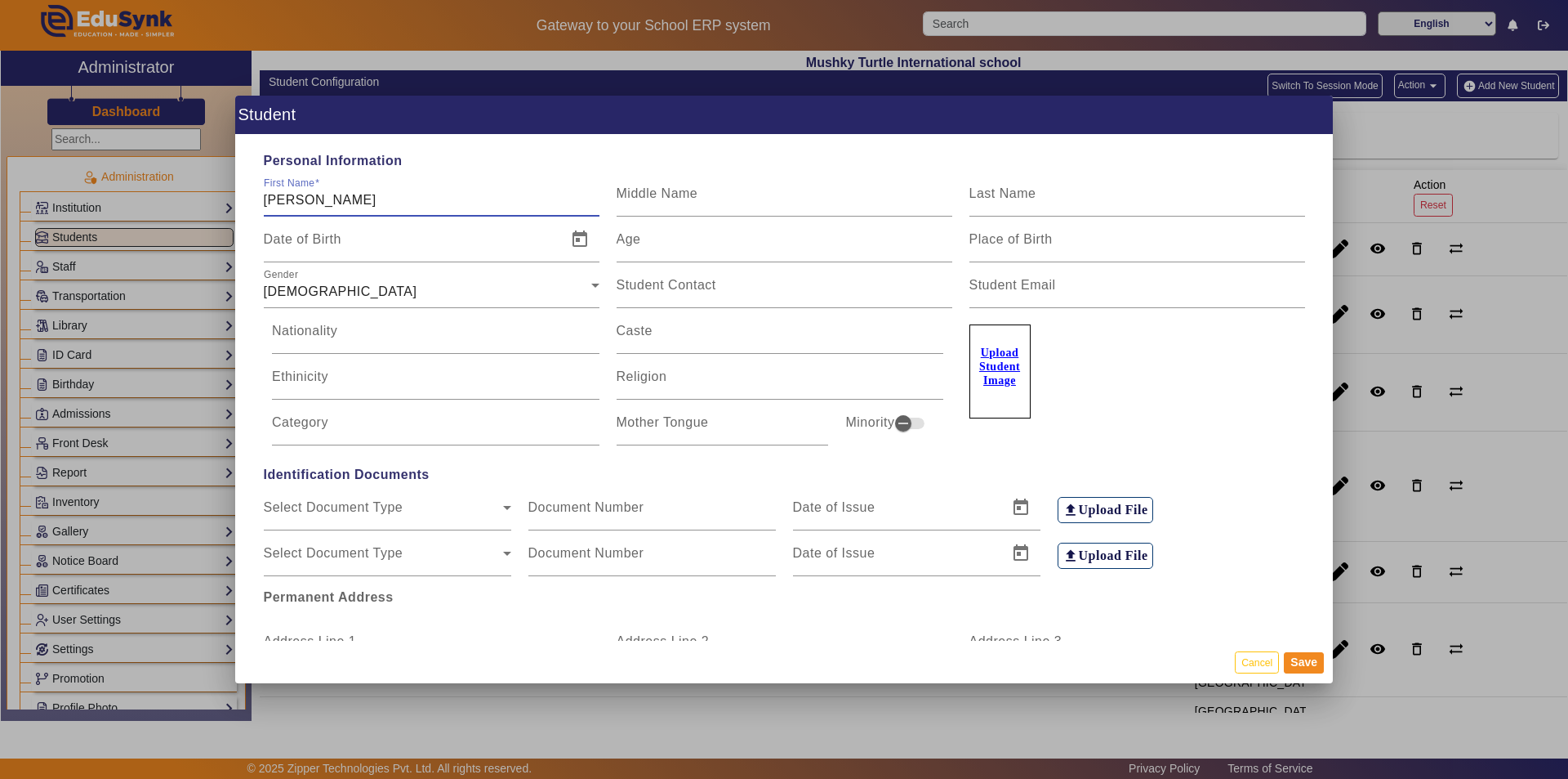
drag, startPoint x: 327, startPoint y: 199, endPoint x: 425, endPoint y: 201, distance: 98.0
click at [425, 201] on input "[PERSON_NAME]" at bounding box center [431, 200] width 336 height 20
click at [424, 201] on input "[PERSON_NAME]" at bounding box center [431, 200] width 336 height 20
click at [441, 203] on input "[PERSON_NAME]" at bounding box center [431, 200] width 336 height 20
drag, startPoint x: 330, startPoint y: 197, endPoint x: 417, endPoint y: 205, distance: 87.4
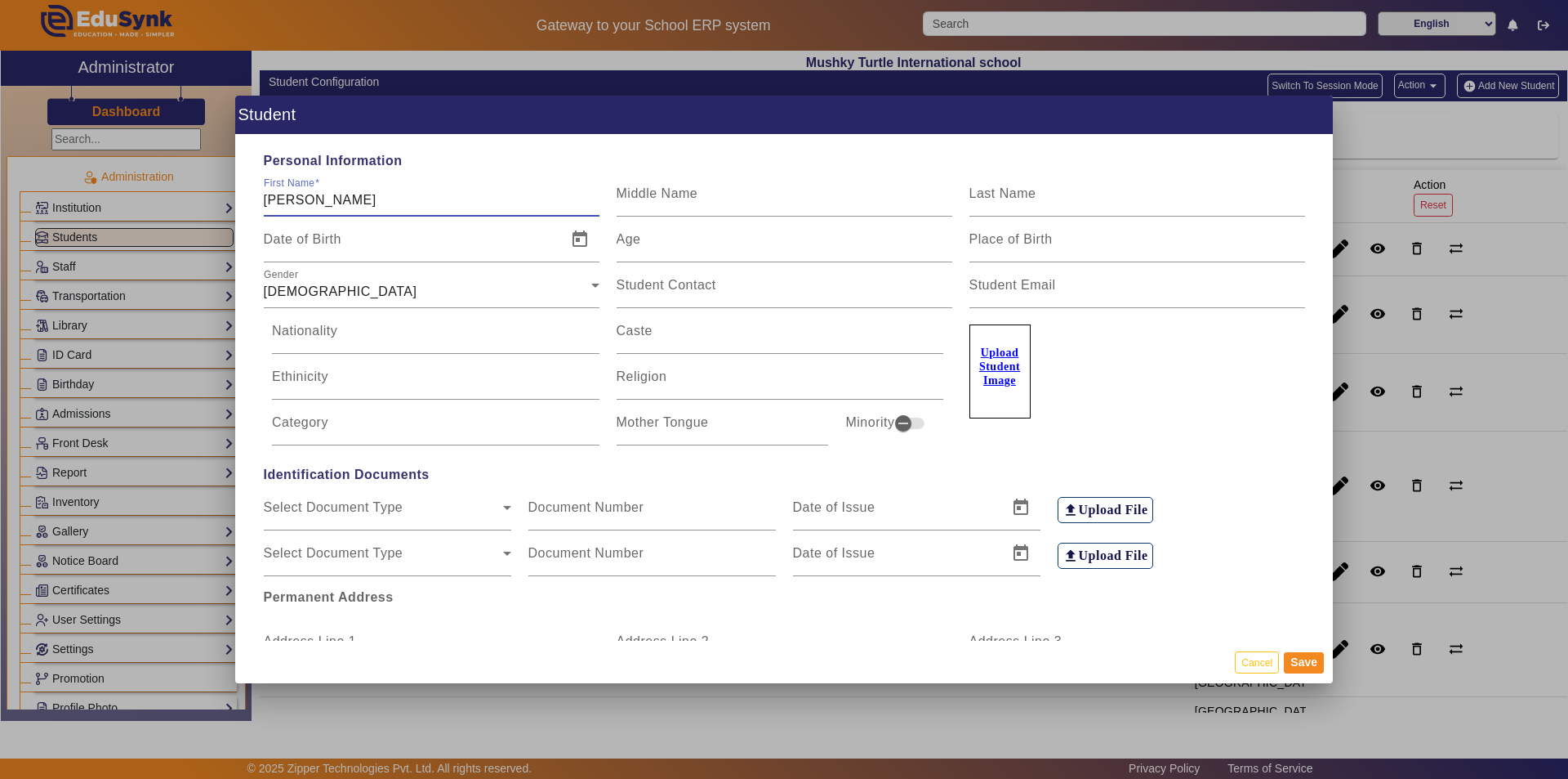
click at [417, 205] on input "[PERSON_NAME]" at bounding box center [431, 200] width 336 height 20
type input "ATHARVA"
click at [758, 200] on label "Last Name" at bounding box center [1003, 194] width 67 height 15
click at [758, 200] on input "Last Name" at bounding box center [1137, 200] width 336 height 20
paste input "[PERSON_NAME]"
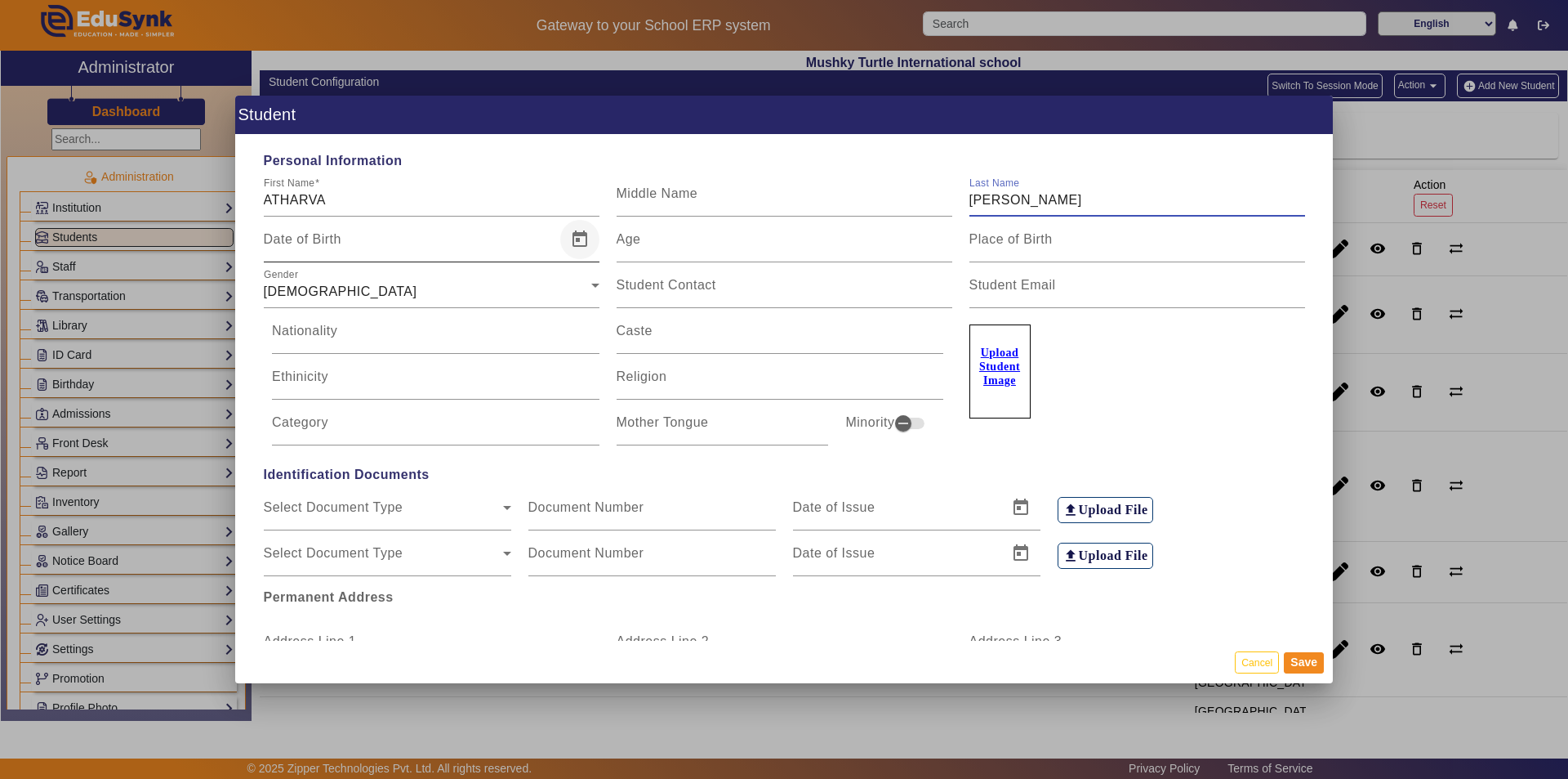
type input "[PERSON_NAME]"
click at [582, 231] on span "Open calendar" at bounding box center [579, 239] width 39 height 39
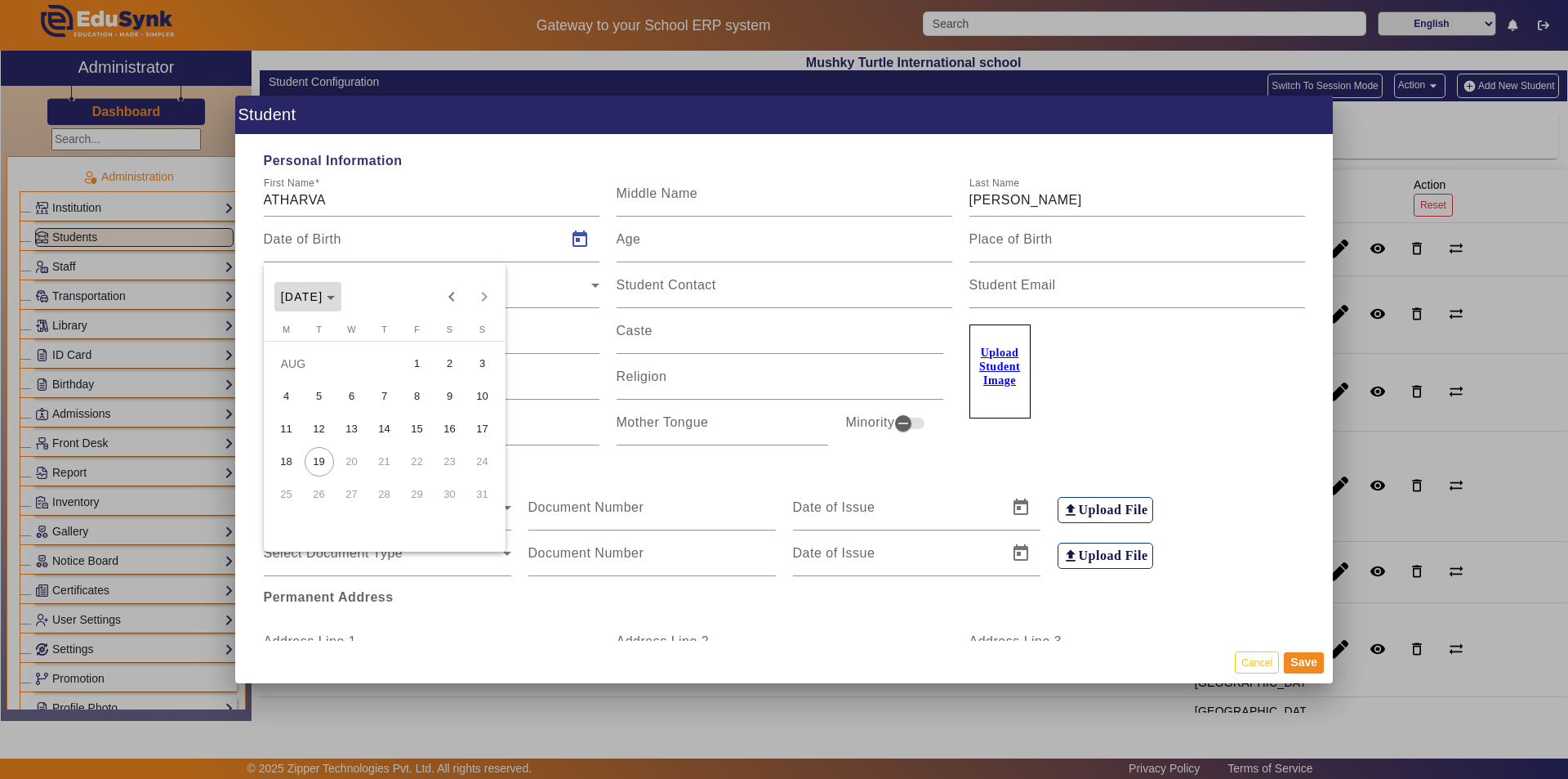
click at [342, 300] on span "Choose month and year" at bounding box center [308, 296] width 68 height 39
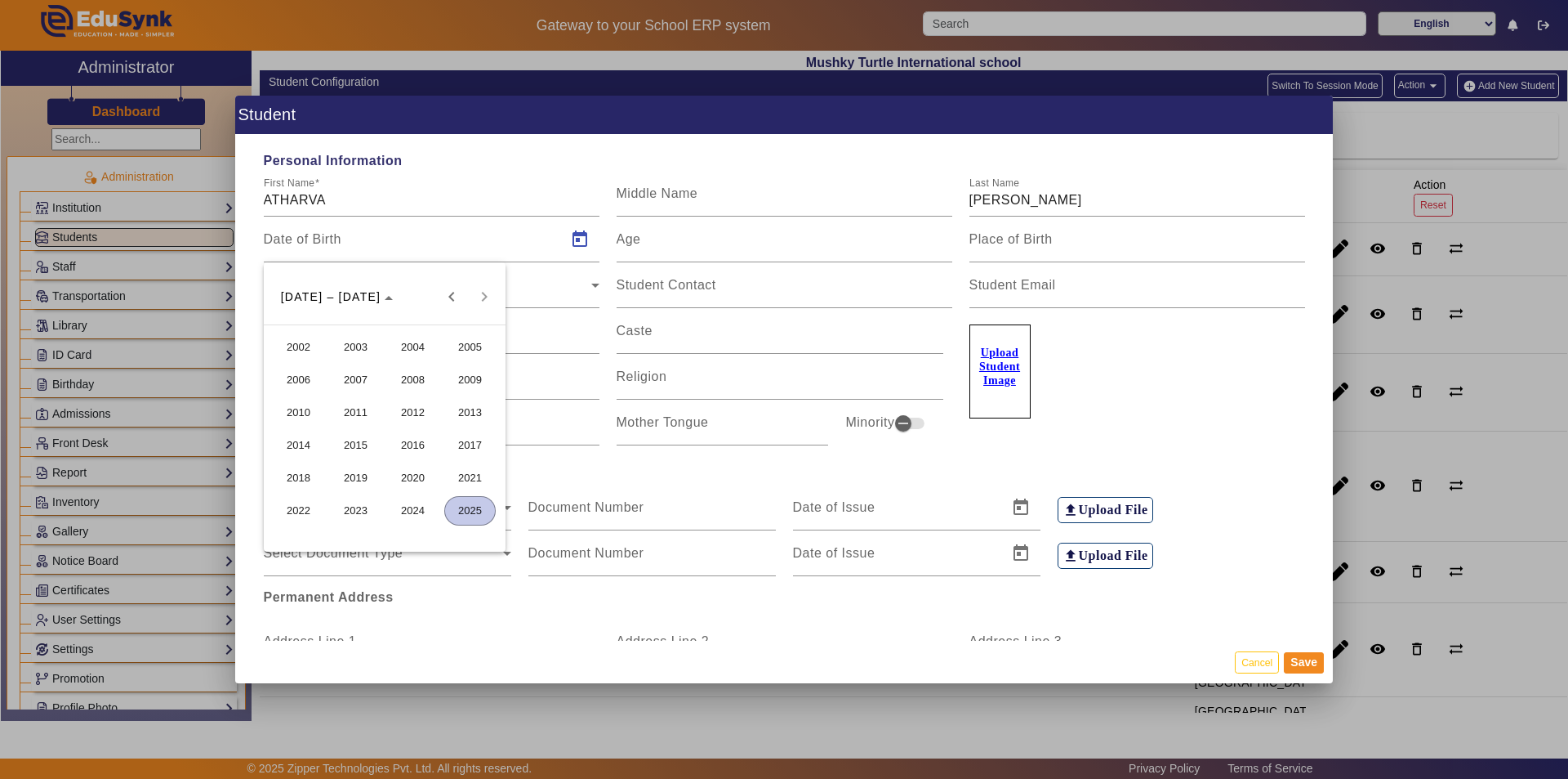
click at [356, 503] on span "2023" at bounding box center [356, 511] width 52 height 29
click at [301, 383] on span "JAN" at bounding box center [298, 379] width 52 height 29
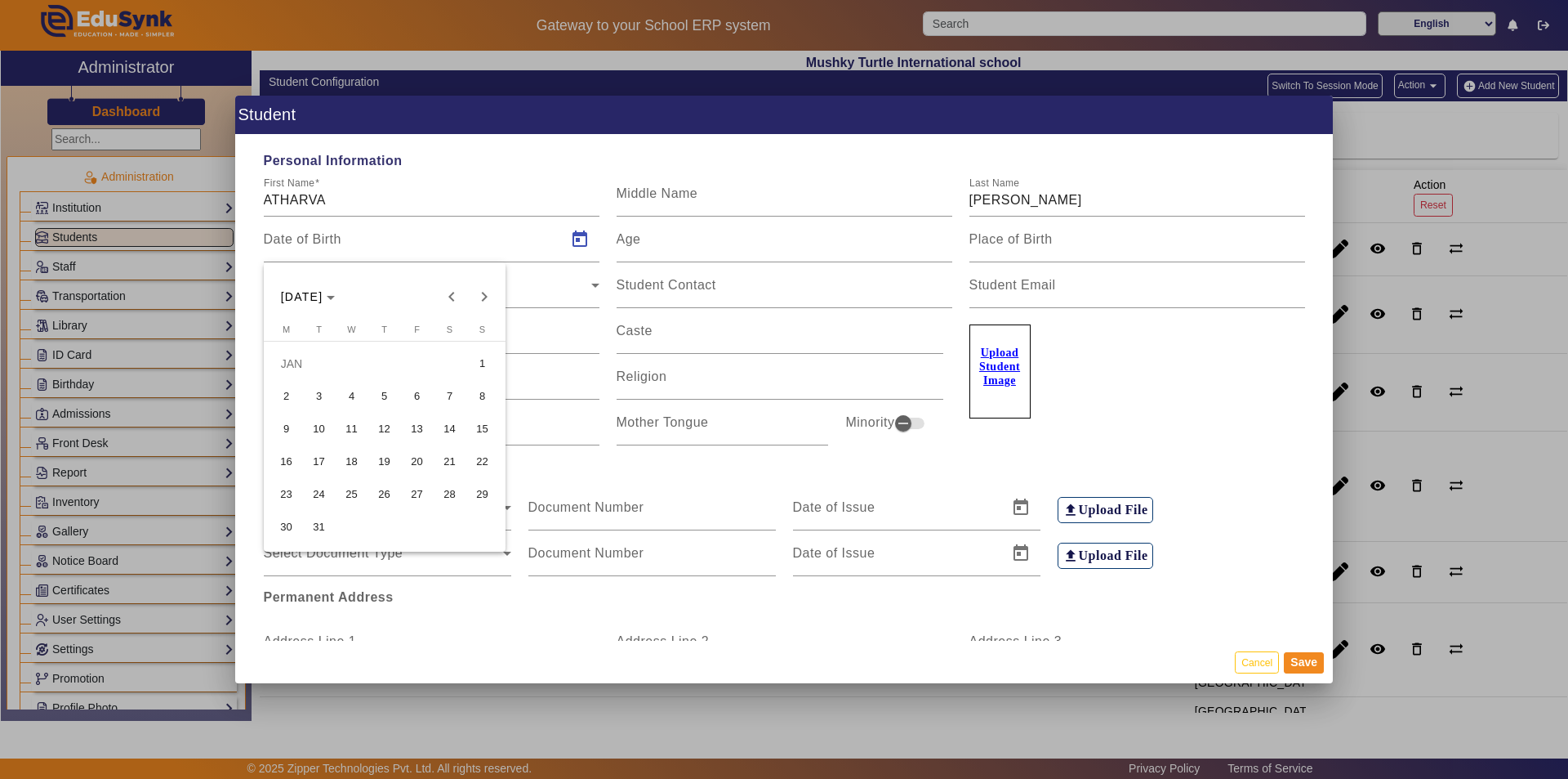
click at [284, 535] on span "30" at bounding box center [286, 527] width 29 height 29
type input "[DATE]"
type input "2 Yrs, 6 Months, 20 Days"
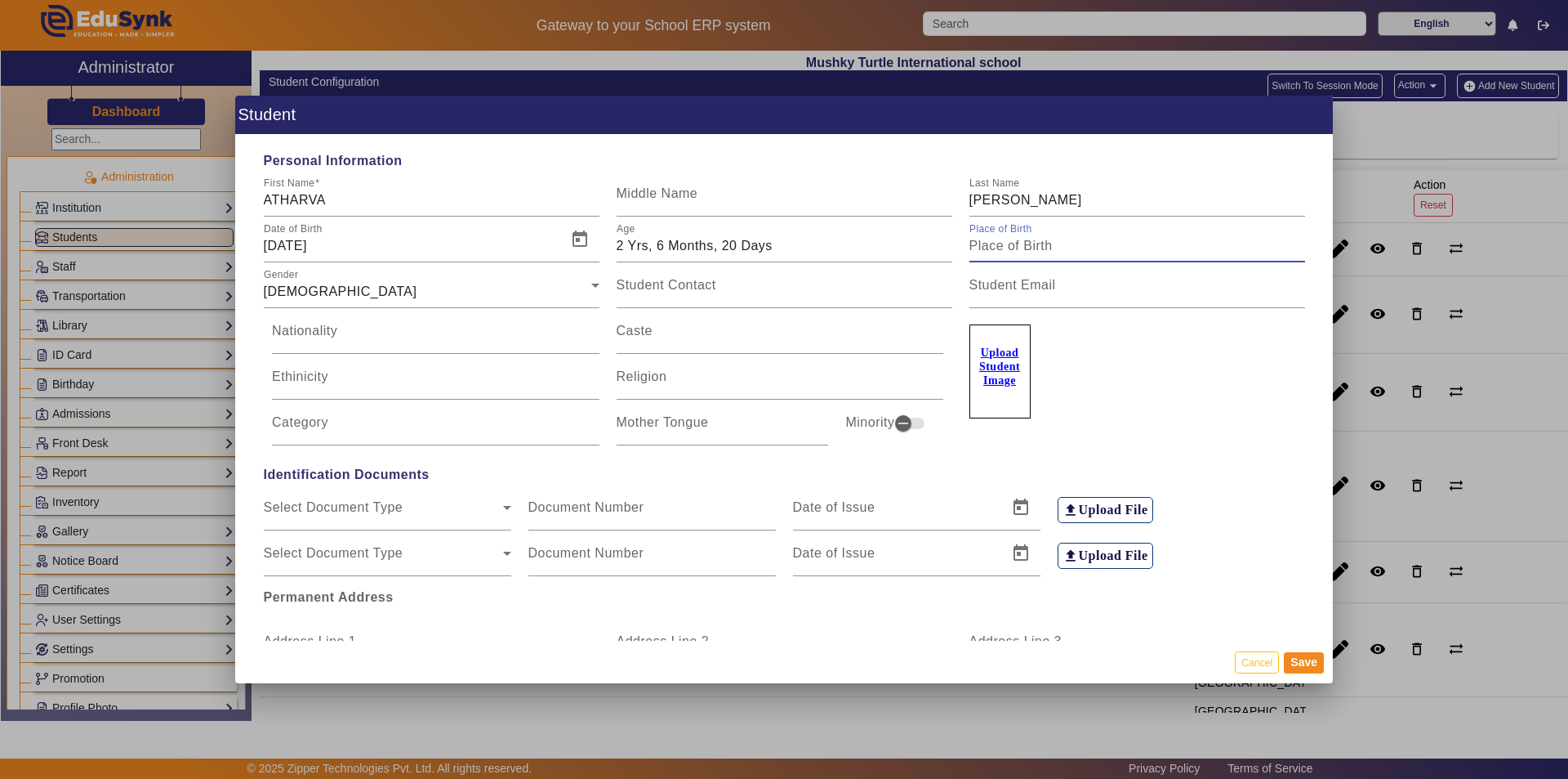
click at [758, 246] on input "Place of Birth" at bounding box center [1137, 246] width 336 height 20
type input "[GEOGRAPHIC_DATA]"
type input "8949951389"
type input "[DEMOGRAPHIC_DATA]"
type input "OBC"
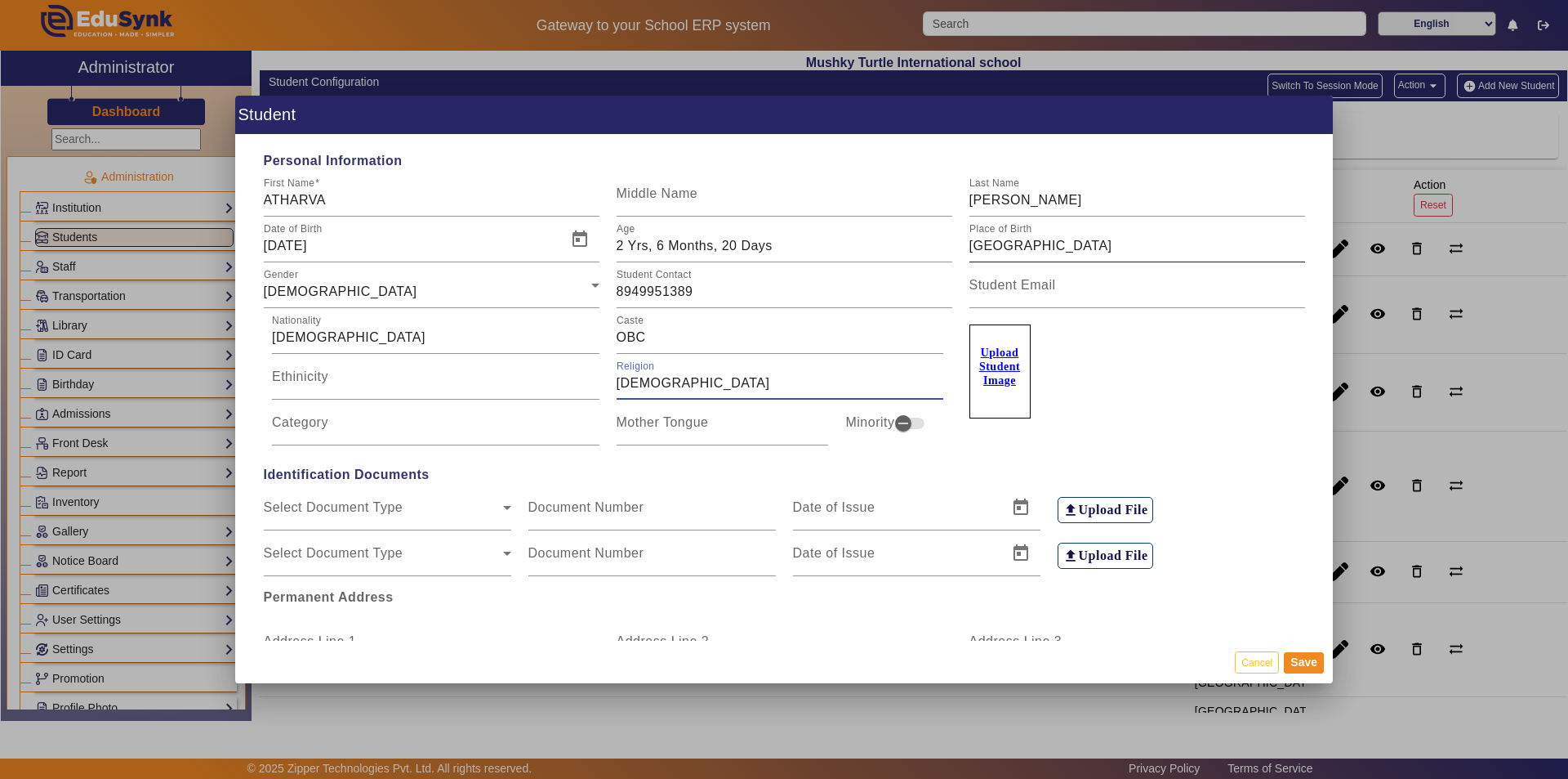
type input "[DEMOGRAPHIC_DATA]"
type input "OBC"
type input "HINDI"
click at [758, 369] on u "Upload Student Image" at bounding box center [999, 367] width 41 height 40
click at [0, 0] on input "Upload Student Image" at bounding box center [0, 0] width 0 height 0
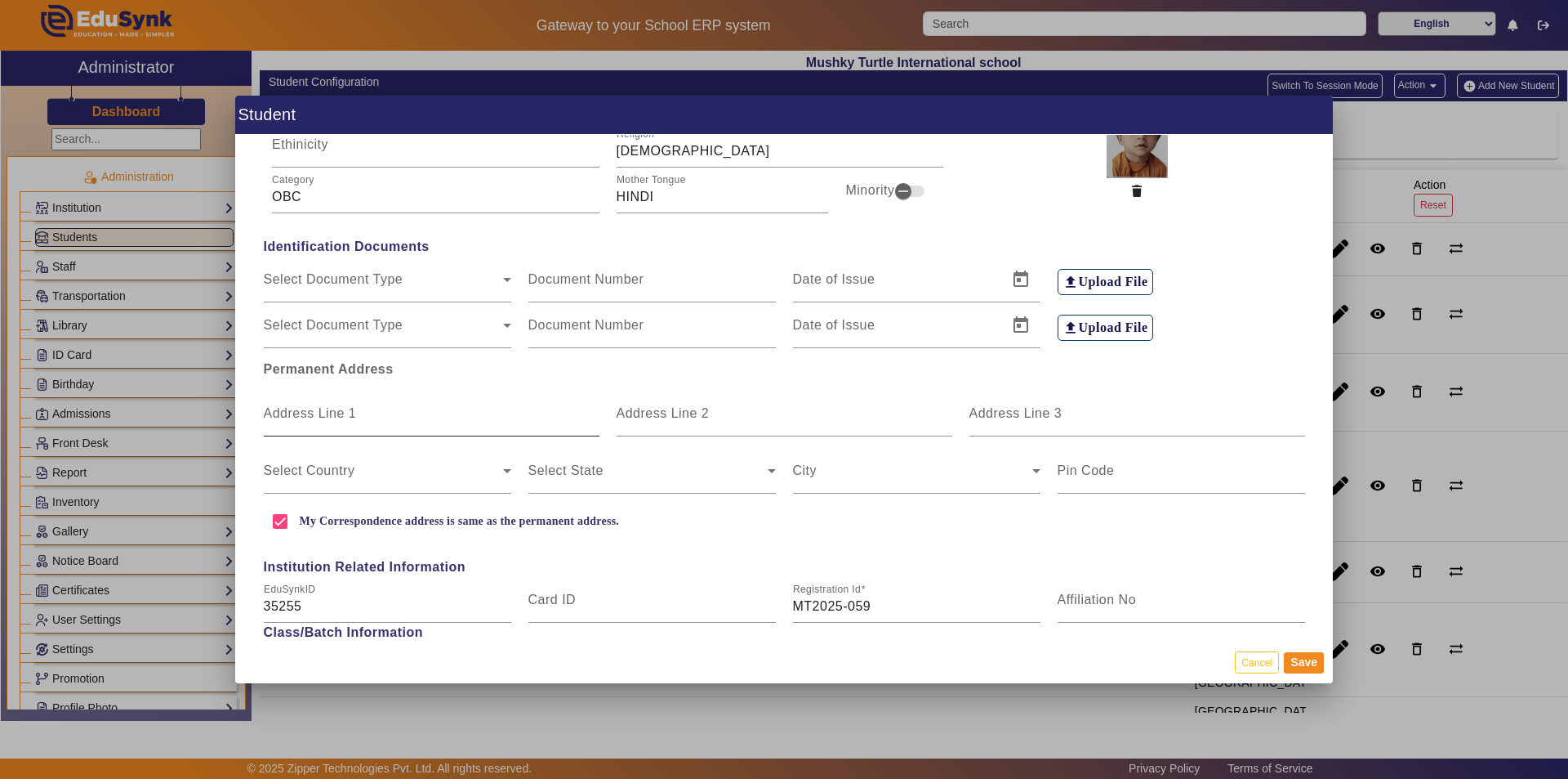
scroll to position [245, 0]
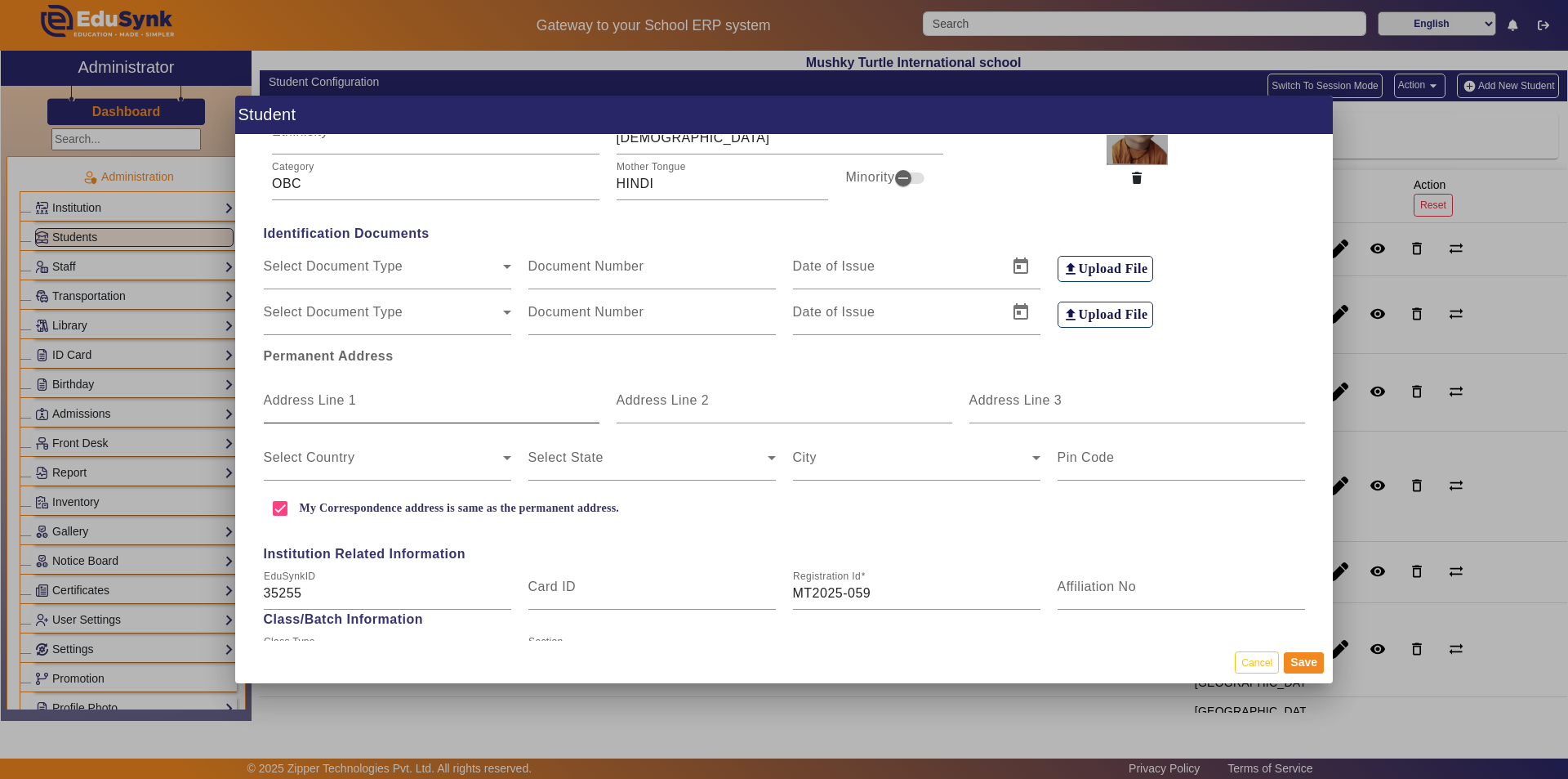
click at [408, 411] on input "Address Line 1" at bounding box center [431, 407] width 336 height 20
type input "[STREET_ADDRESS][PERSON_NAME]"
type input "JAISINGHPURA KHOR"
click at [433, 470] on span at bounding box center [383, 464] width 239 height 20
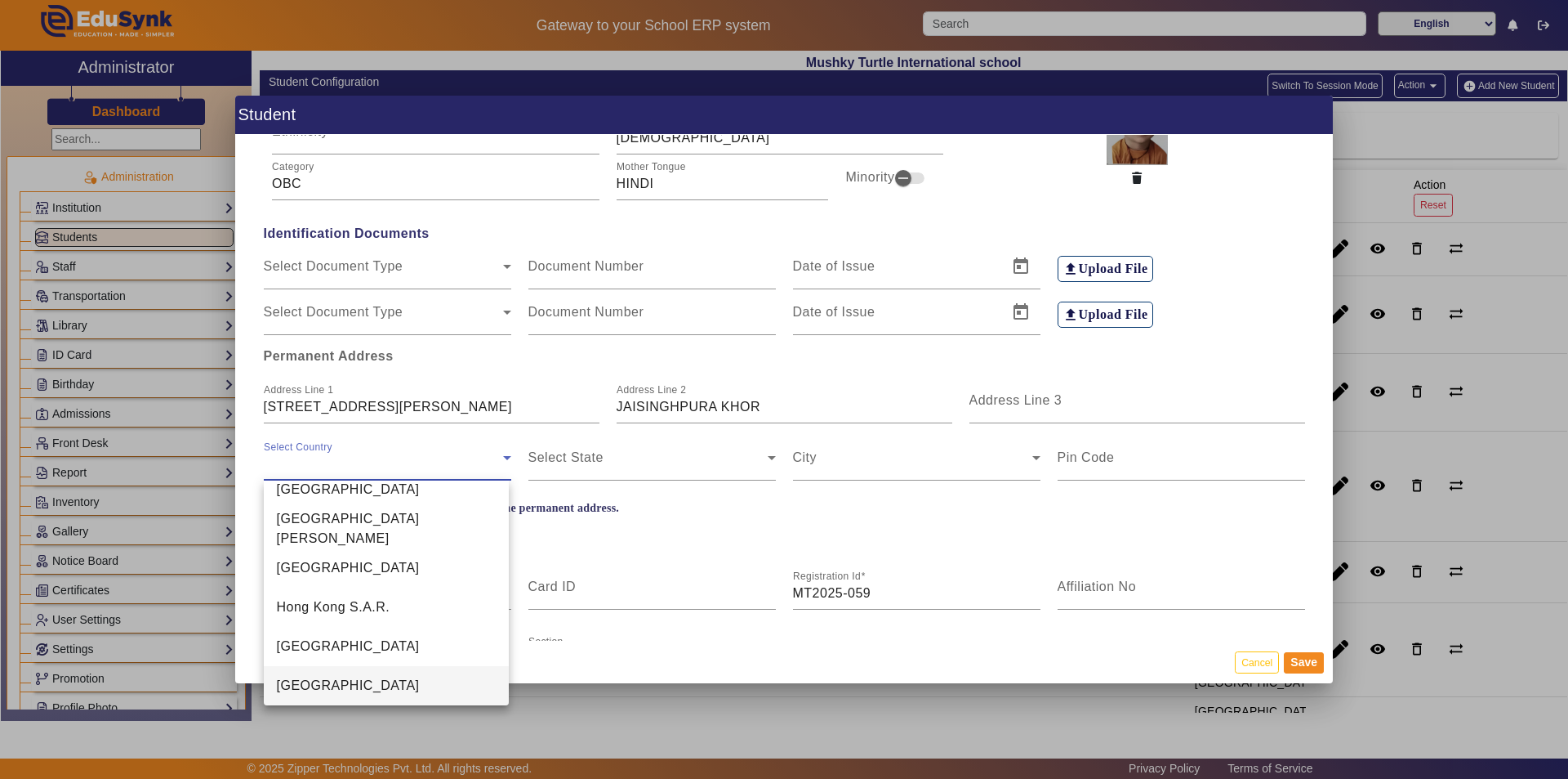
scroll to position [3786, 0]
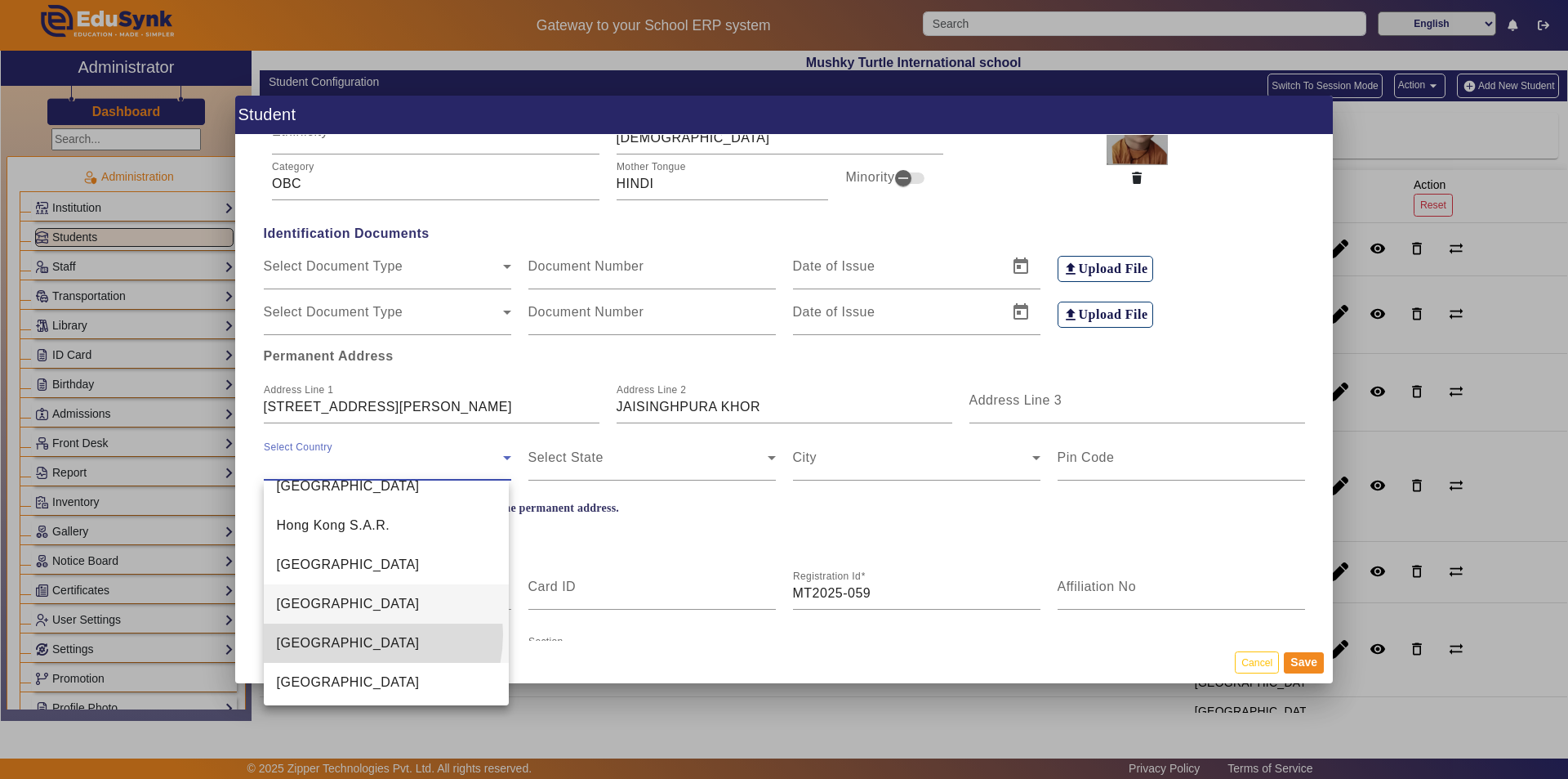
click at [353, 634] on mat-option "[GEOGRAPHIC_DATA]" at bounding box center [387, 642] width 246 height 39
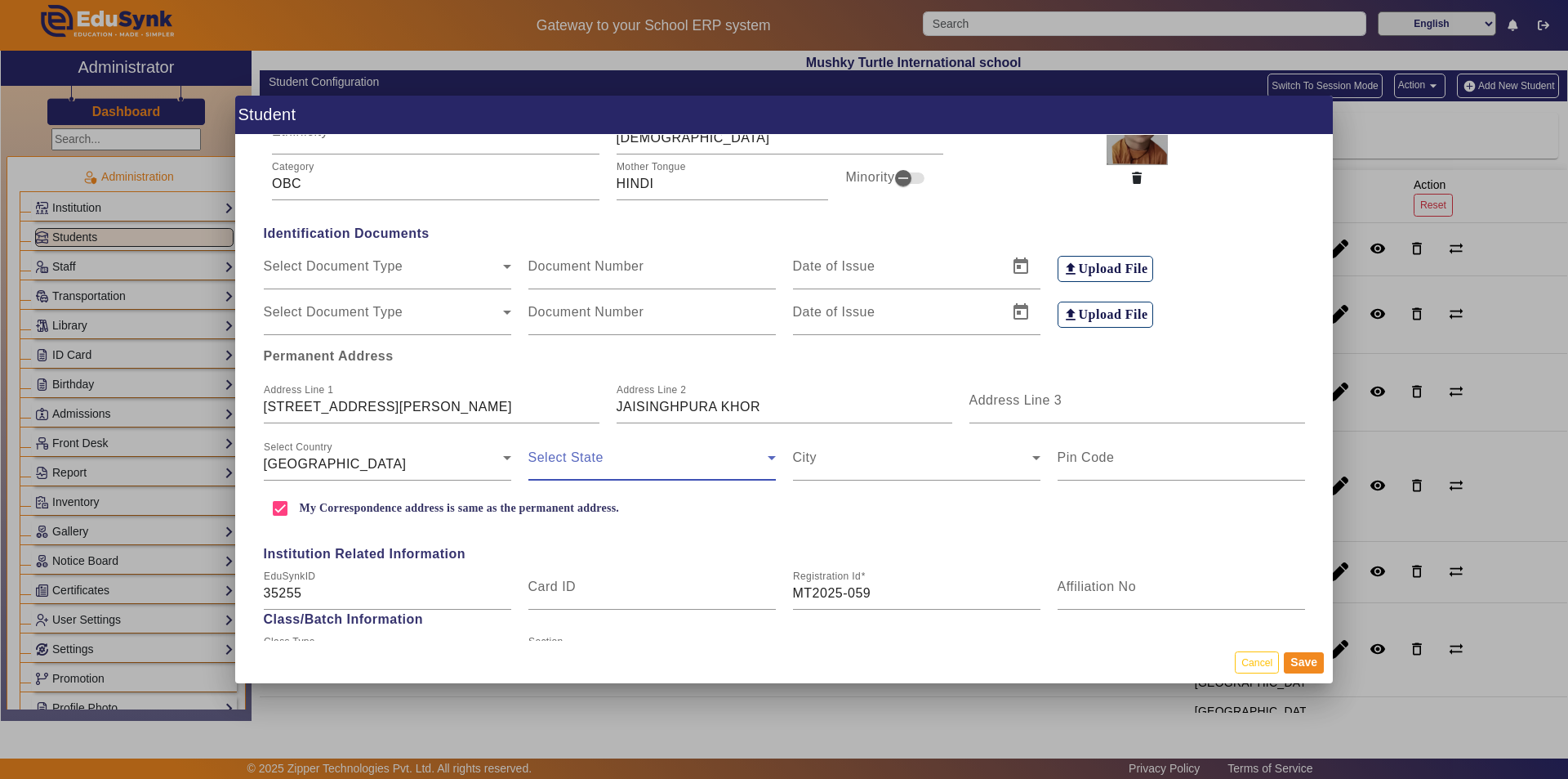
click at [639, 460] on span at bounding box center [648, 464] width 239 height 20
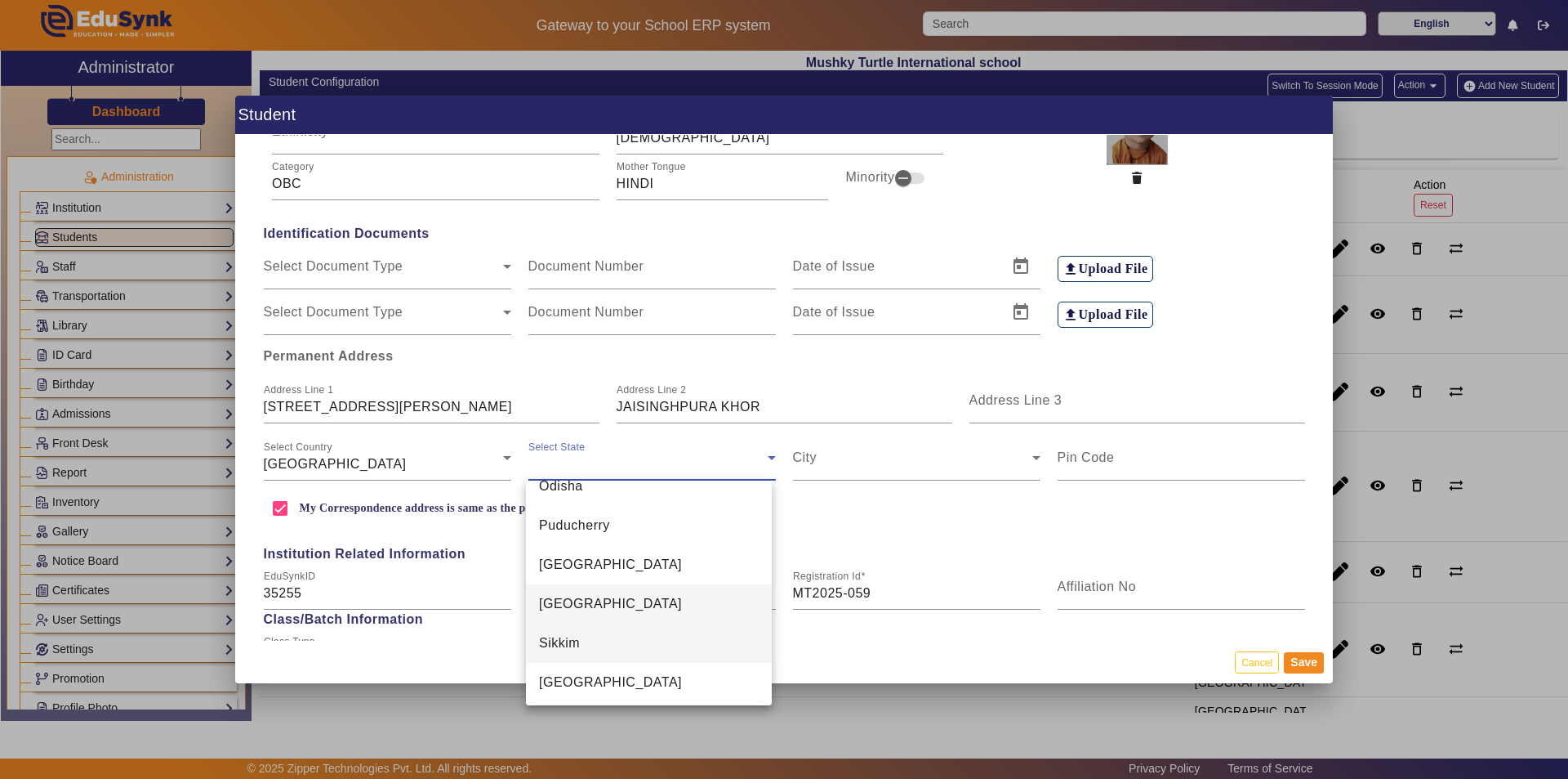
scroll to position [1083, 0]
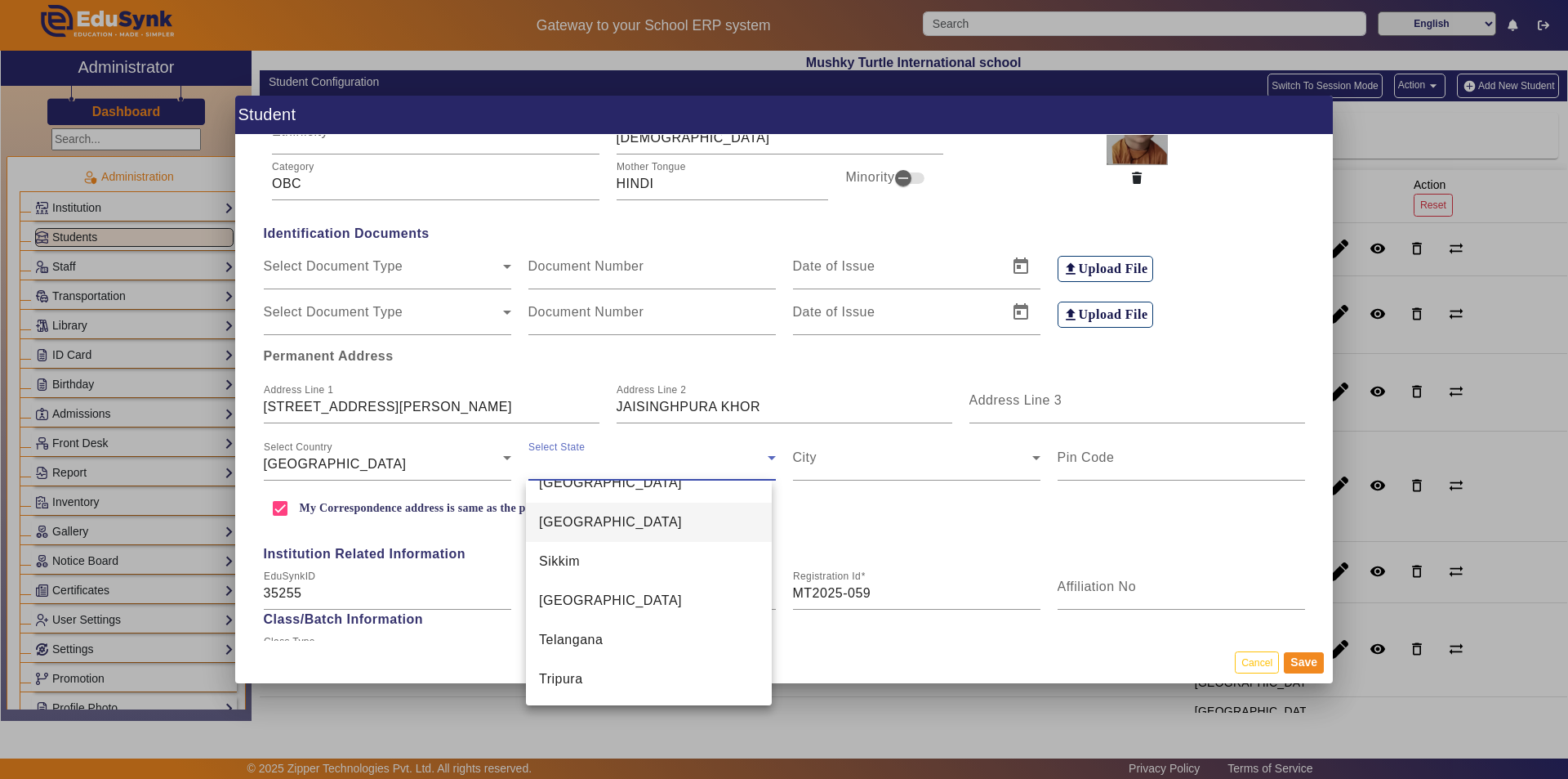
click at [618, 528] on mat-option "[GEOGRAPHIC_DATA]" at bounding box center [648, 521] width 246 height 39
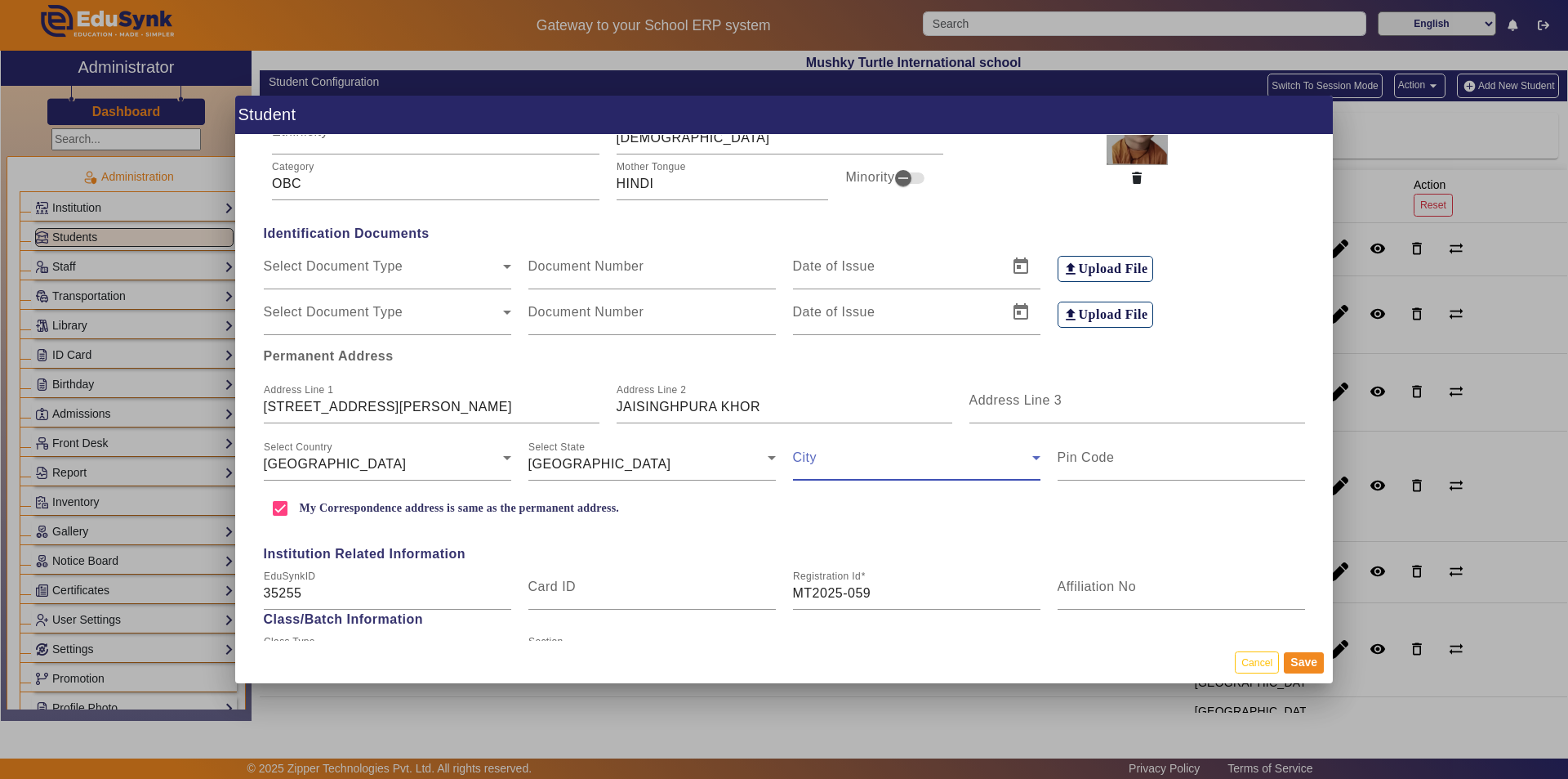
click at [758, 466] on span at bounding box center [912, 464] width 239 height 20
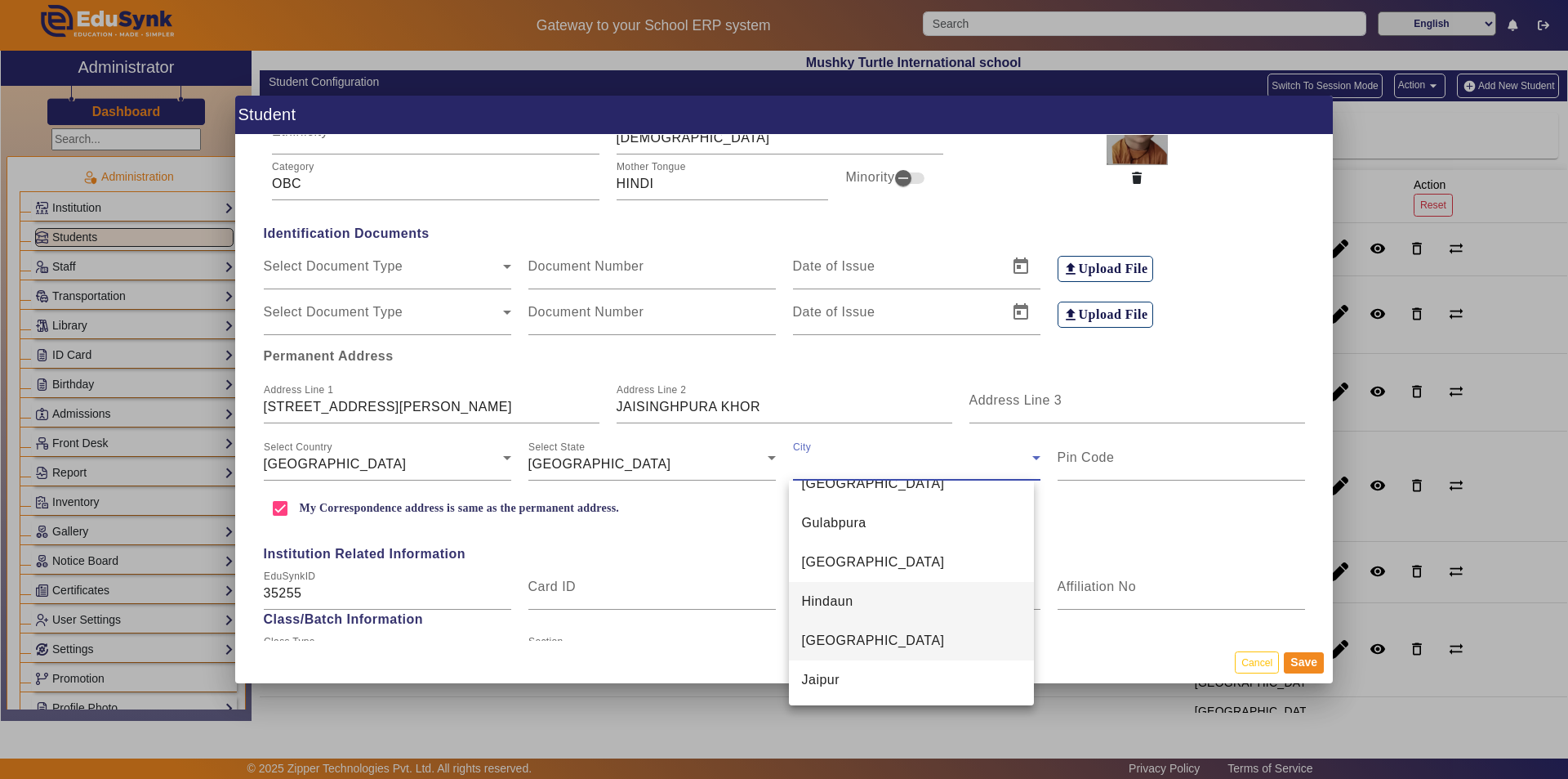
scroll to position [2491, 0]
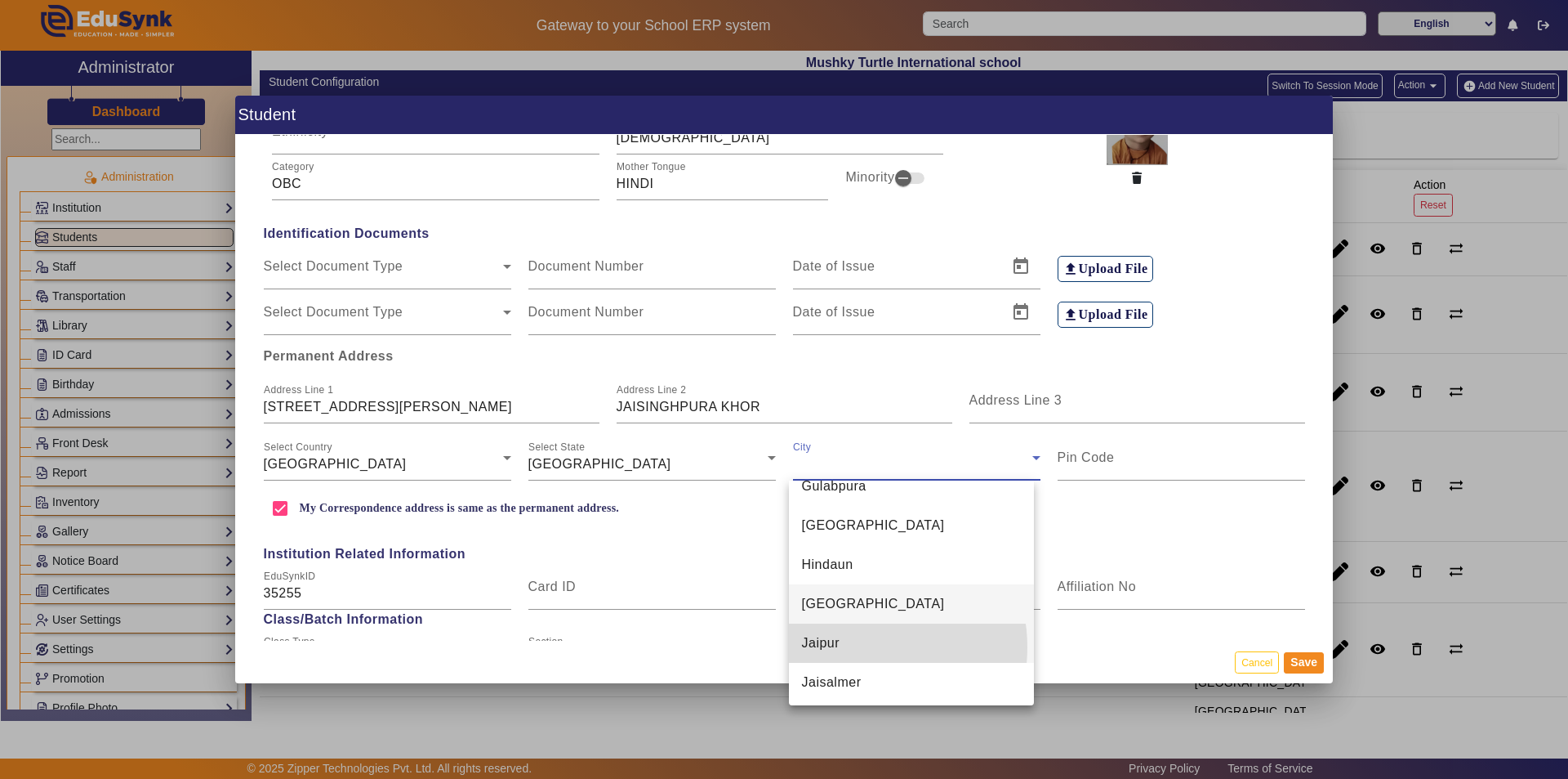
click at [758, 646] on mat-option "Jaipur" at bounding box center [911, 642] width 246 height 39
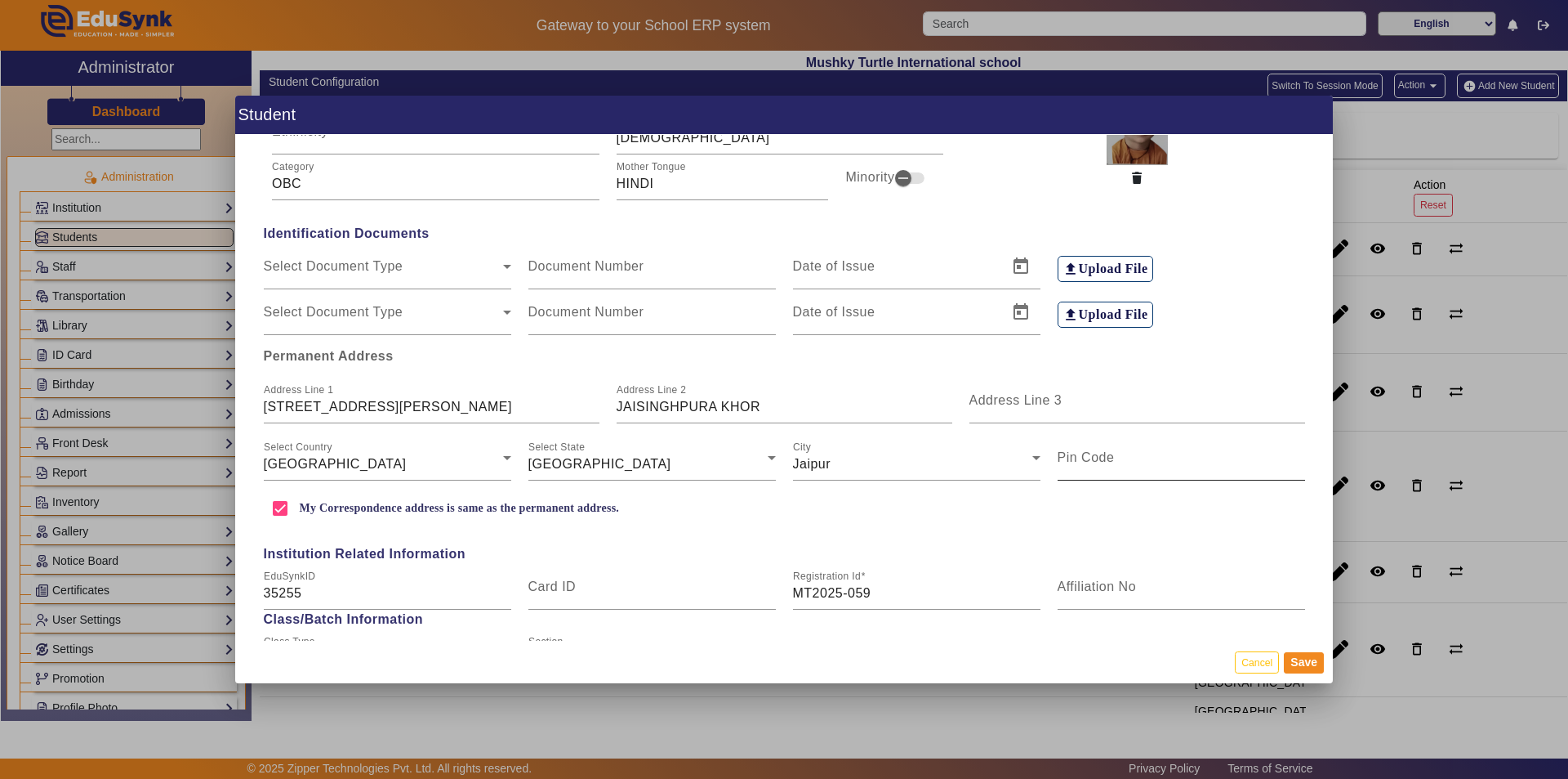
click at [758, 460] on mat-label "Pin Code" at bounding box center [1086, 457] width 57 height 14
click at [758, 460] on input "Pin Code" at bounding box center [1181, 464] width 247 height 20
click at [758, 463] on input "Pin Code" at bounding box center [1181, 464] width 247 height 20
type input "302027"
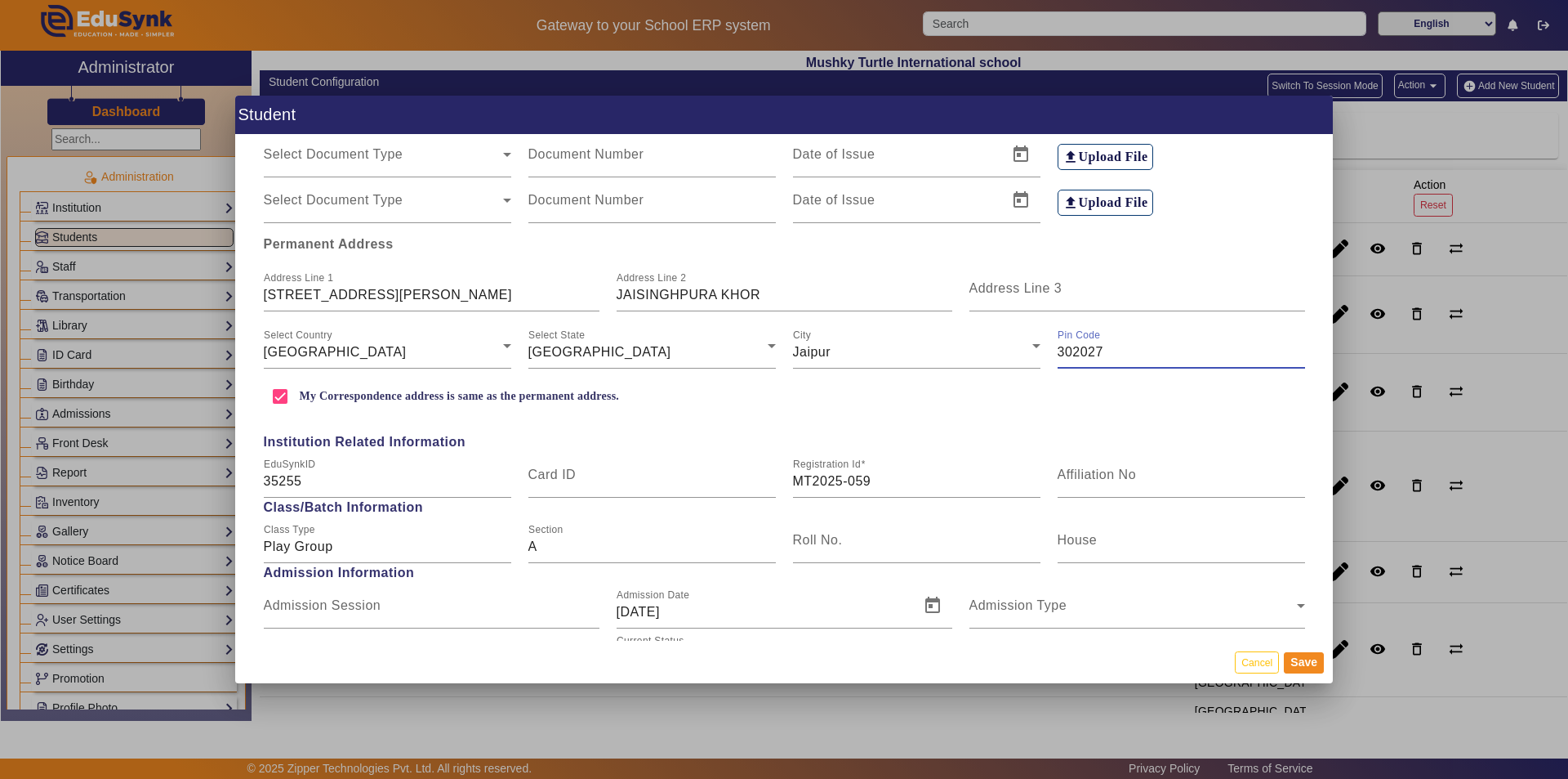
scroll to position [409, 0]
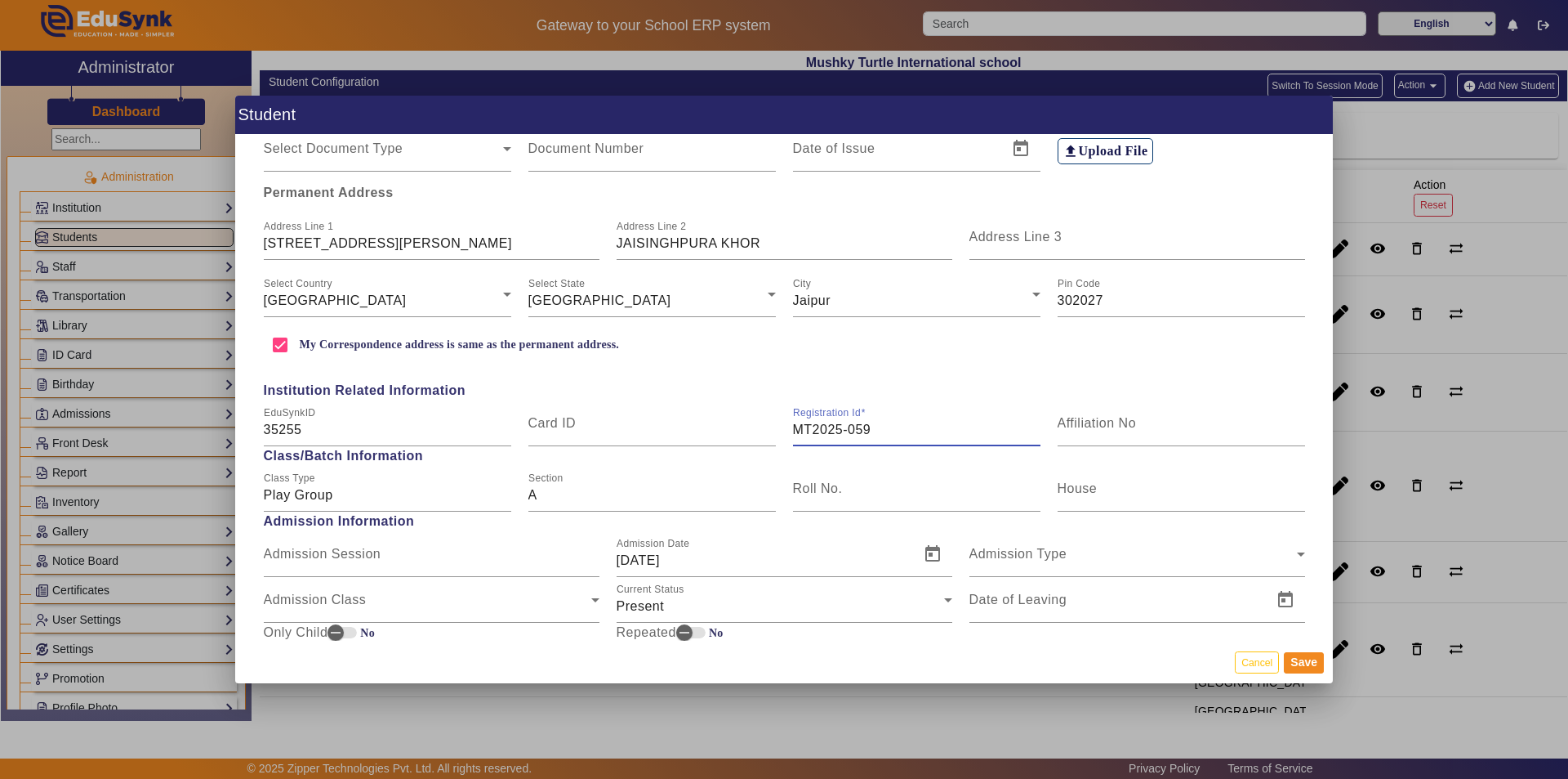
click at [758, 436] on input "MT2025-059" at bounding box center [917, 430] width 247 height 20
click at [758, 430] on input "MT2025-059" at bounding box center [917, 430] width 247 height 20
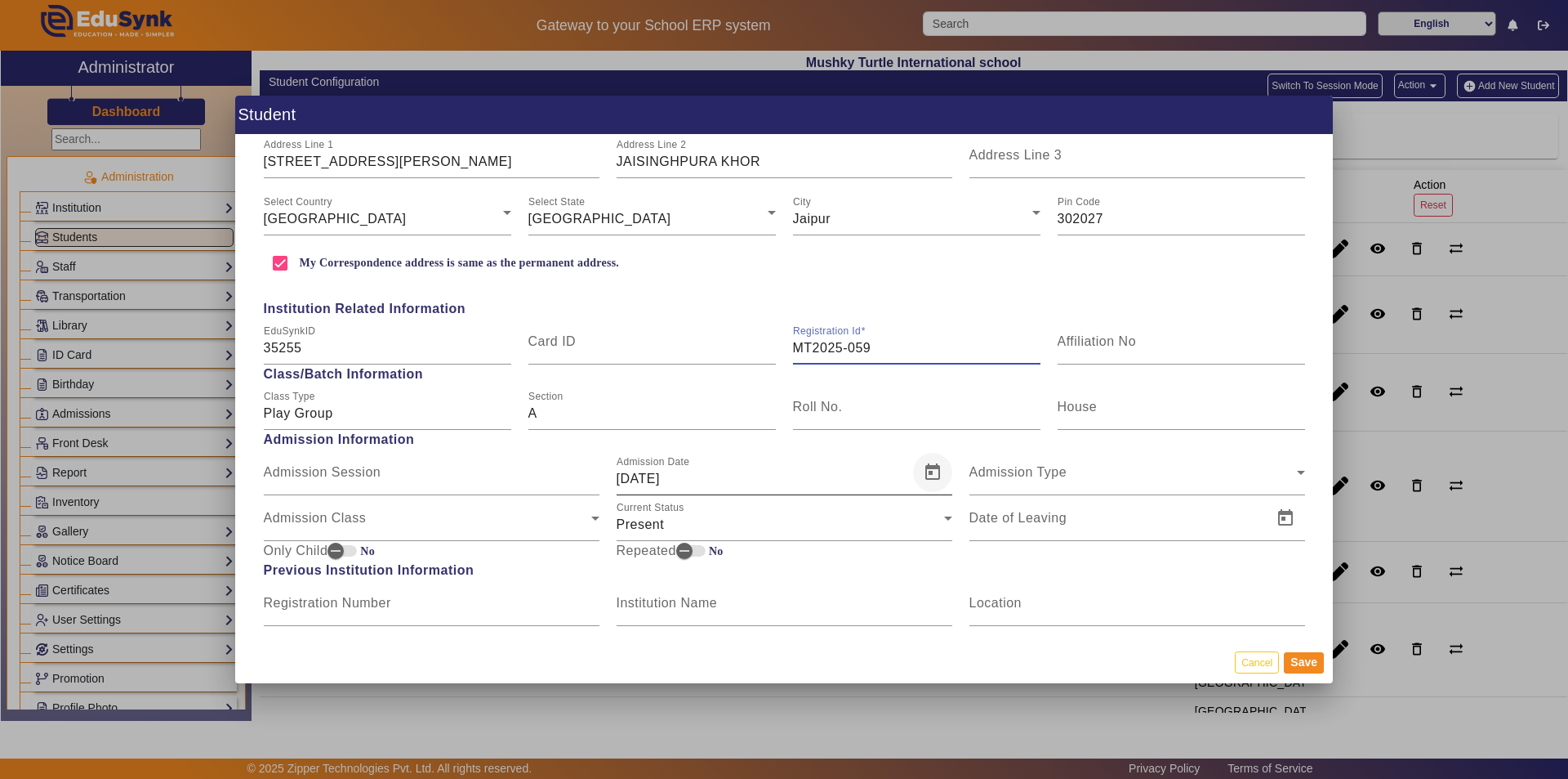
click at [758, 471] on span "Open calendar" at bounding box center [932, 471] width 39 height 39
click at [758, 195] on span "Previous month" at bounding box center [802, 195] width 33 height 33
click at [704, 323] on span "9" at bounding box center [701, 327] width 29 height 29
type input "[DATE]"
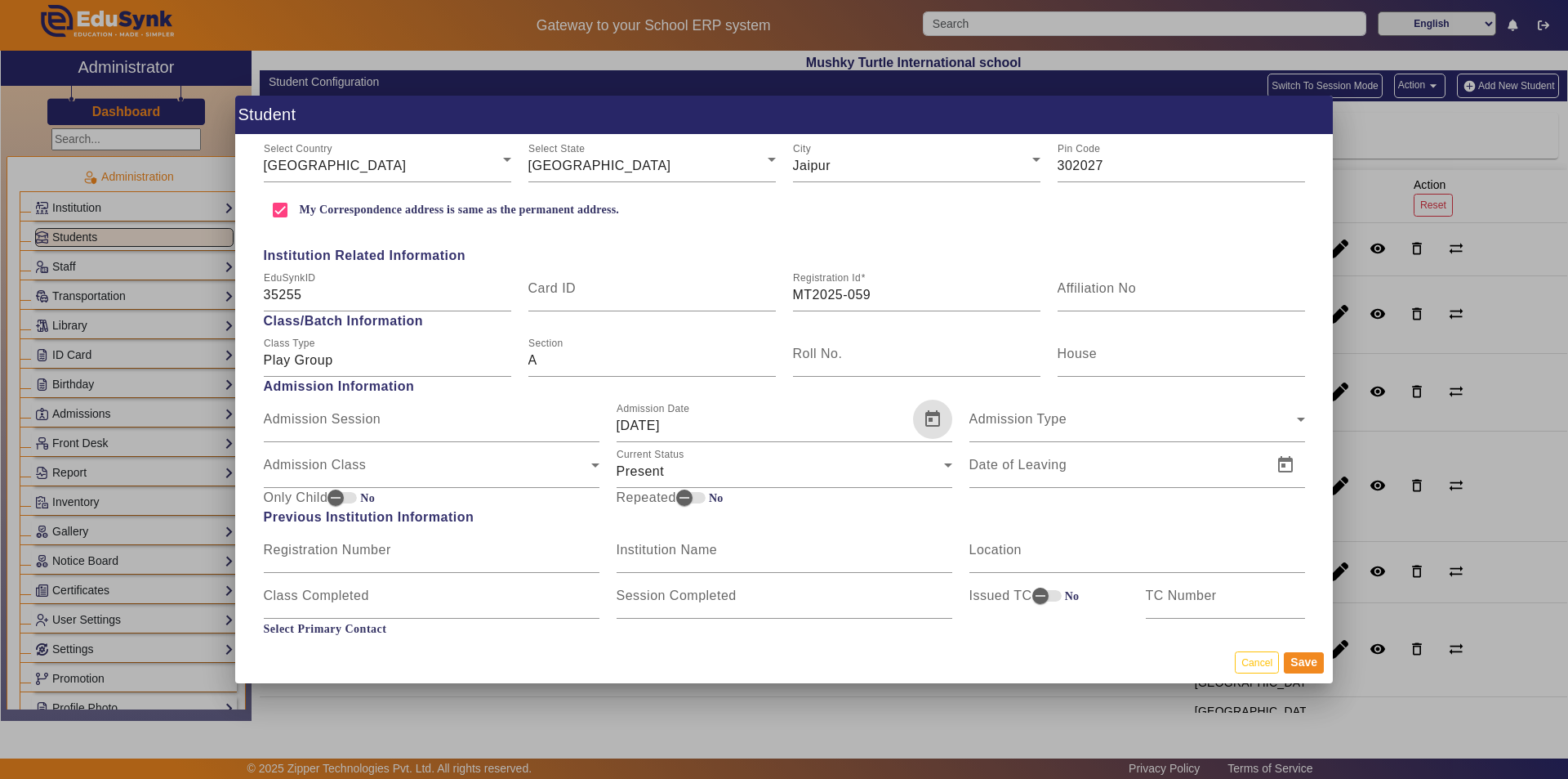
scroll to position [572, 0]
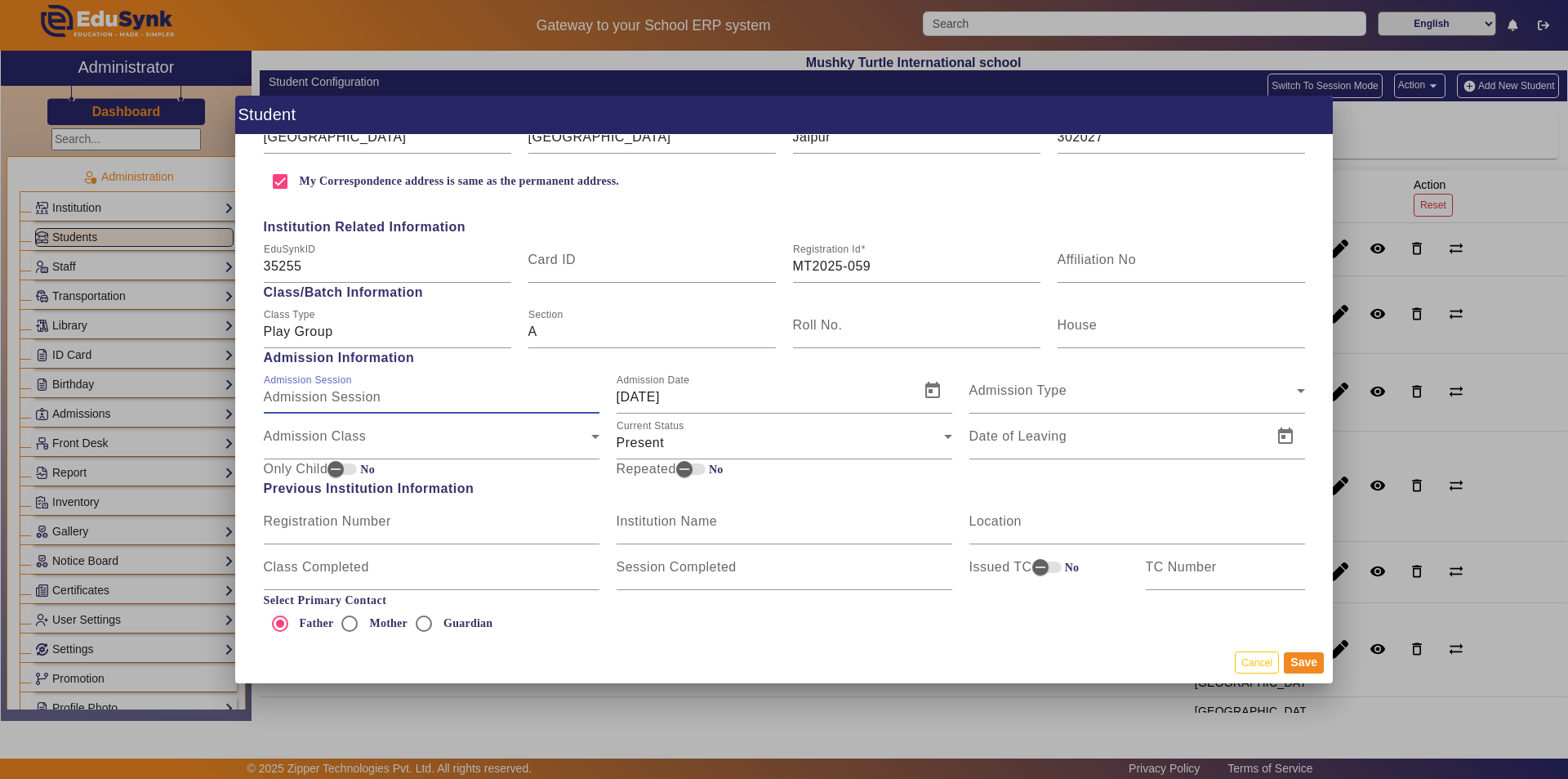
click at [419, 404] on input "Admission Session" at bounding box center [431, 398] width 336 height 20
type input "2025-26"
click at [758, 393] on span "Admission Type" at bounding box center [1019, 396] width 98 height 14
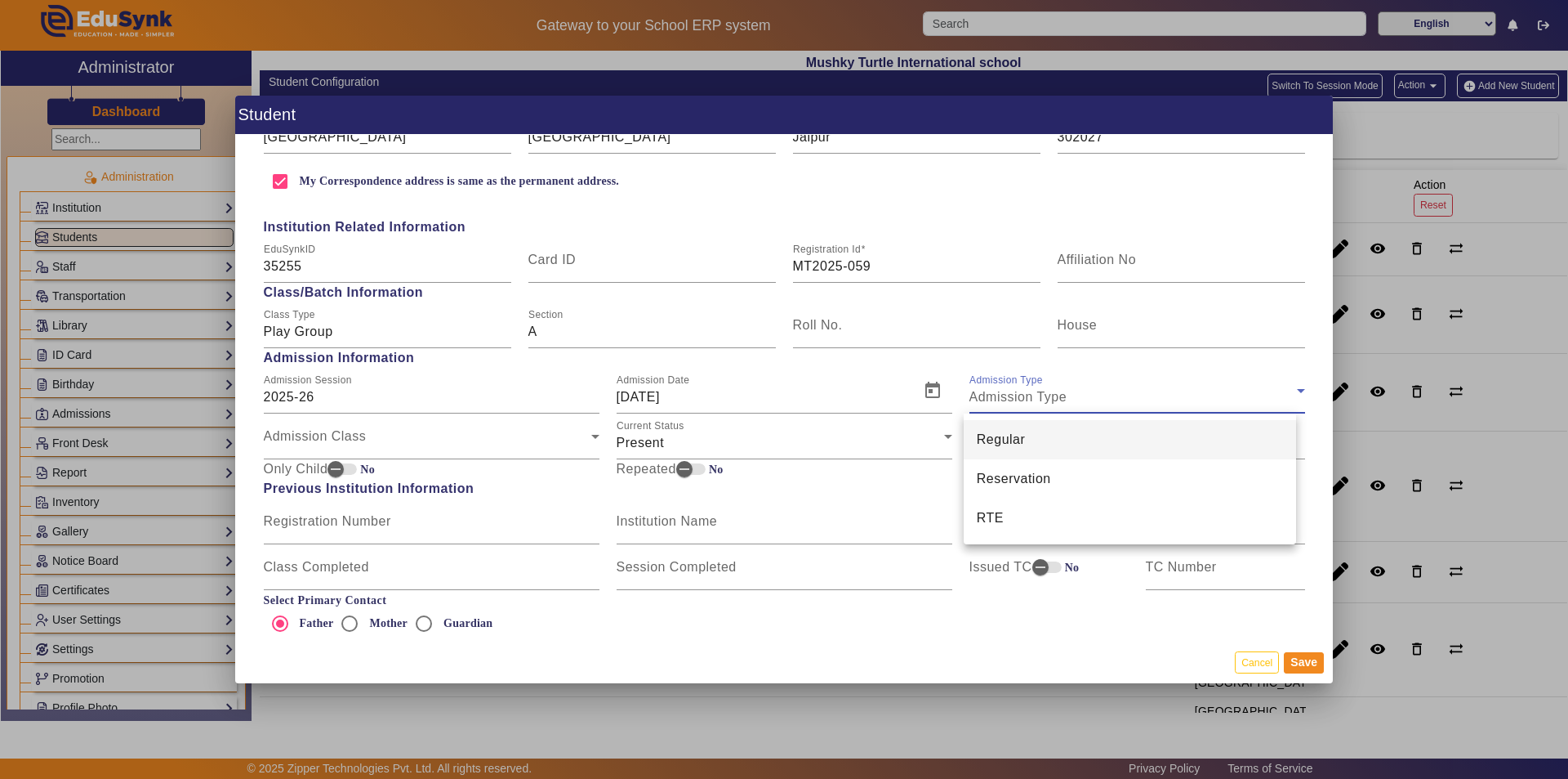
click at [758, 437] on mat-option "Regular" at bounding box center [1130, 439] width 333 height 39
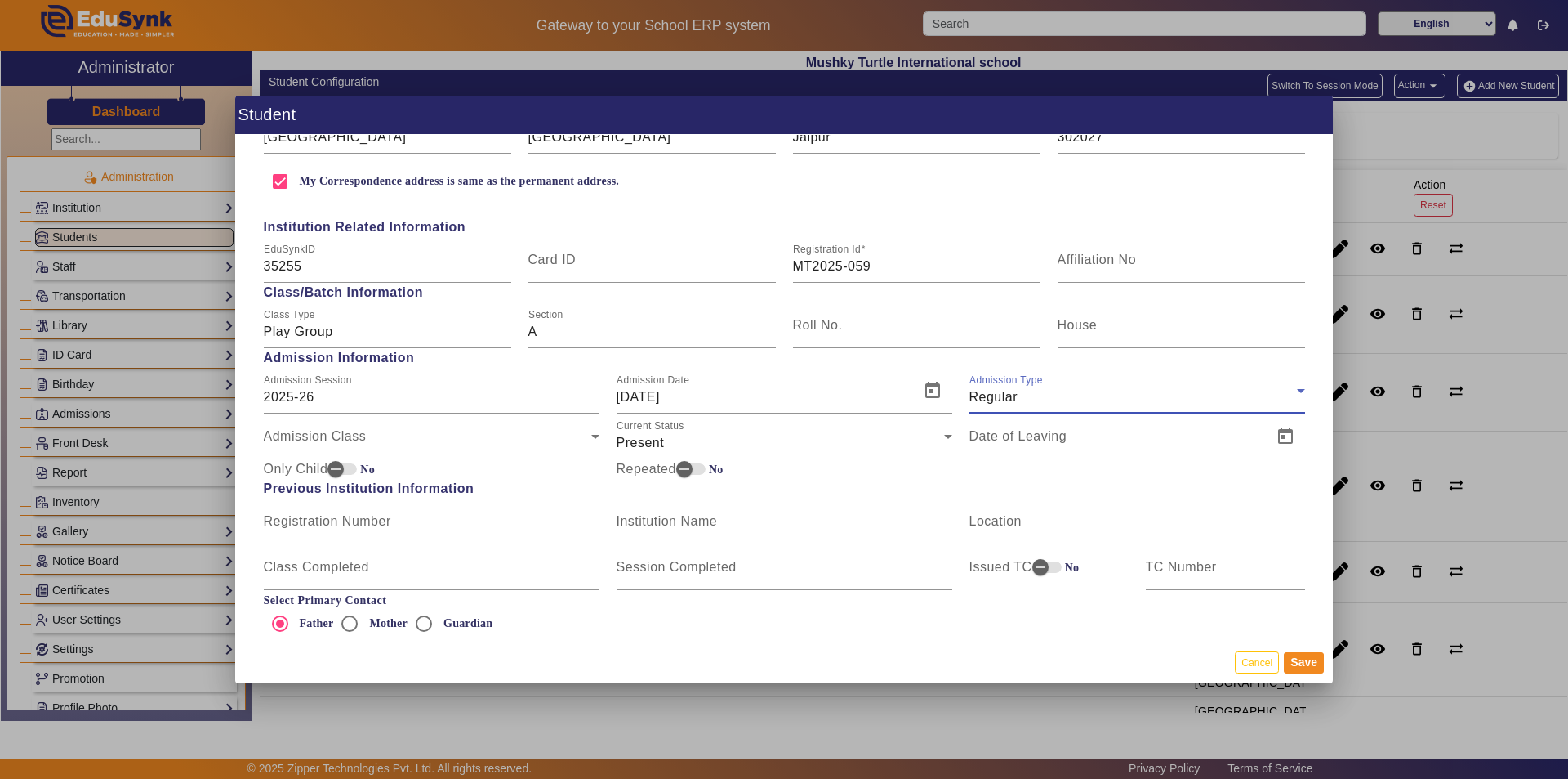
click at [470, 447] on div "Admission Class" at bounding box center [427, 443] width 327 height 20
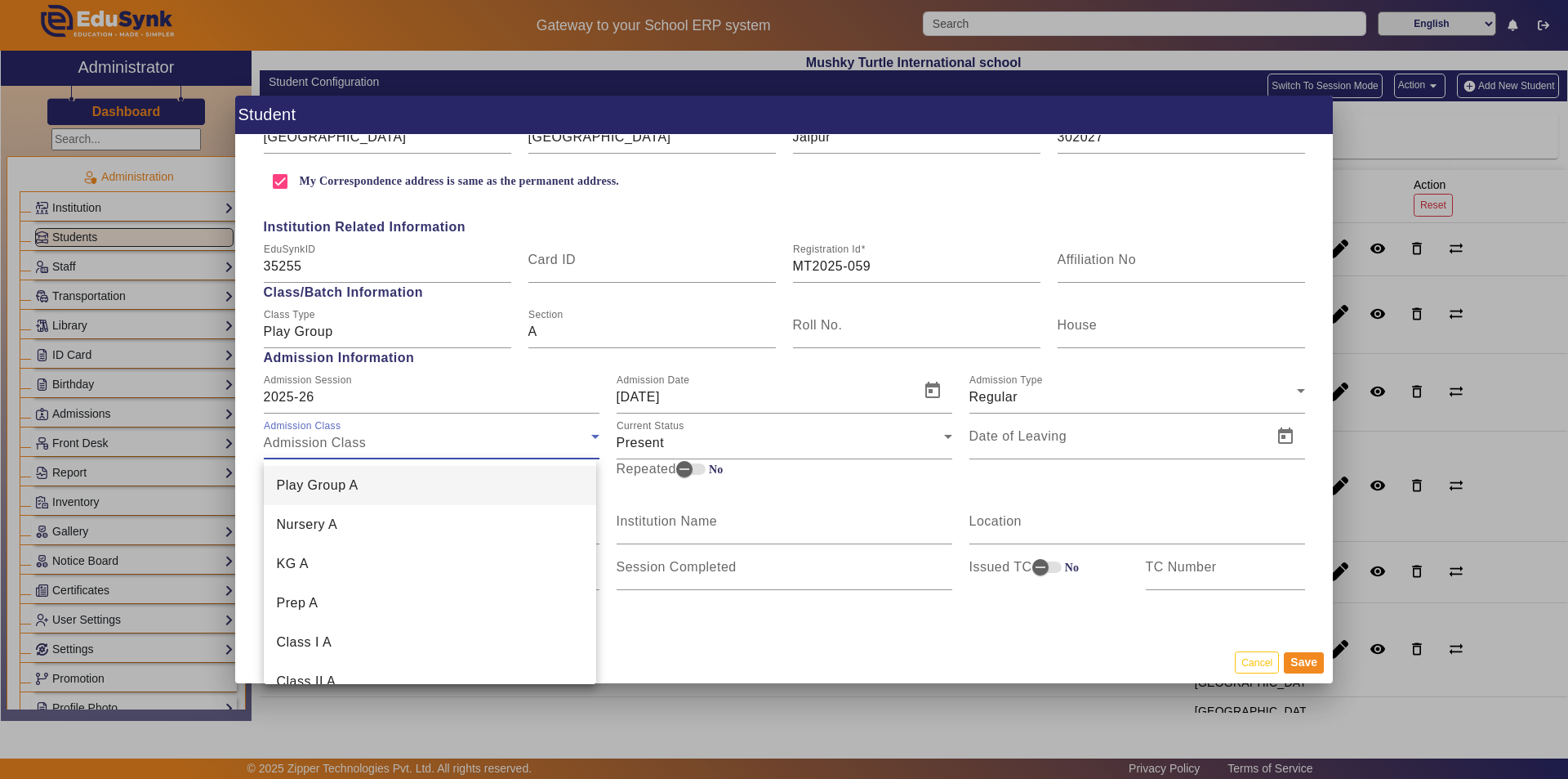
click at [433, 498] on mat-option "Play Group A" at bounding box center [430, 485] width 333 height 39
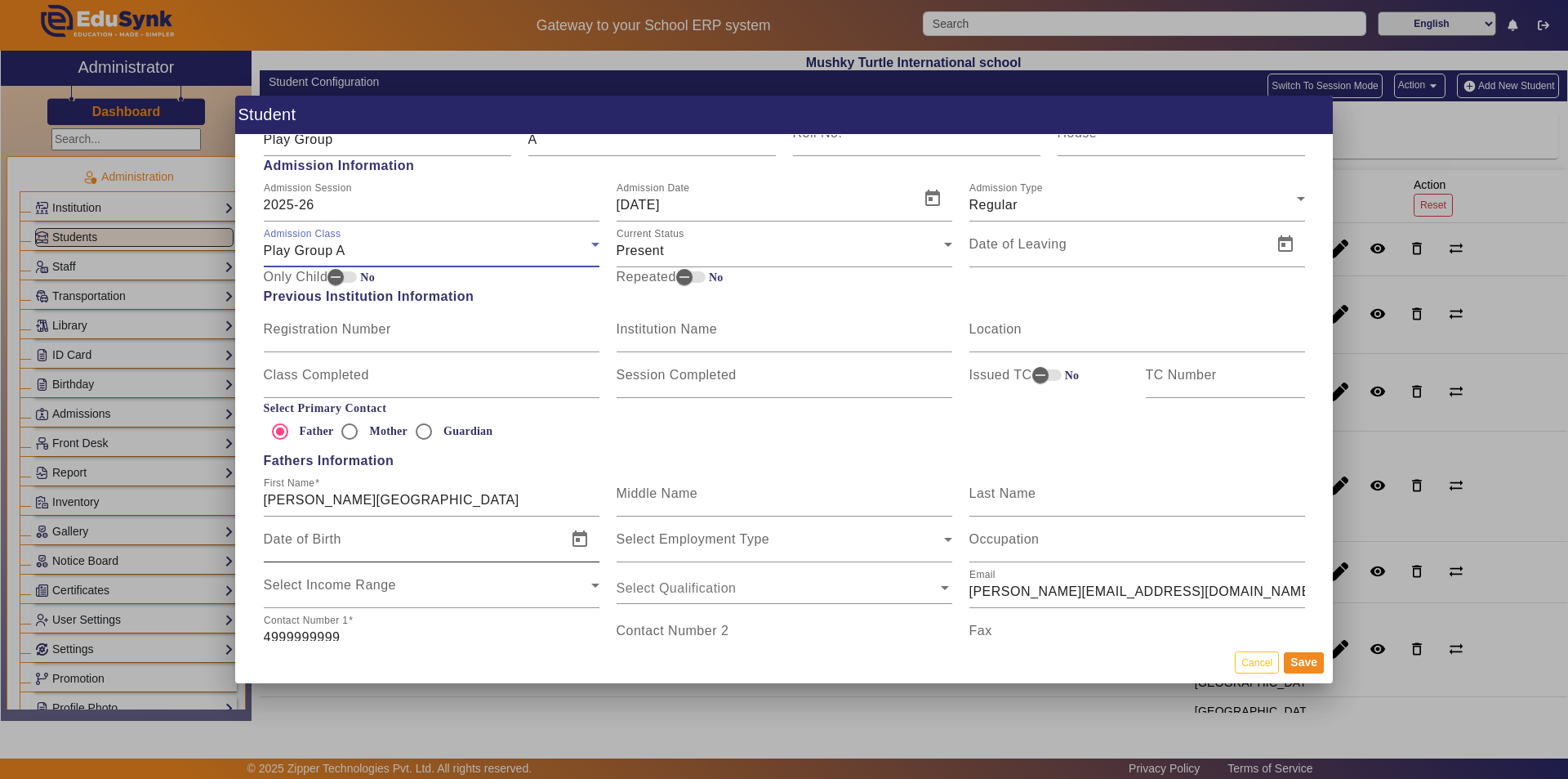
scroll to position [817, 0]
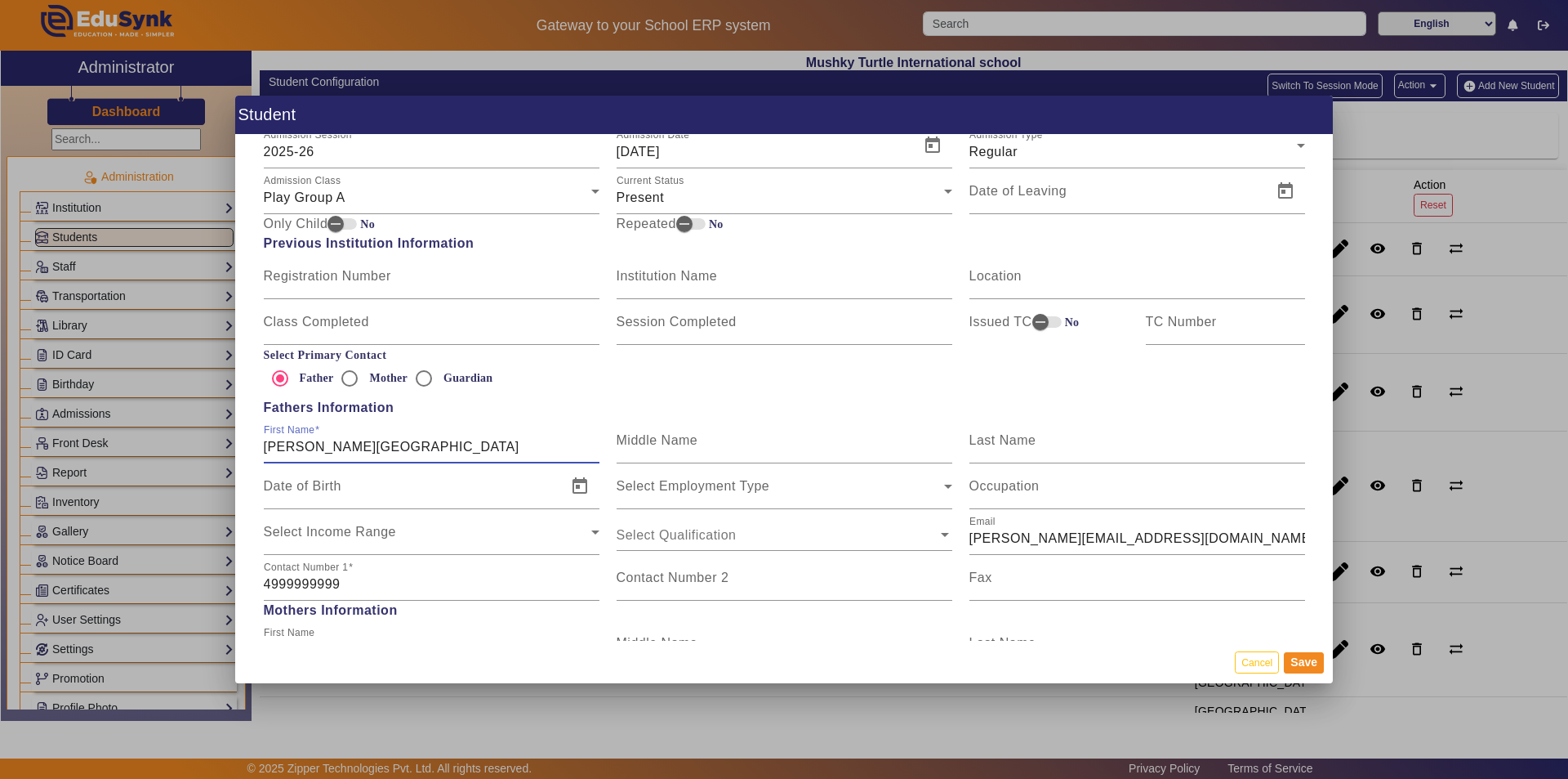
drag, startPoint x: 372, startPoint y: 446, endPoint x: 266, endPoint y: 451, distance: 106.1
click at [266, 451] on input "[PERSON_NAME][GEOGRAPHIC_DATA]" at bounding box center [431, 447] width 336 height 20
drag, startPoint x: 298, startPoint y: 444, endPoint x: 379, endPoint y: 456, distance: 81.9
click at [379, 456] on input "[PERSON_NAME]" at bounding box center [431, 447] width 336 height 20
type input "RAVI"
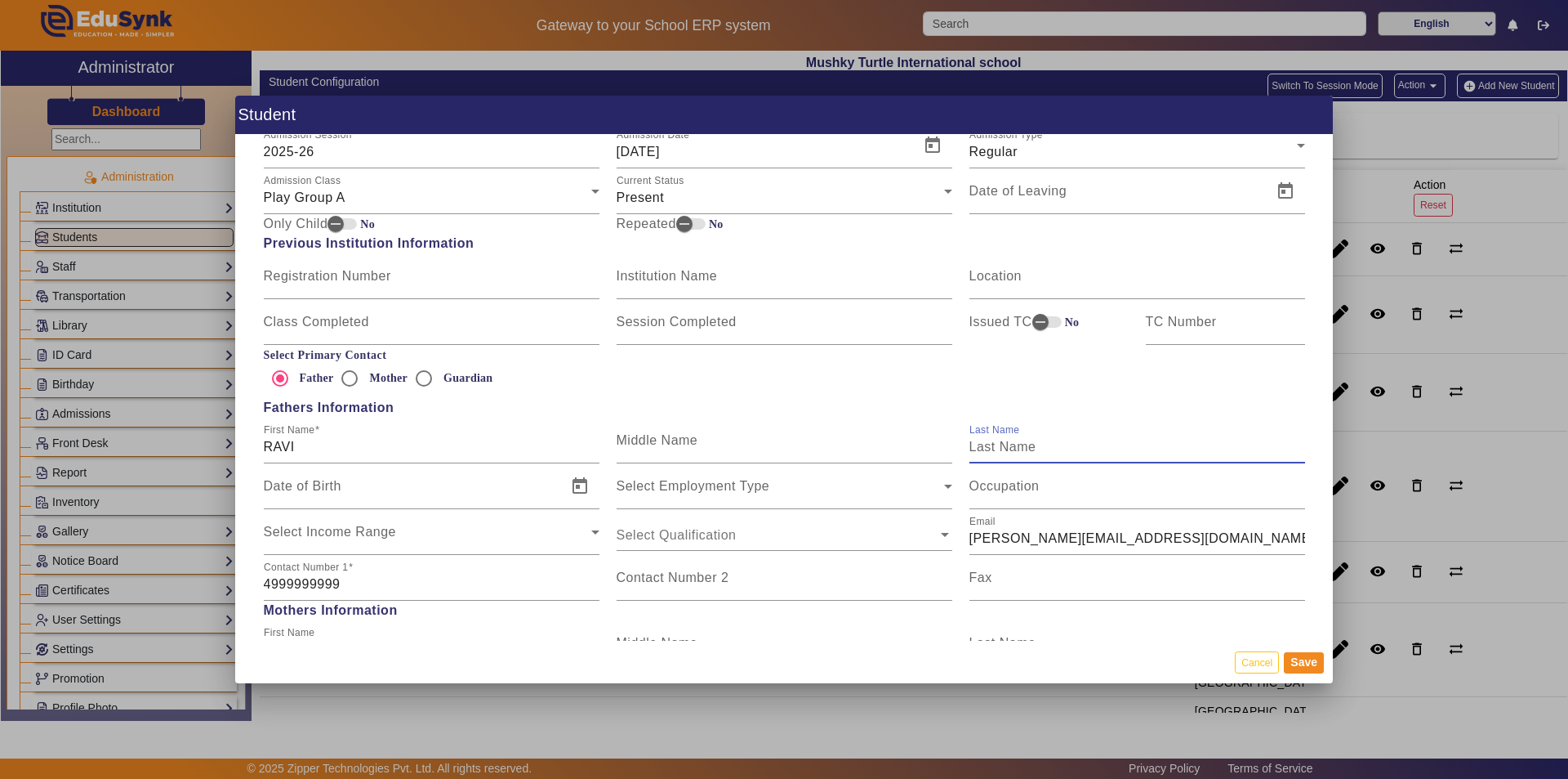
click at [758, 452] on input "Last Name" at bounding box center [1137, 447] width 336 height 20
paste input "[PERSON_NAME]"
type input "[PERSON_NAME]"
click at [758, 487] on mat-label "Occupation" at bounding box center [1004, 485] width 70 height 14
click at [758, 487] on input "Occupation" at bounding box center [1137, 493] width 336 height 20
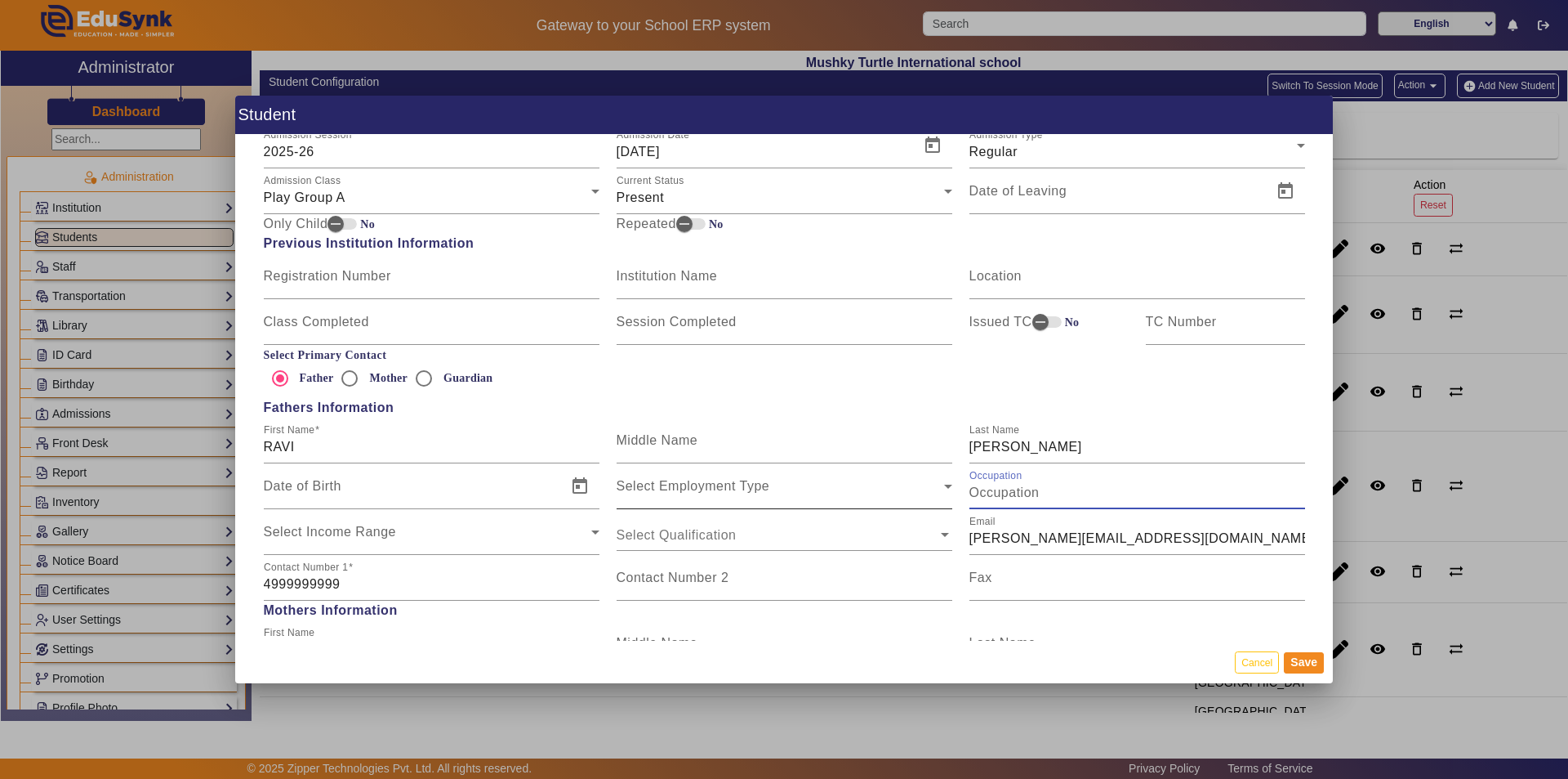
click at [758, 491] on div "Select Employment Type" at bounding box center [780, 493] width 327 height 20
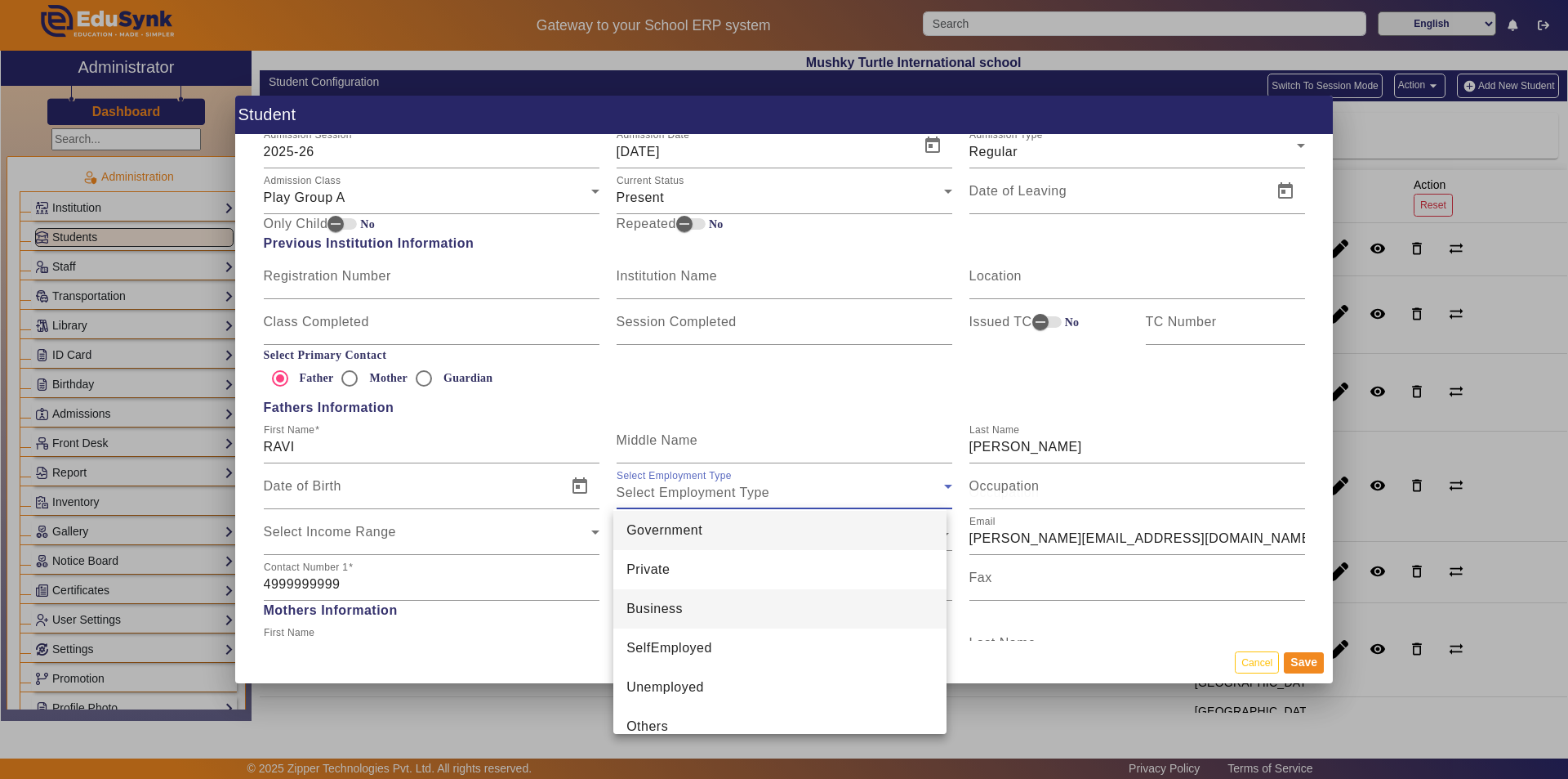
scroll to position [0, 0]
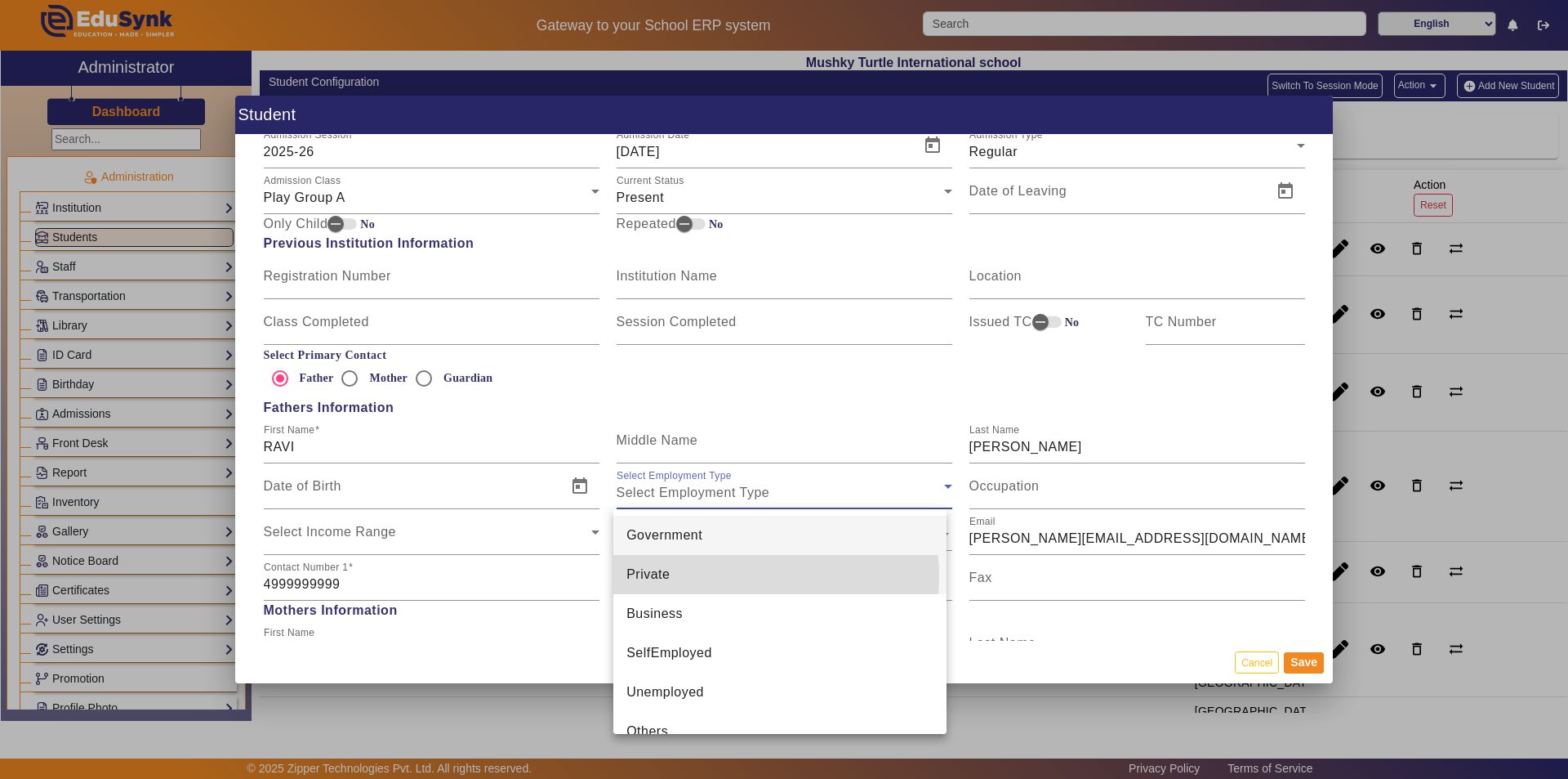
click at [734, 576] on mat-option "Private" at bounding box center [779, 574] width 333 height 39
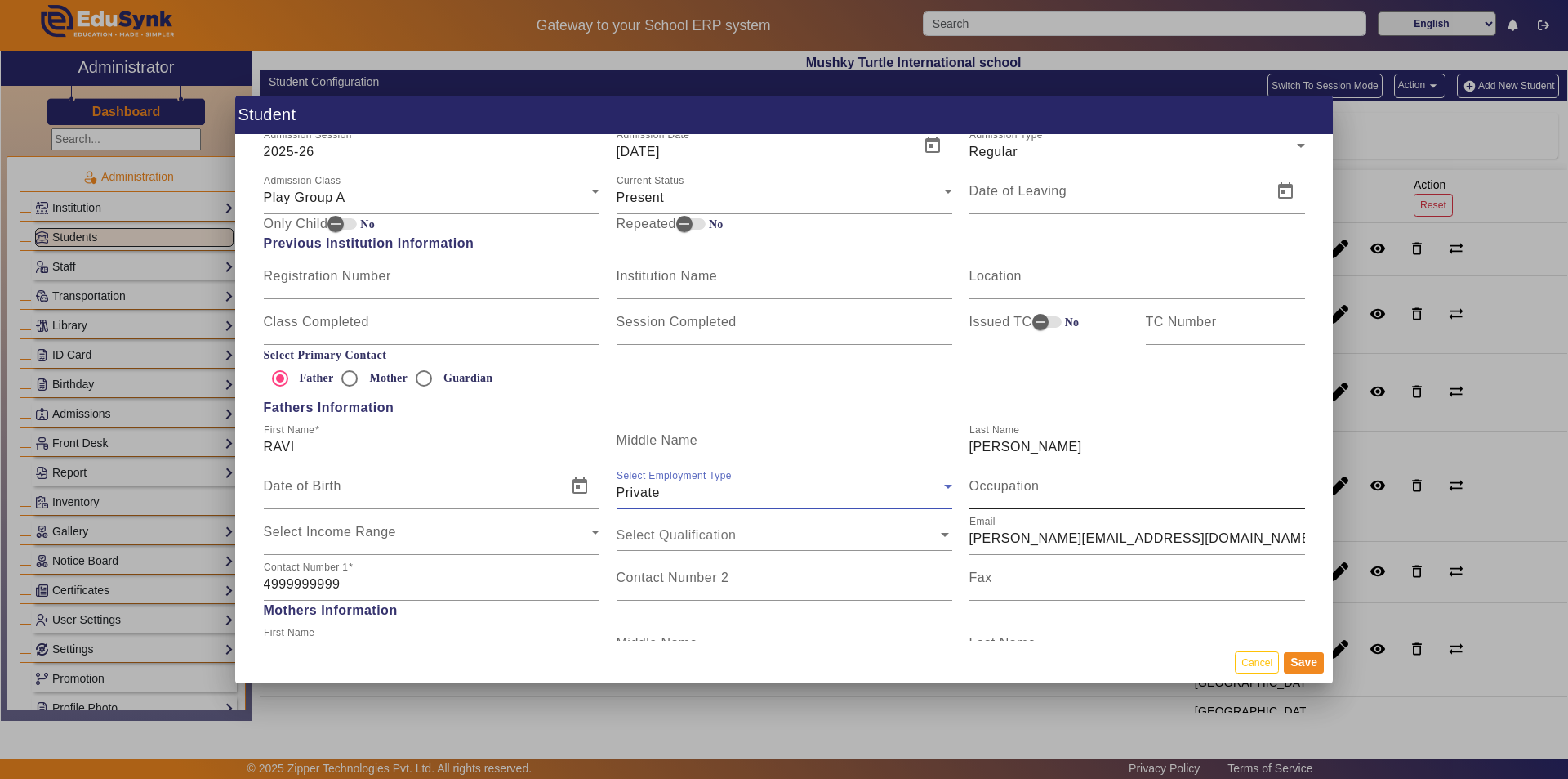
click at [758, 496] on input "Occupation" at bounding box center [1137, 493] width 336 height 20
type input "CA"
click at [758, 494] on div "Private" at bounding box center [780, 493] width 327 height 20
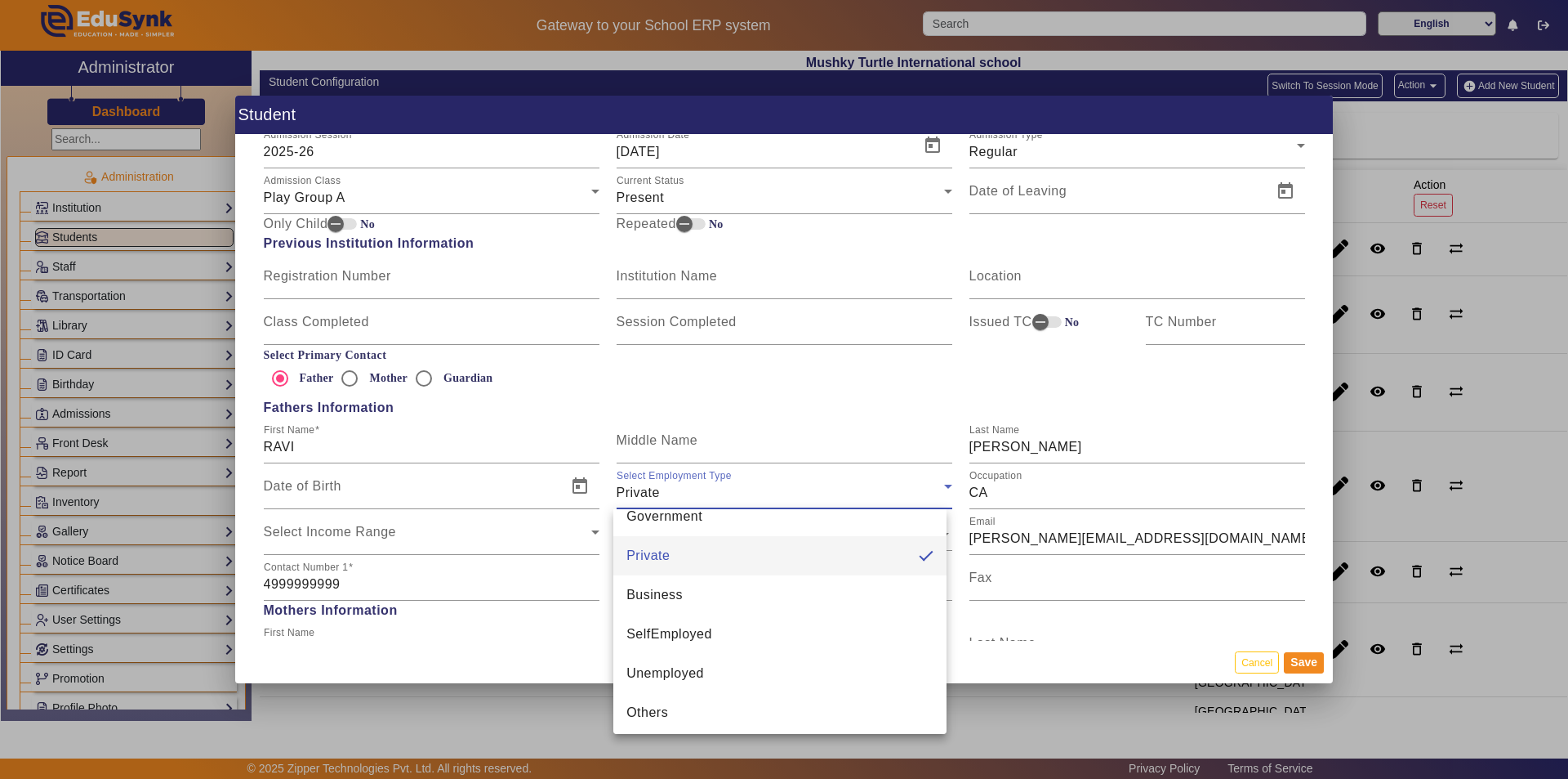
scroll to position [24, 0]
click at [699, 712] on mat-option "Others" at bounding box center [779, 707] width 333 height 39
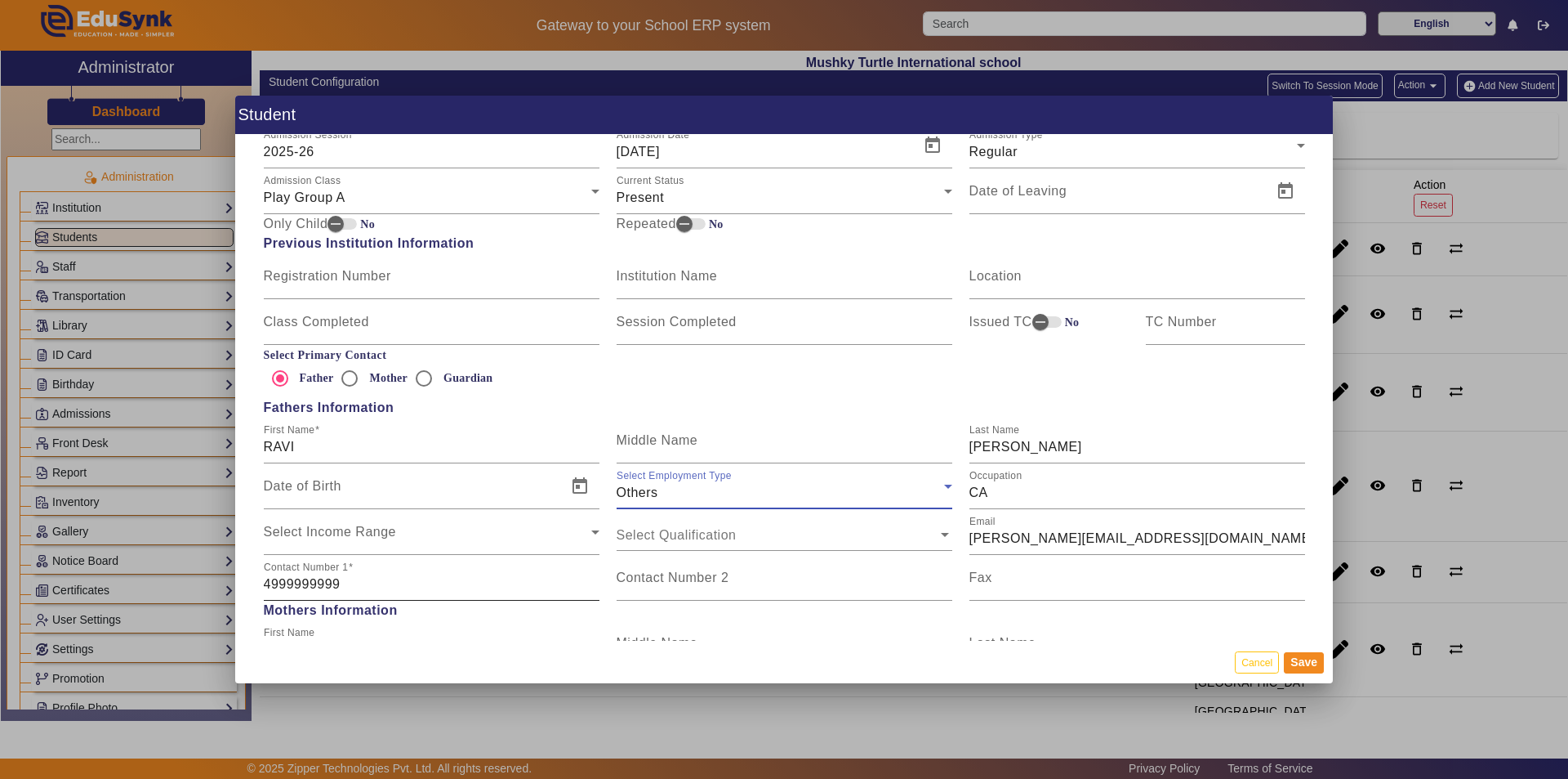
click at [347, 586] on input "4999999999" at bounding box center [431, 584] width 336 height 20
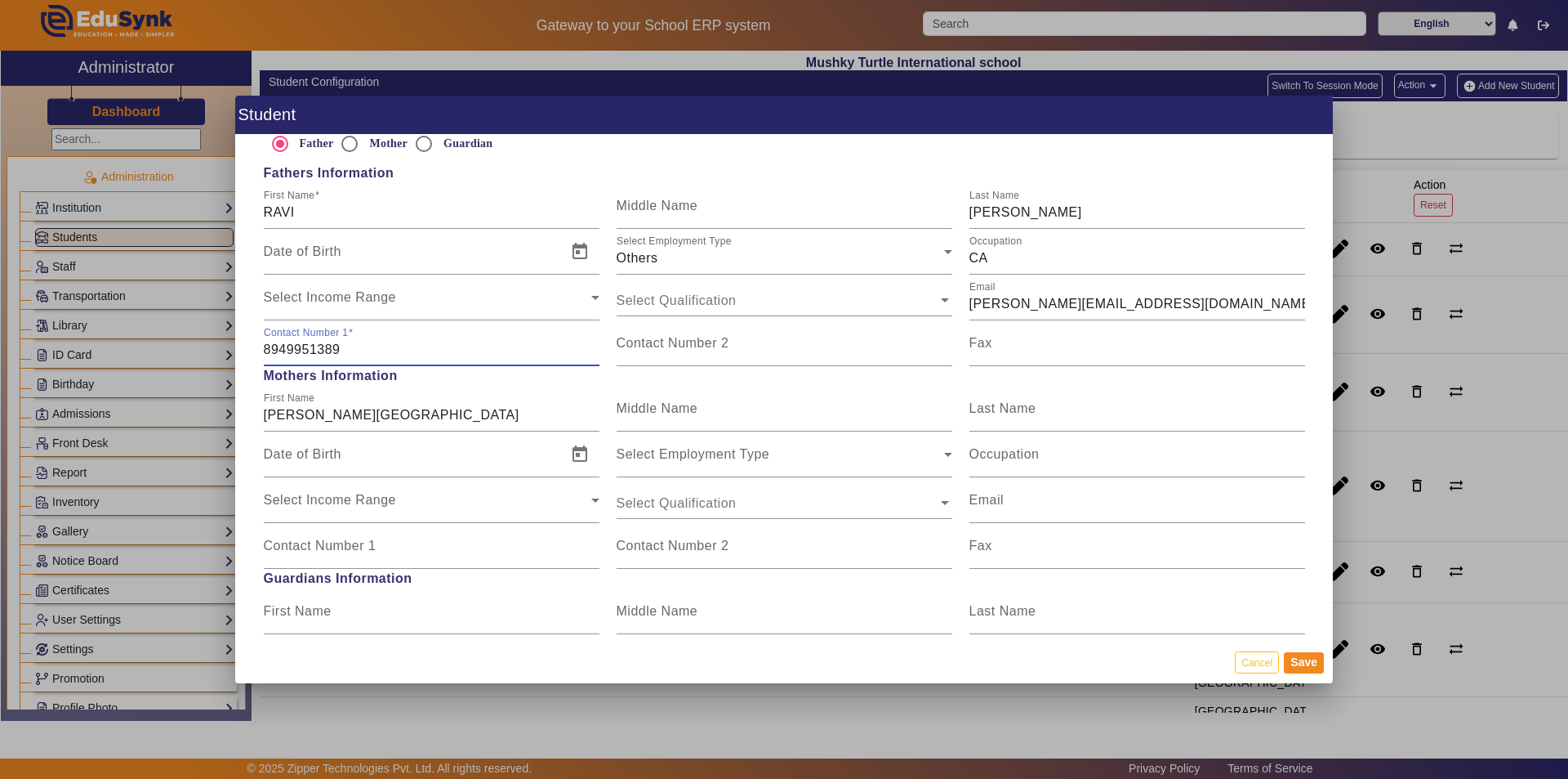
scroll to position [1062, 0]
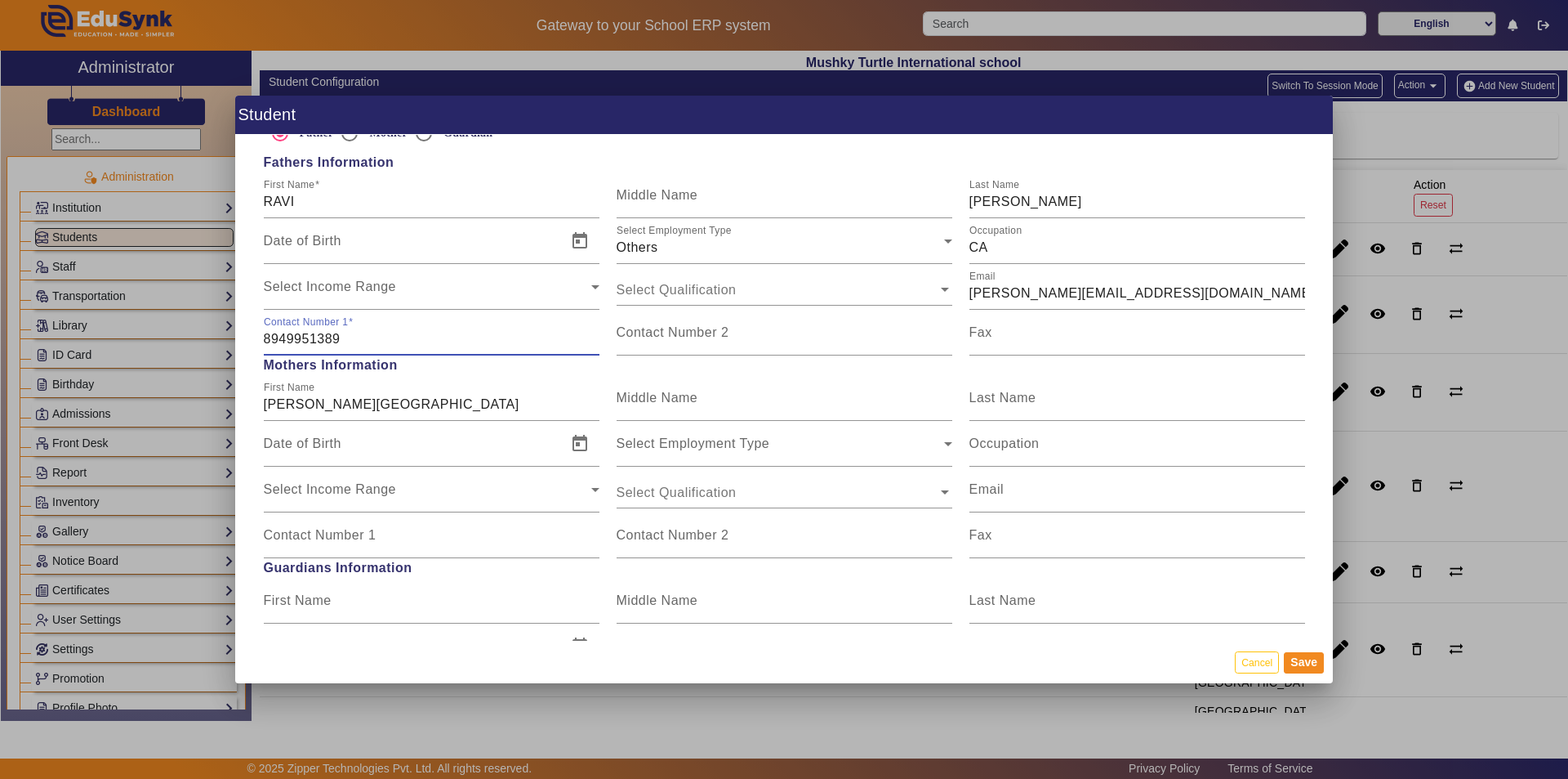
type input "8949951389"
drag, startPoint x: 960, startPoint y: 292, endPoint x: 1083, endPoint y: 295, distance: 123.0
click at [758, 295] on div "Email [PERSON_NAME][EMAIL_ADDRESS][DOMAIN_NAME]" at bounding box center [1137, 287] width 353 height 46
click at [758, 297] on input "[PERSON_NAME][EMAIL_ADDRESS][DOMAIN_NAME]" at bounding box center [1137, 294] width 336 height 20
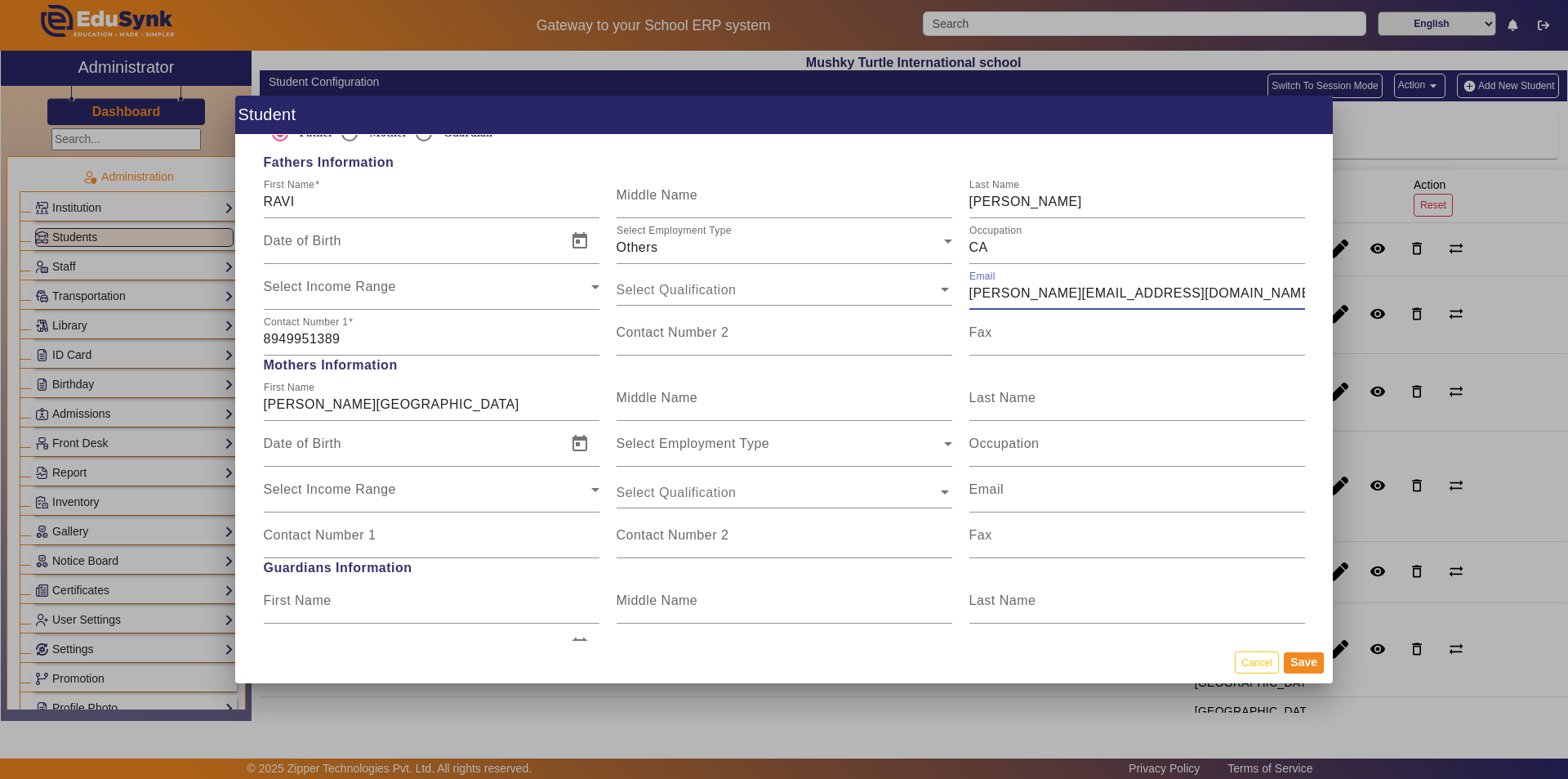
click at [758, 294] on input "[PERSON_NAME][EMAIL_ADDRESS][DOMAIN_NAME]" at bounding box center [1137, 294] width 336 height 20
drag, startPoint x: 1132, startPoint y: 292, endPoint x: 923, endPoint y: 301, distance: 209.2
click at [758, 301] on div "Select Income Range Select Income Range Select Qualification Email [PERSON_NAME…" at bounding box center [784, 287] width 1059 height 46
type input "[EMAIL_ADDRESS][DOMAIN_NAME]"
drag, startPoint x: 382, startPoint y: 405, endPoint x: 195, endPoint y: 421, distance: 187.7
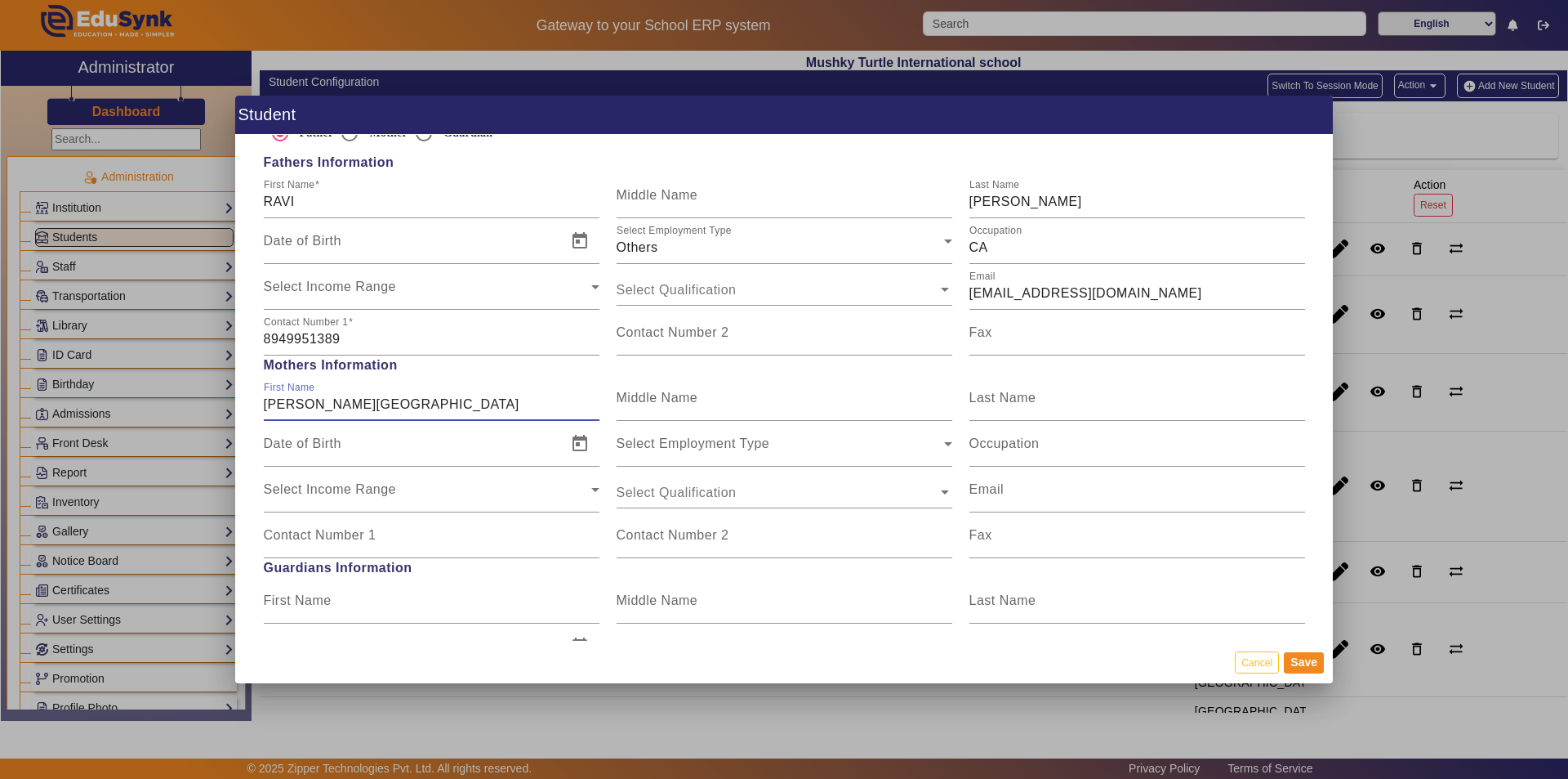
click at [195, 421] on div "Student Personal Information First Name [PERSON_NAME] Middle Name Last Name [PE…" at bounding box center [784, 390] width 1568 height 779
type input "KAVITA"
type input "VERMA"
type input "HOUSE WIFE"
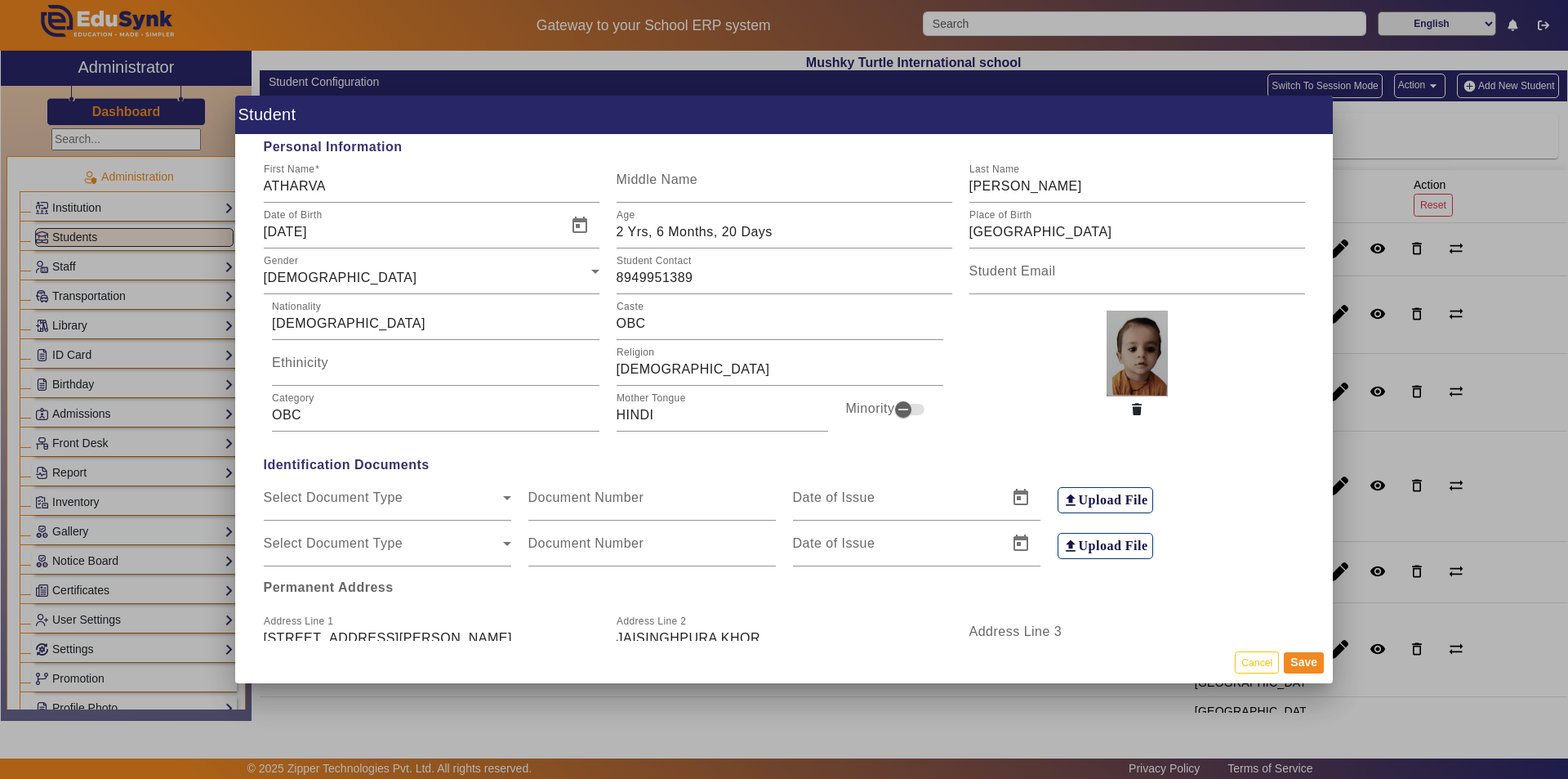
scroll to position [0, 0]
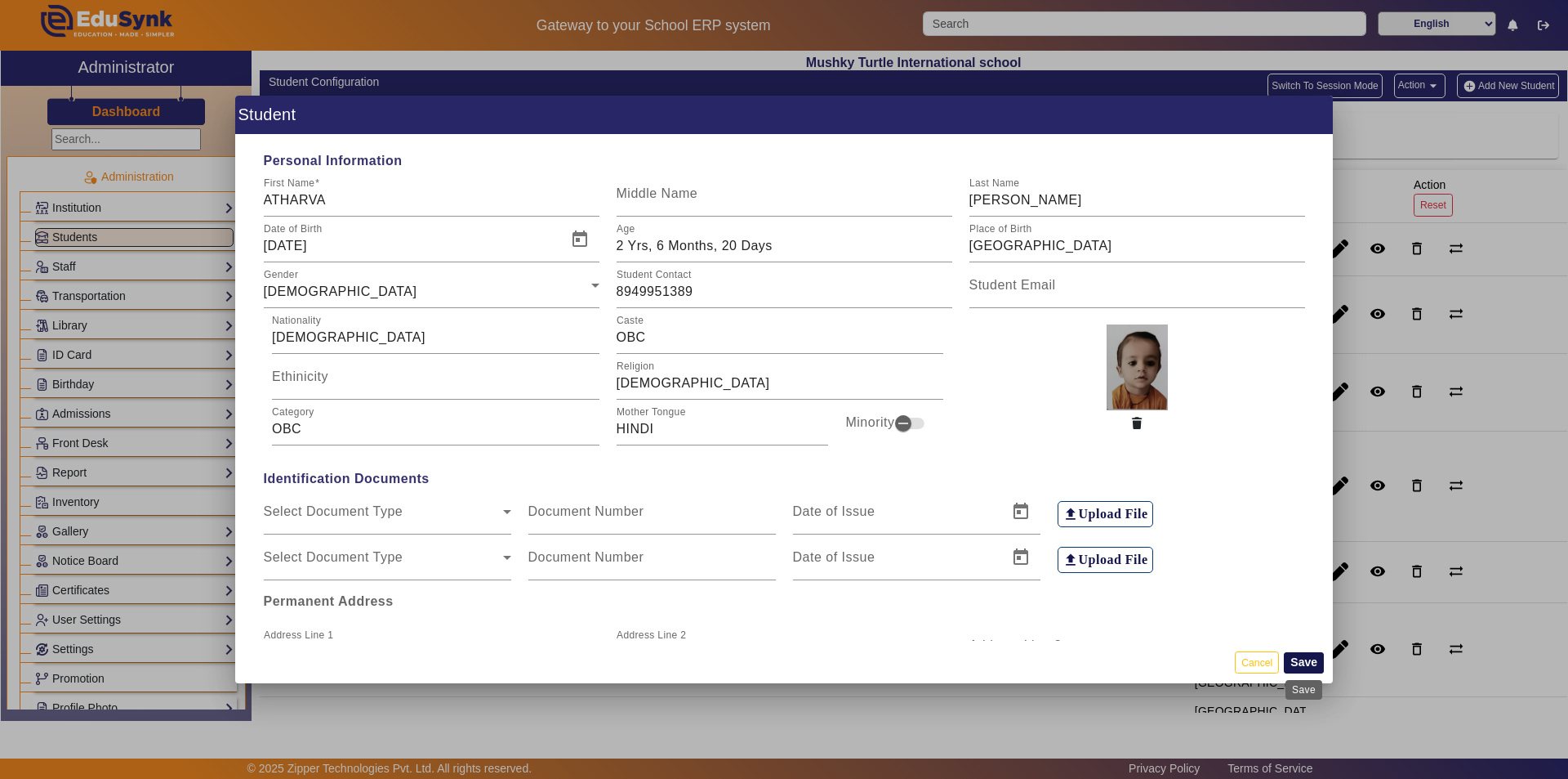
type input "8003434208"
click at [758, 662] on button "Save" at bounding box center [1303, 662] width 40 height 21
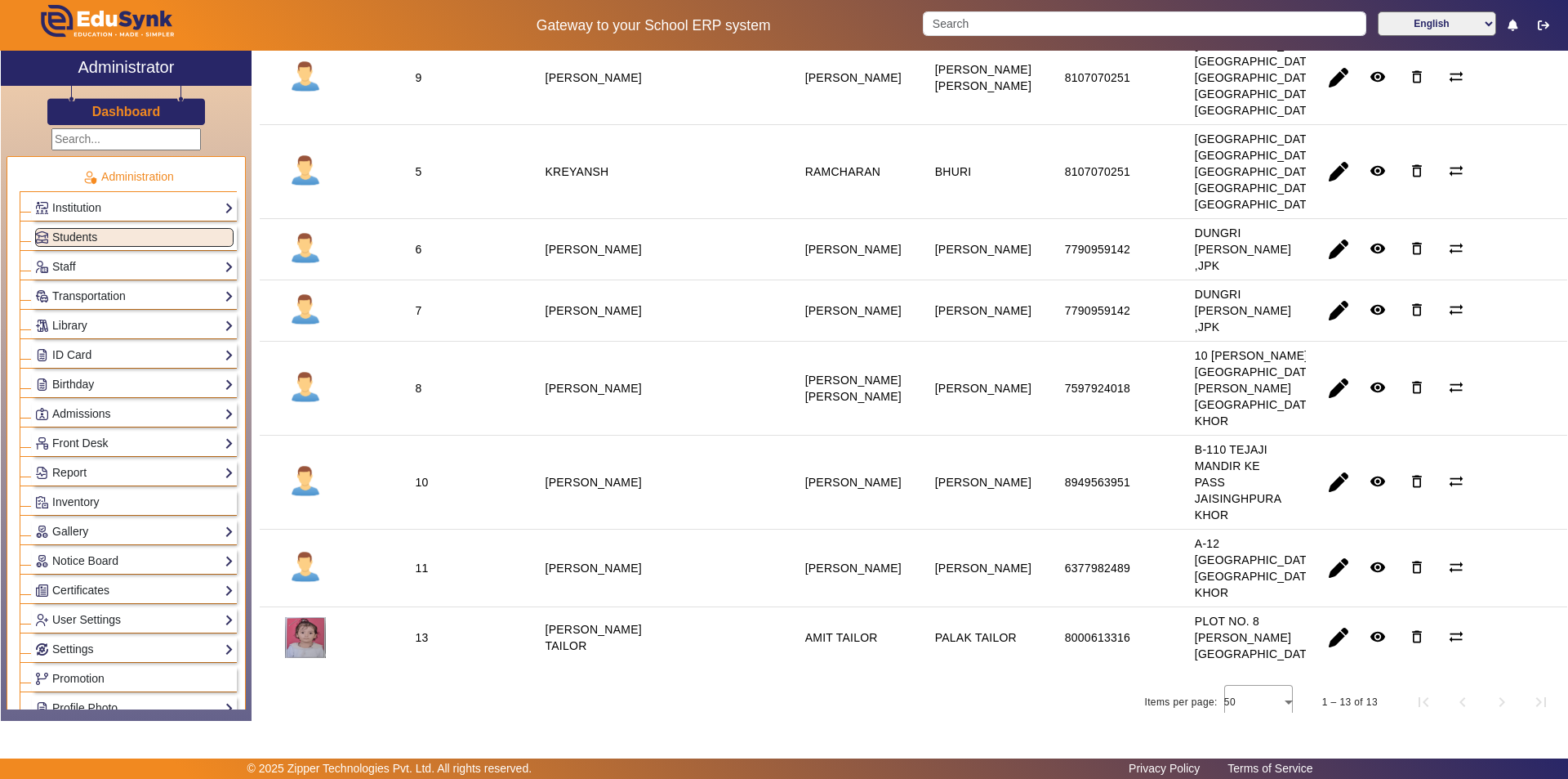
scroll to position [491, 0]
